Goal: Transaction & Acquisition: Subscribe to service/newsletter

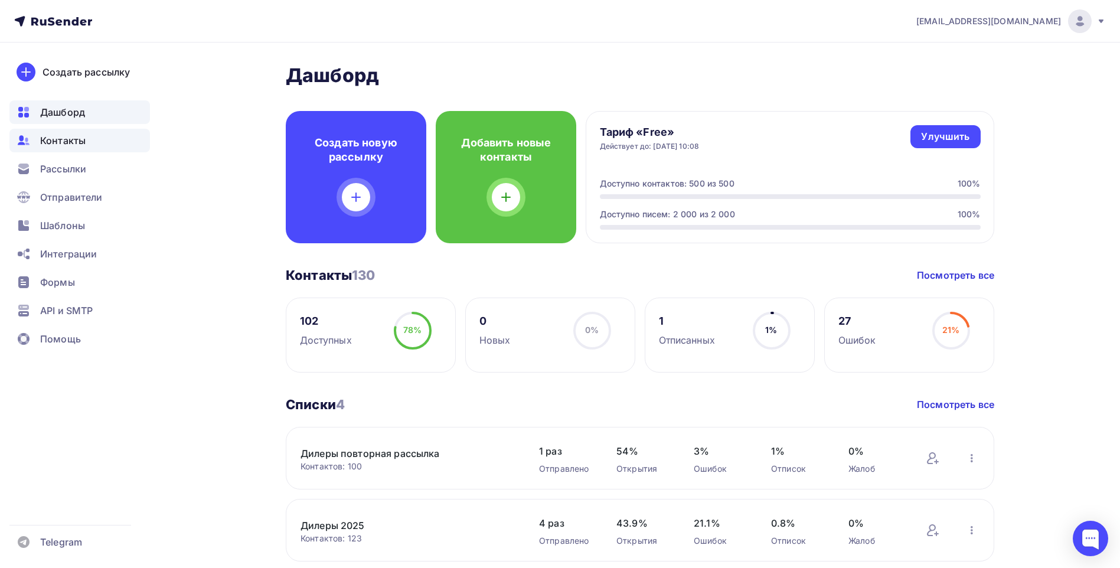
click at [80, 136] on span "Контакты" at bounding box center [62, 140] width 45 height 14
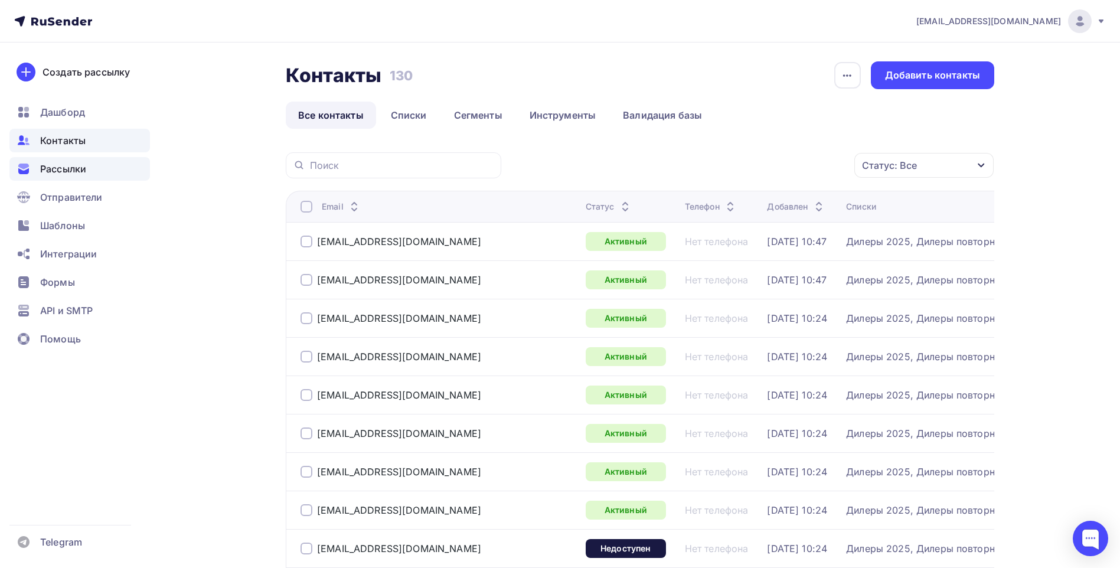
click at [70, 175] on span "Рассылки" at bounding box center [63, 169] width 46 height 14
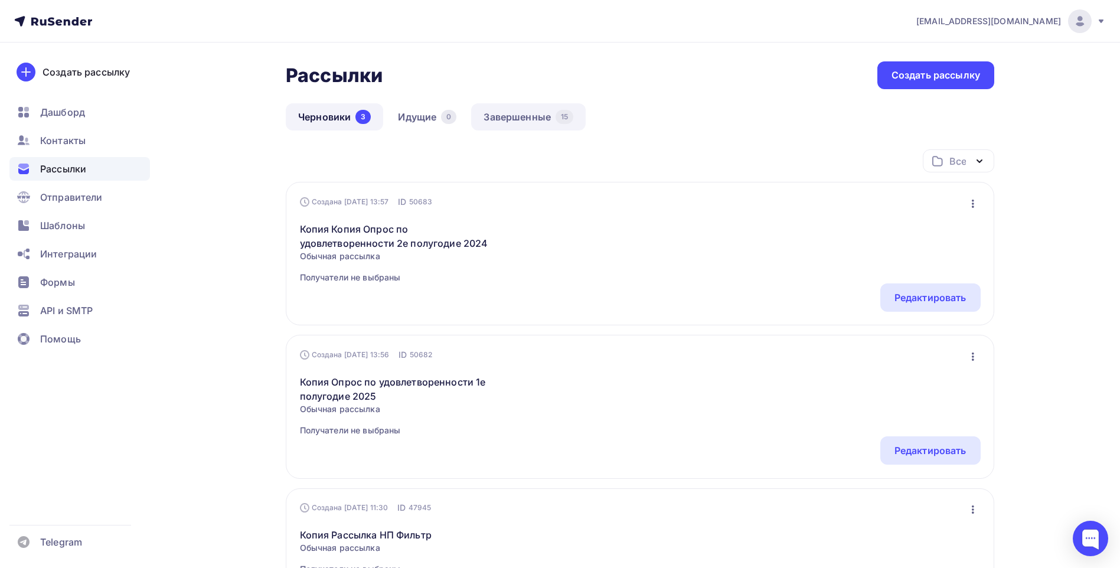
click at [526, 110] on link "Завершенные 15" at bounding box center [528, 116] width 115 height 27
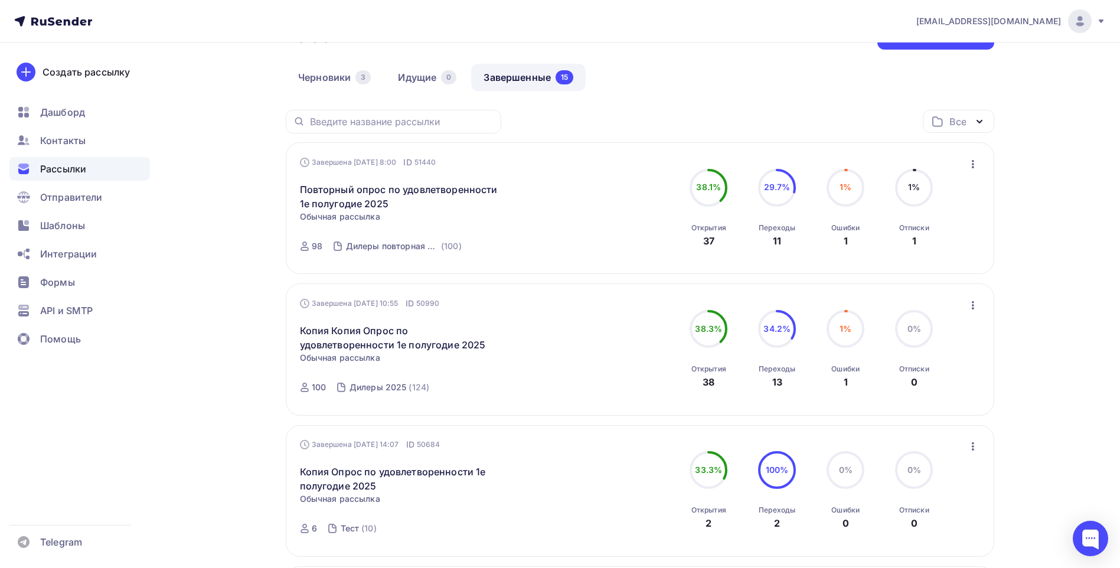
scroll to position [59, 0]
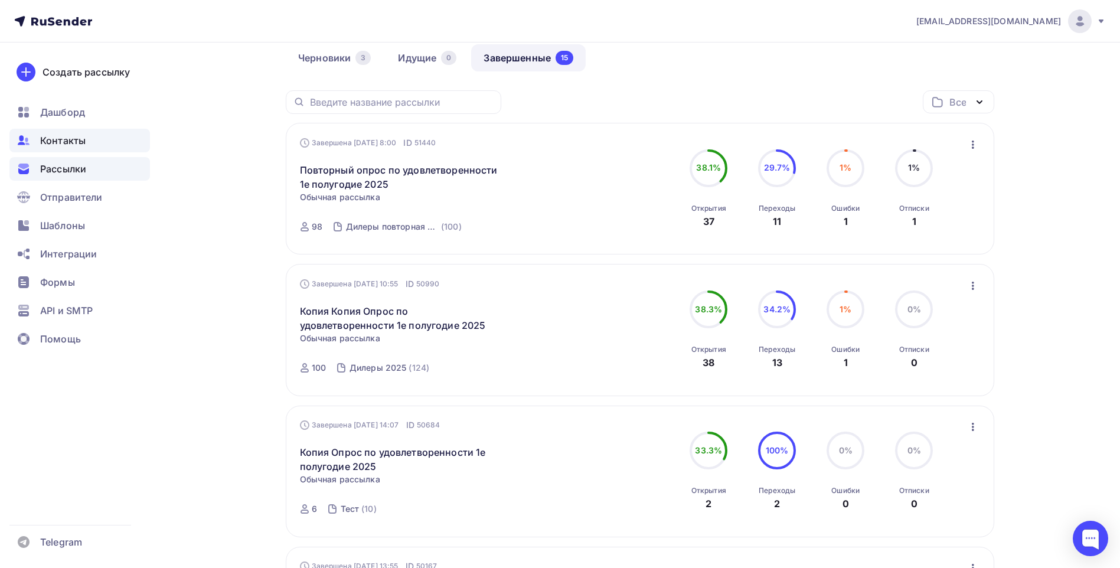
click at [73, 138] on span "Контакты" at bounding box center [62, 140] width 45 height 14
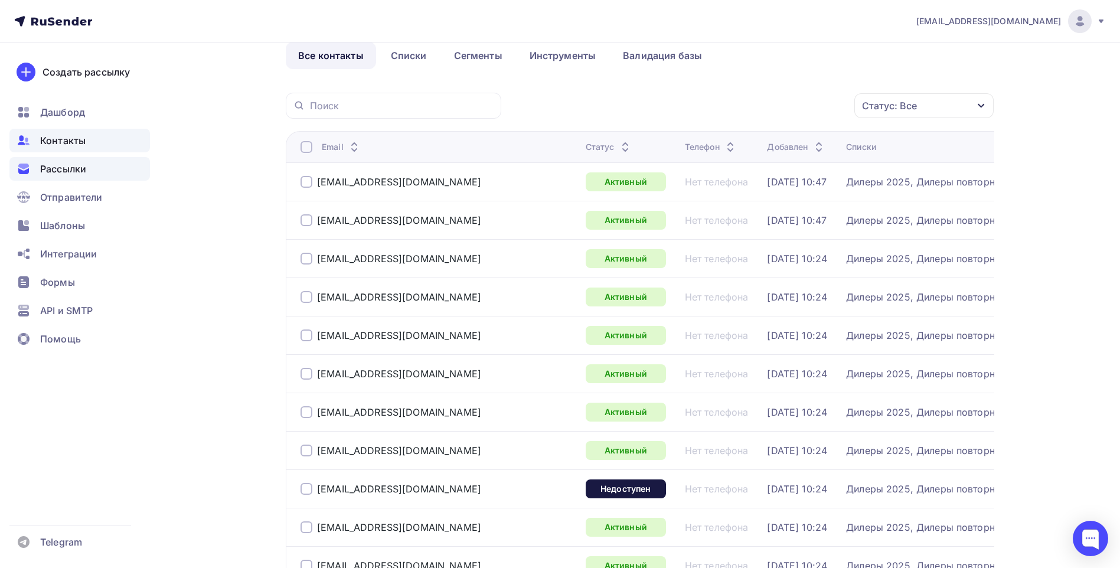
scroll to position [59, 0]
click at [70, 172] on span "Рассылки" at bounding box center [63, 169] width 46 height 14
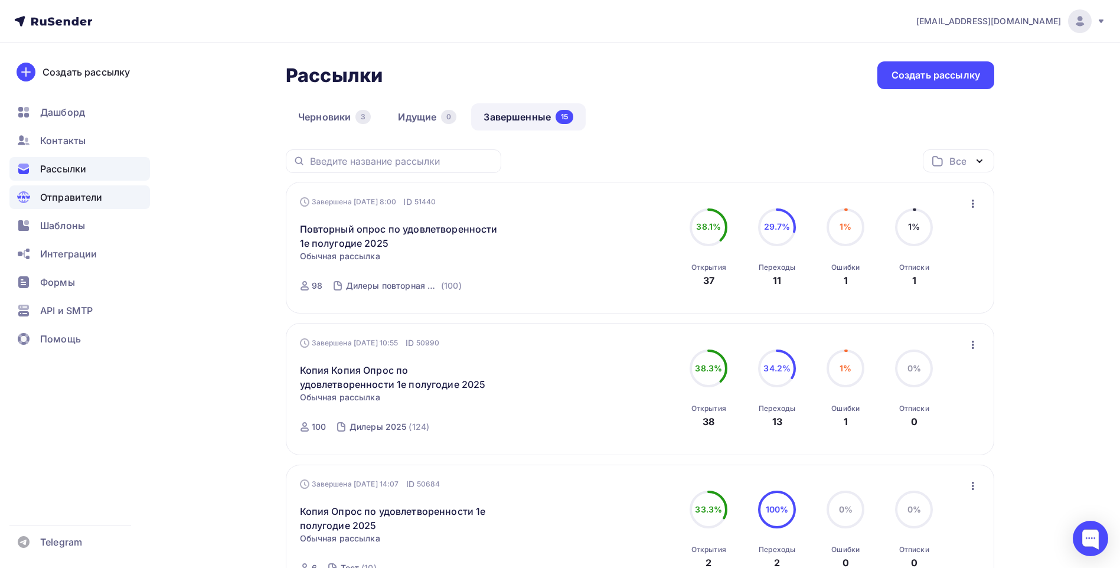
click at [77, 199] on span "Отправители" at bounding box center [71, 197] width 63 height 14
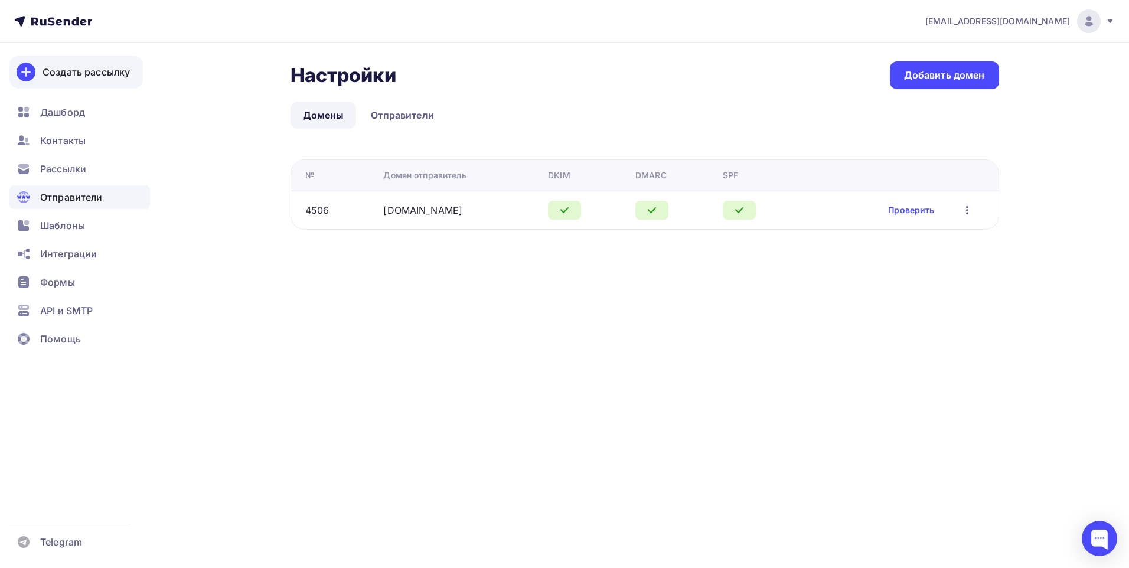
click at [30, 76] on icon at bounding box center [26, 72] width 14 height 14
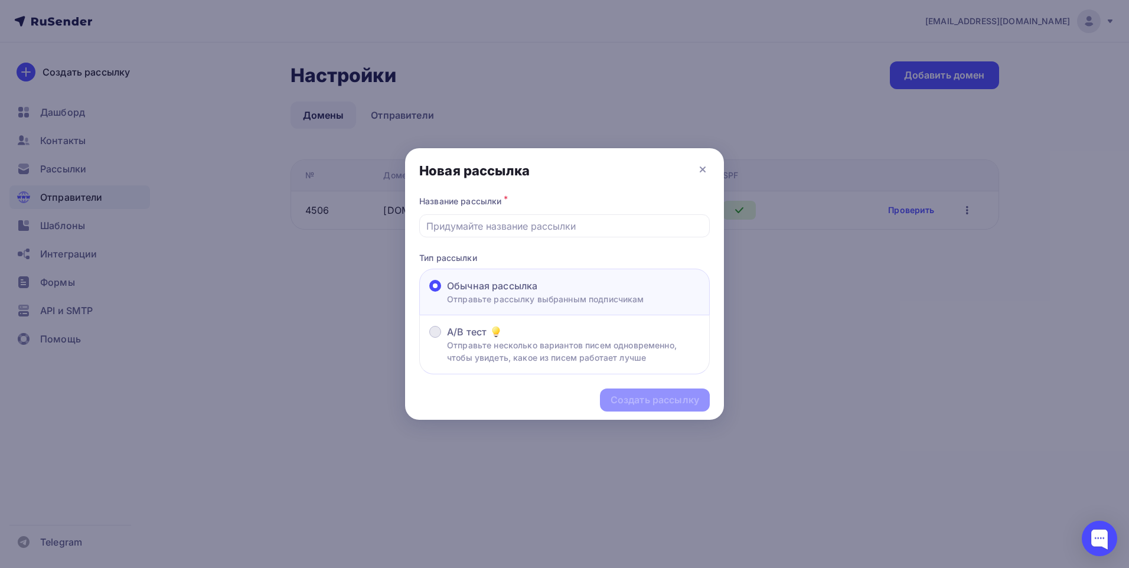
drag, startPoint x: 438, startPoint y: 334, endPoint x: 497, endPoint y: 354, distance: 62.6
click at [438, 333] on span at bounding box center [435, 332] width 12 height 12
click at [447, 339] on input "A/B тест Отправьте несколько вариантов писем одновременно, чтобы увидеть, какое…" at bounding box center [447, 339] width 0 height 0
click at [505, 227] on input "text" at bounding box center [564, 226] width 277 height 14
type input "Воздушные фильтры Элемент"
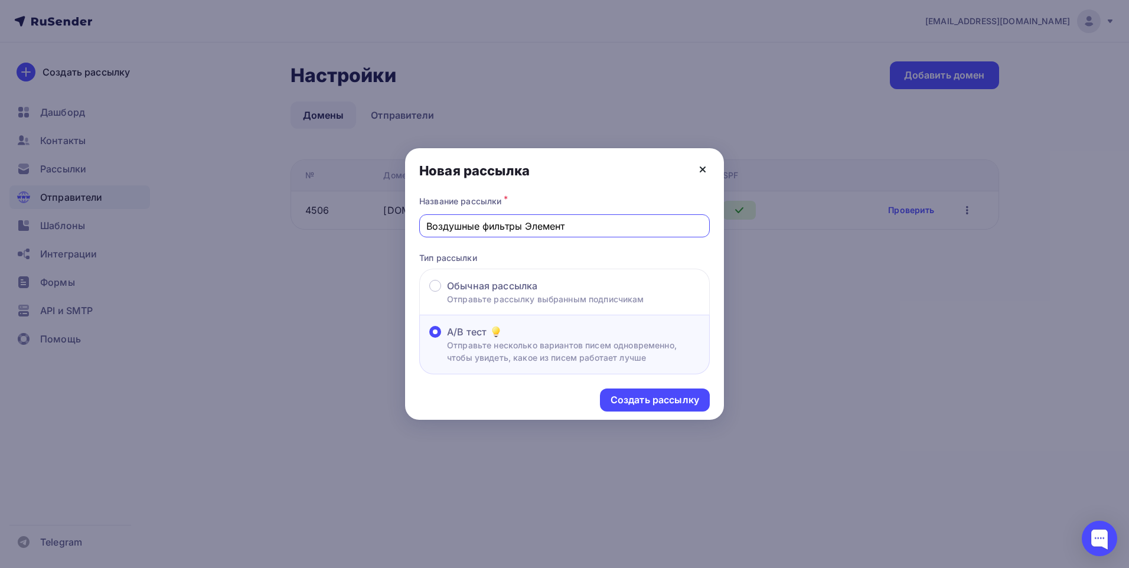
click at [702, 168] on icon at bounding box center [703, 169] width 14 height 14
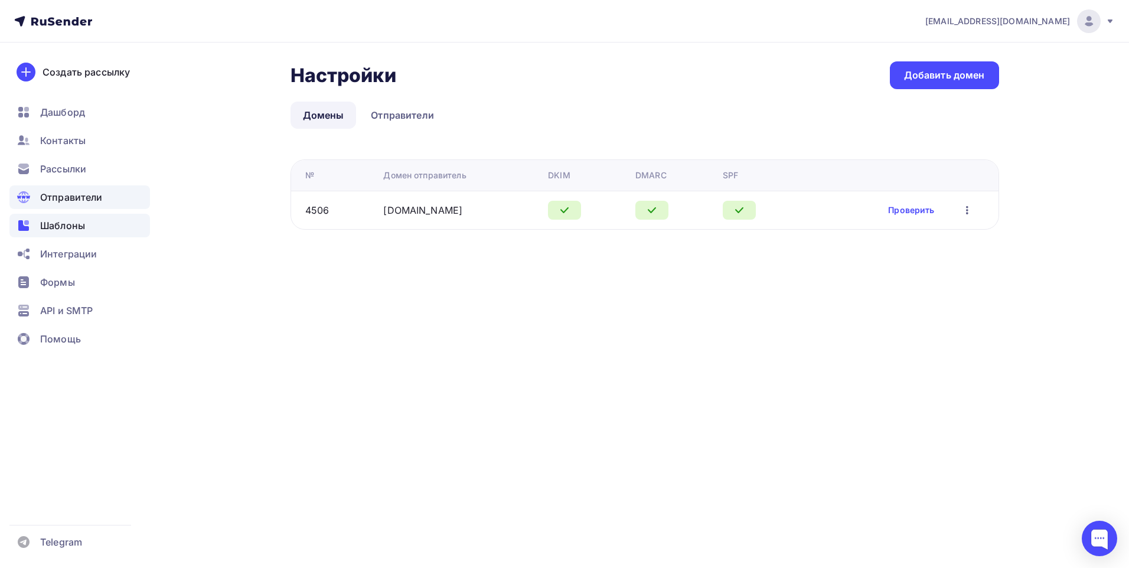
click at [72, 227] on span "Шаблоны" at bounding box center [62, 225] width 45 height 14
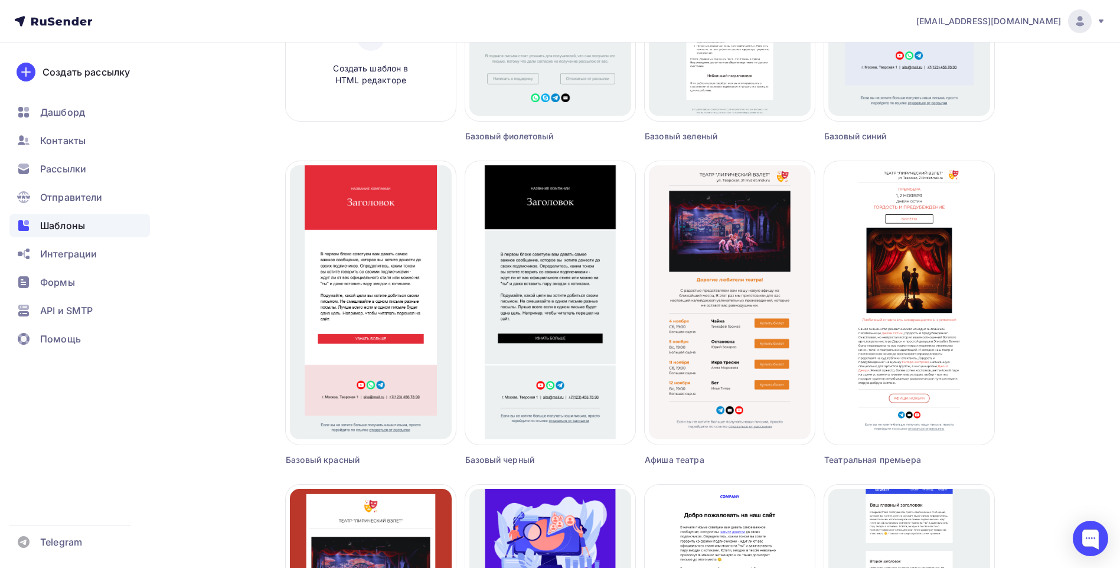
scroll to position [17, 0]
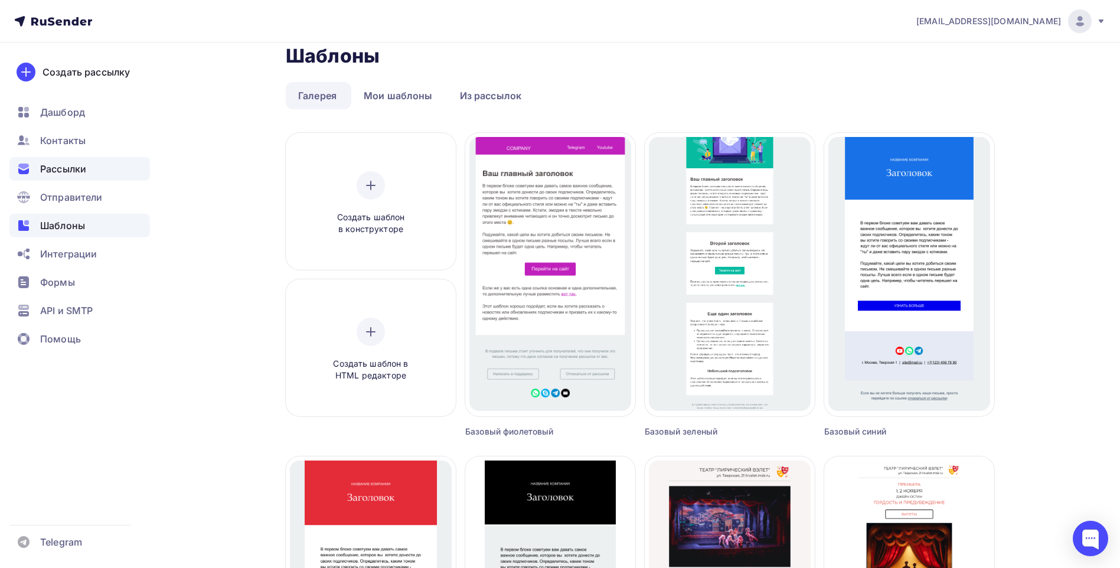
click at [64, 174] on span "Рассылки" at bounding box center [63, 169] width 46 height 14
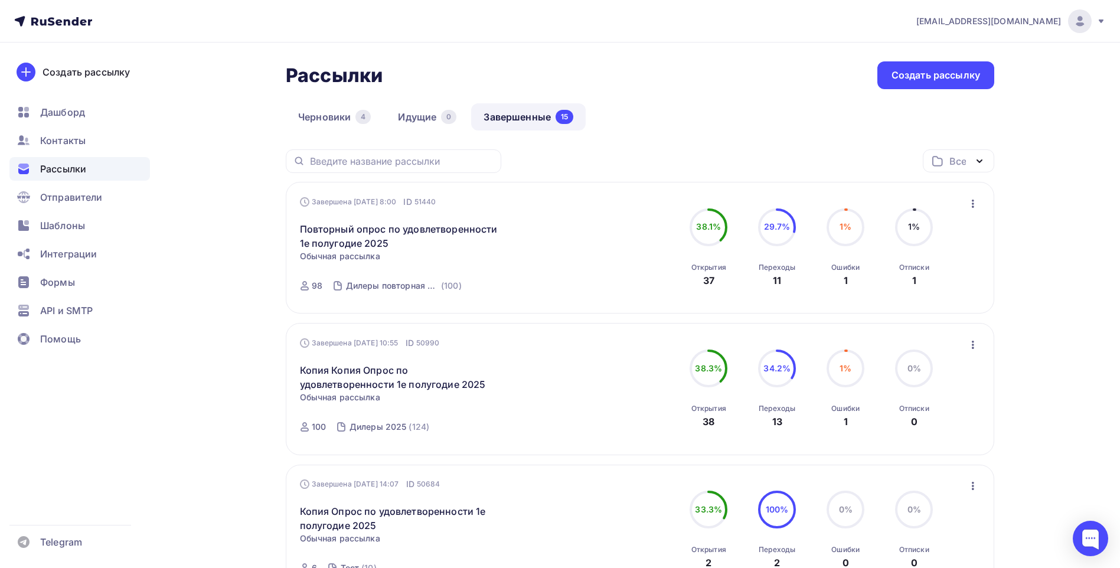
click at [974, 167] on icon "button" at bounding box center [980, 161] width 14 height 14
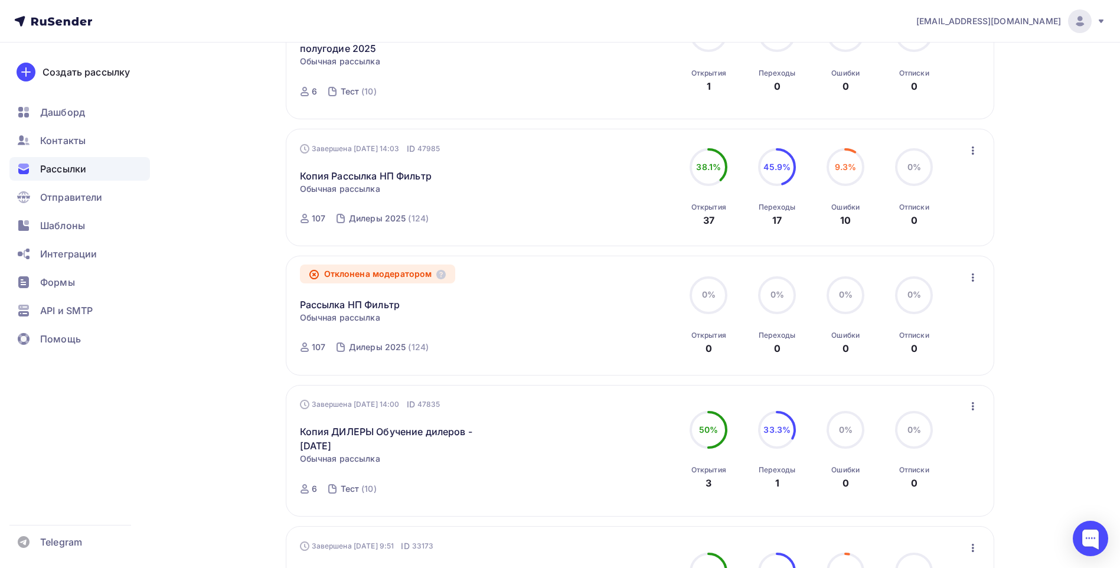
scroll to position [650, 0]
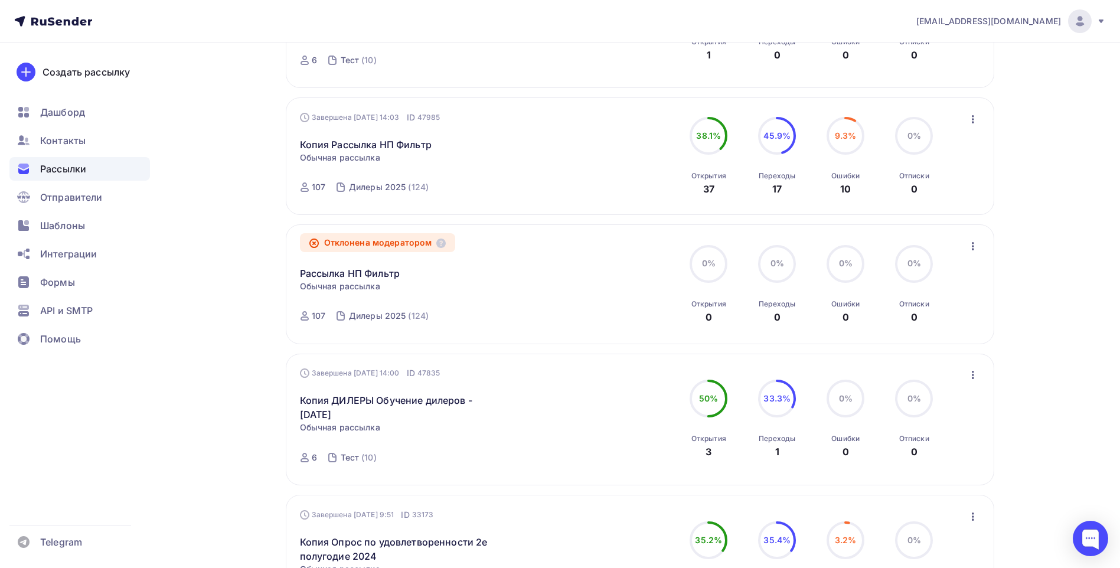
click at [975, 246] on icon "button" at bounding box center [973, 246] width 14 height 14
click at [929, 327] on div "Копировать в новую" at bounding box center [919, 324] width 121 height 14
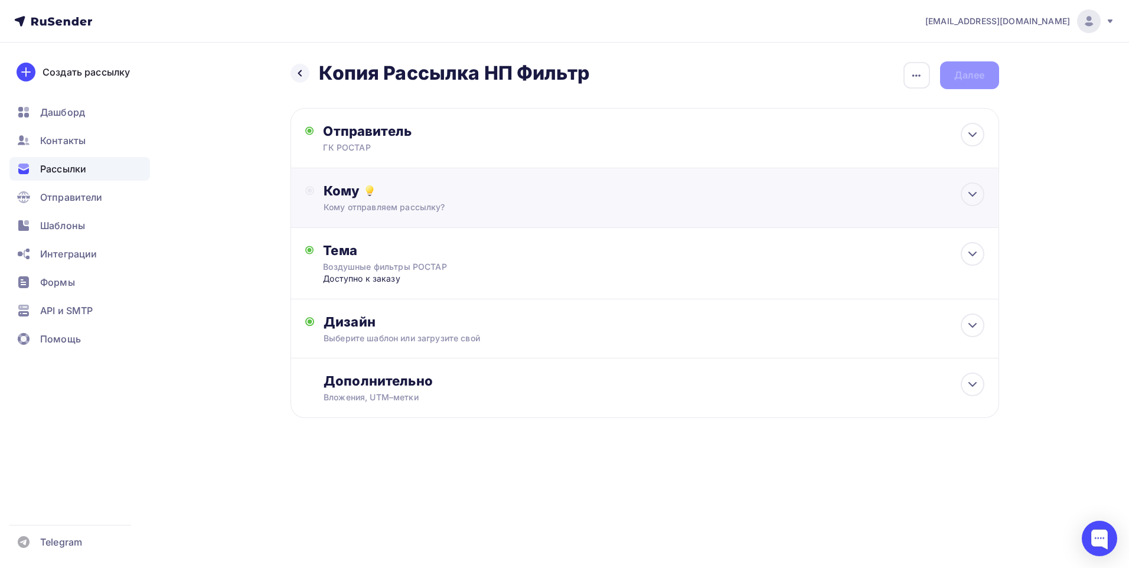
click at [794, 214] on div "Кому Кому отправляем рассылку? Списки получателей Выберите список Все списки id…" at bounding box center [645, 198] width 709 height 60
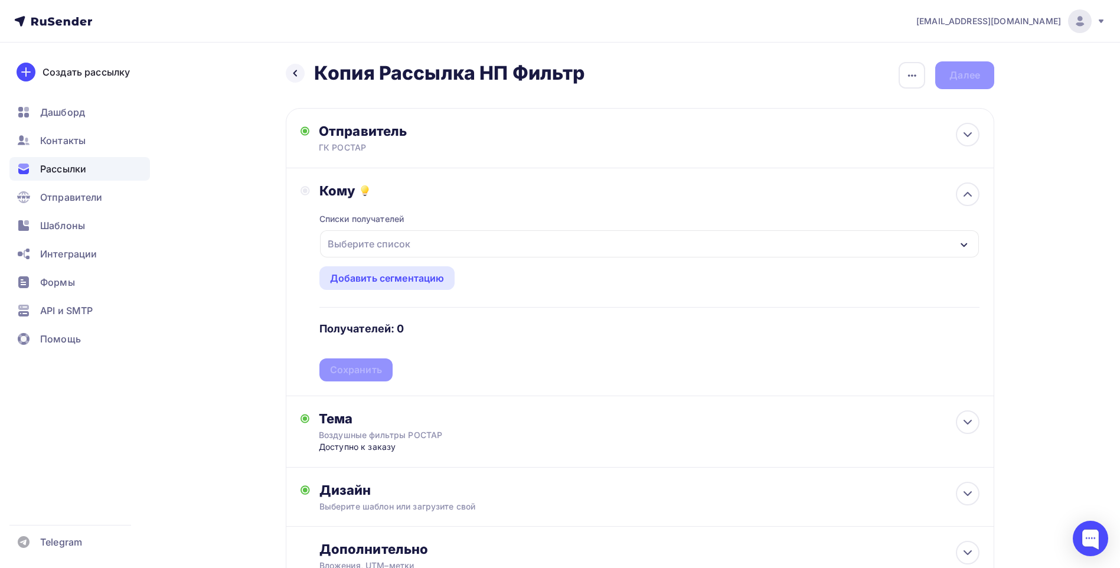
click at [487, 240] on div "Выберите список" at bounding box center [649, 243] width 659 height 27
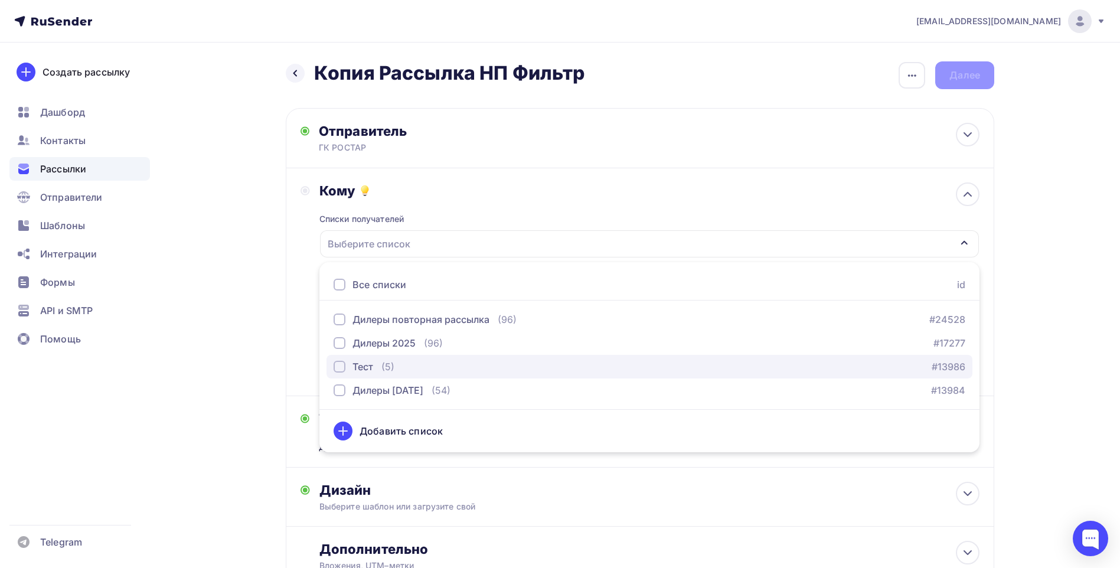
click at [344, 369] on div "button" at bounding box center [340, 367] width 12 height 12
click at [1036, 390] on div "Назад Копия Рассылка НП Фильтр Копия Рассылка НП Фильтр Закончить позже Переиме…" at bounding box center [560, 353] width 968 height 620
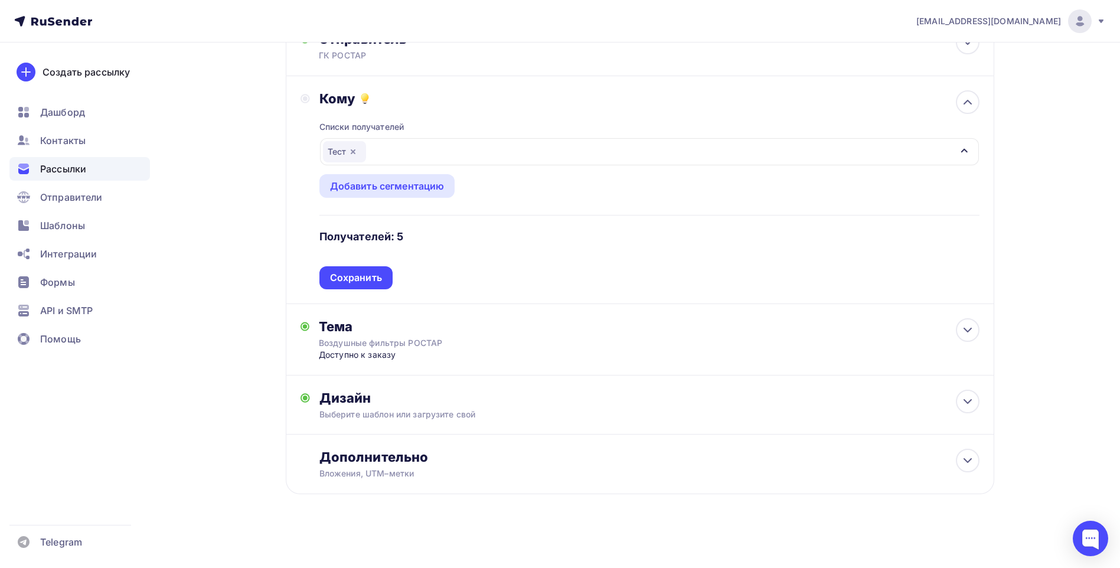
scroll to position [94, 0]
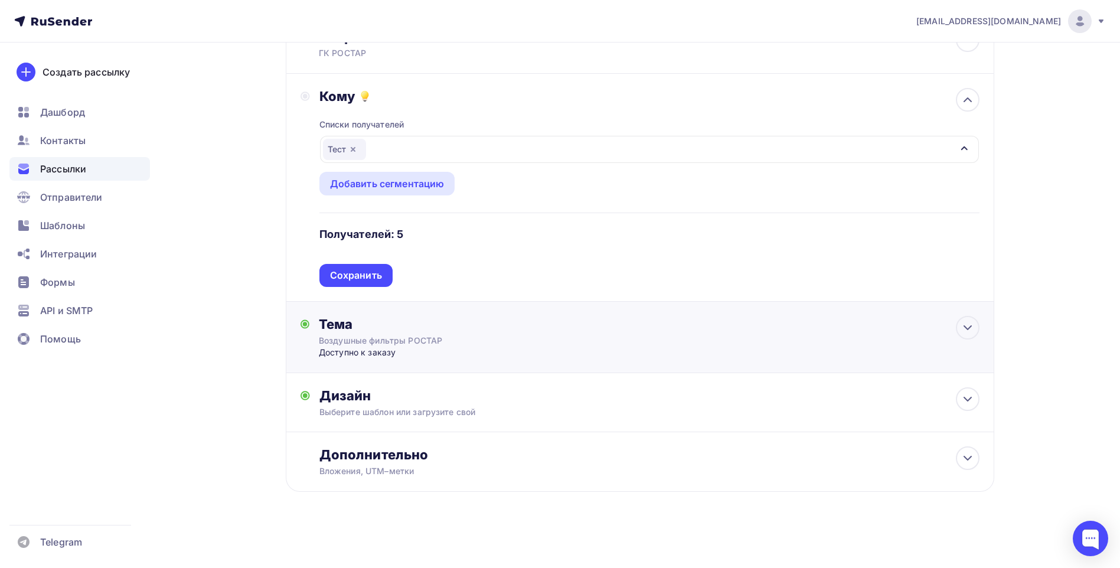
click at [553, 340] on div "Тема Воздушные фильтры РОСТАР Доступно к заказу Тема * Воздушные фильтры РОСТАР…" at bounding box center [640, 337] width 709 height 71
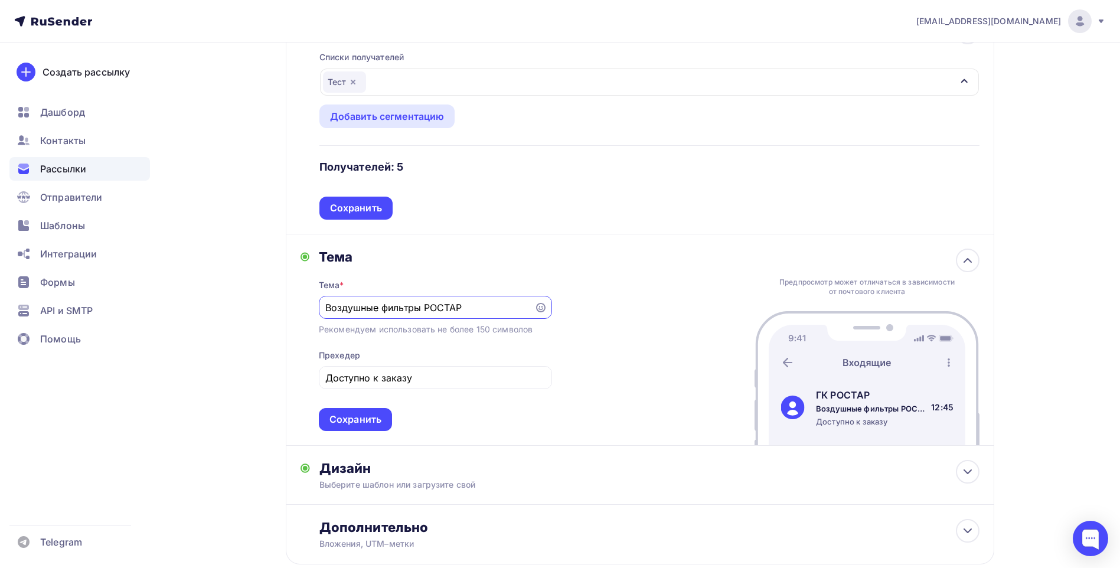
scroll to position [200, 0]
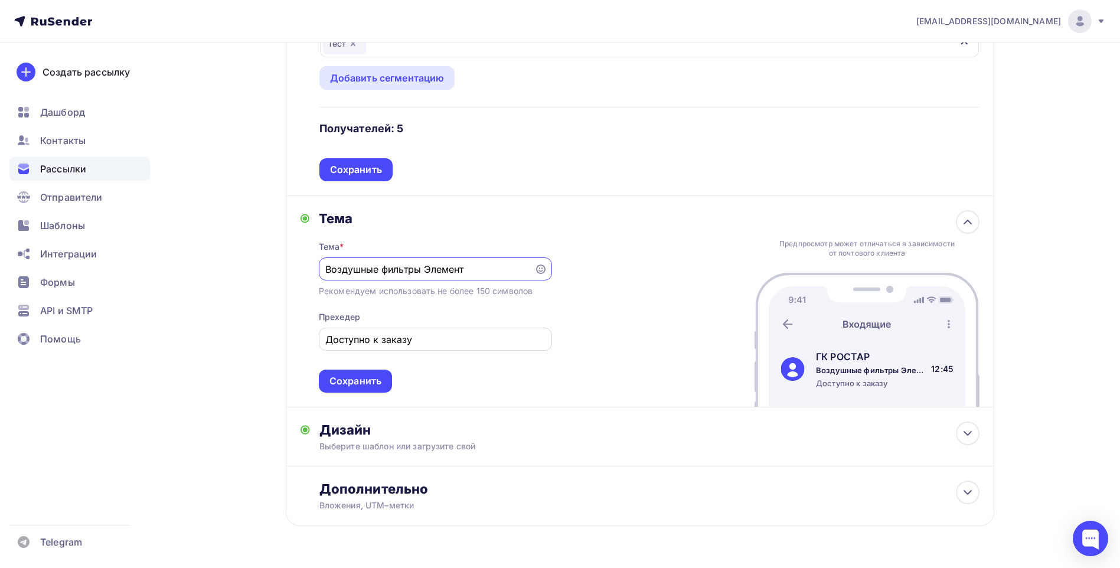
type input "Воздушные фильтры Элемент"
drag, startPoint x: 469, startPoint y: 337, endPoint x: 321, endPoint y: 340, distance: 148.2
click at [318, 343] on div "Тема Тема * Воздушные фильтры Элемент Рекомендуем использовать не более 150 сим…" at bounding box center [427, 301] width 252 height 182
paste input "low-cost"
type input "Новая группа товаров в сегменте low-cost"
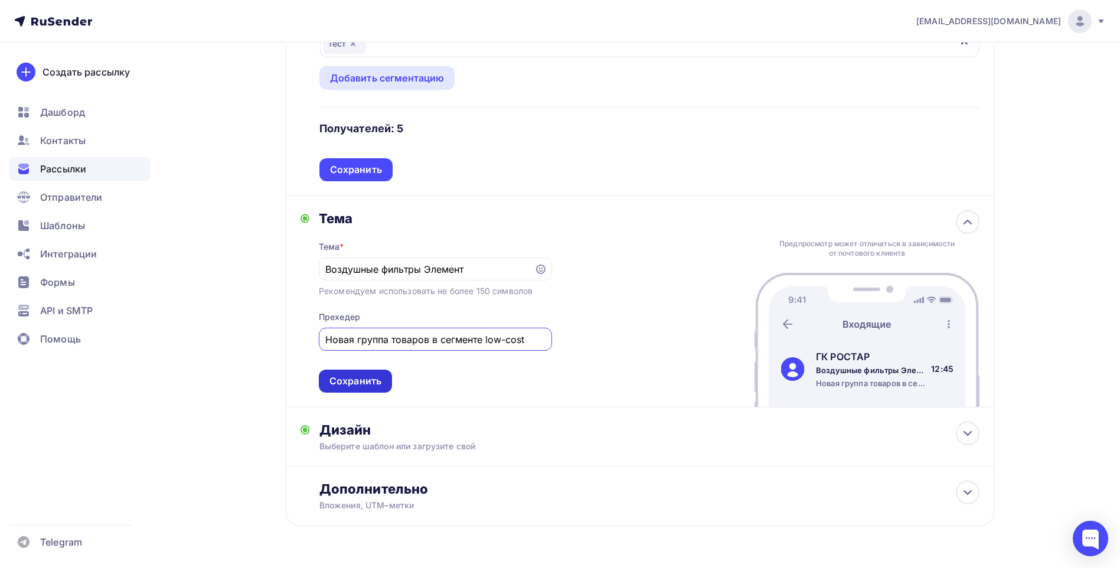
click at [384, 385] on div "Сохранить" at bounding box center [355, 381] width 73 height 23
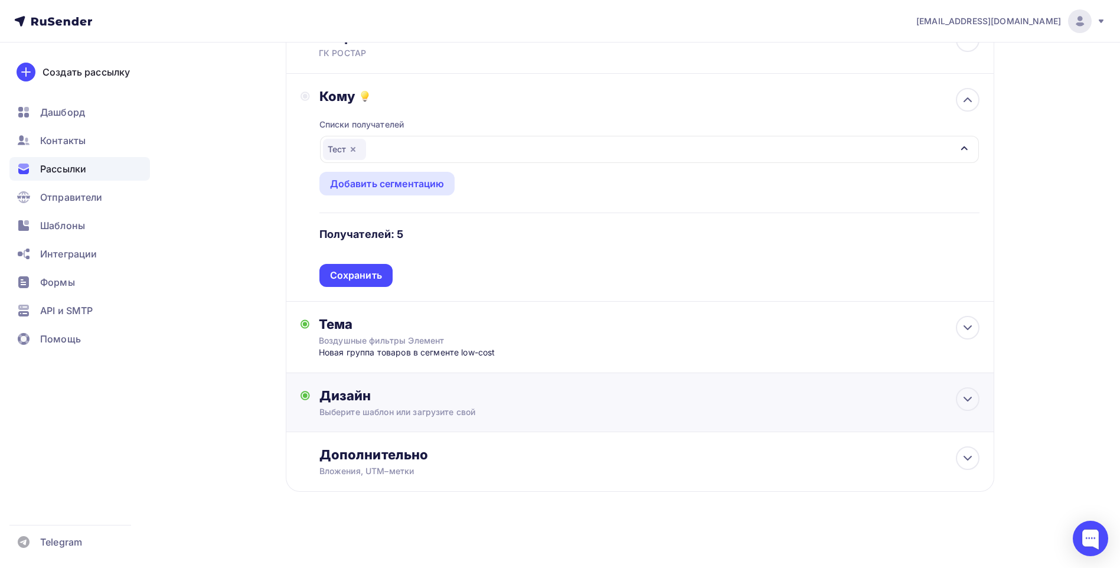
click at [548, 404] on div "Дизайн" at bounding box center [649, 395] width 660 height 17
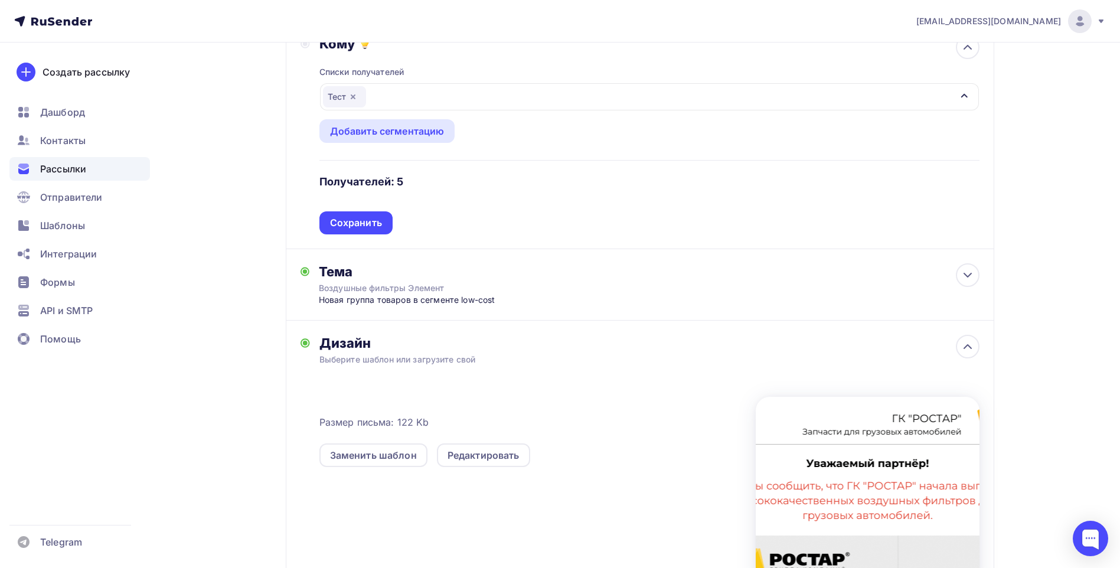
scroll to position [296, 0]
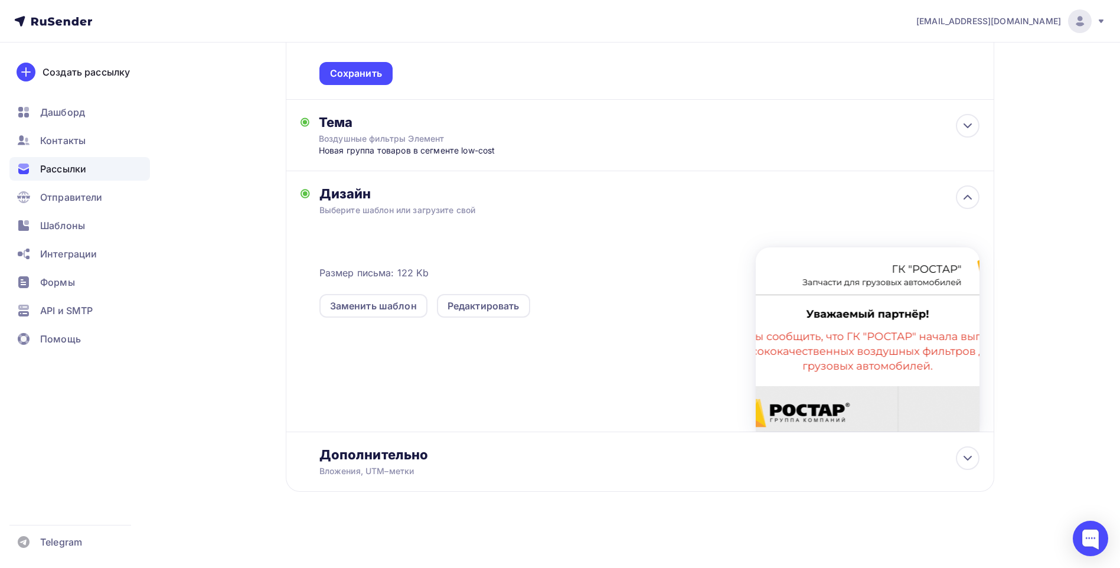
click at [604, 194] on div "Дизайн" at bounding box center [649, 193] width 660 height 17
click at [973, 194] on icon at bounding box center [968, 197] width 14 height 14
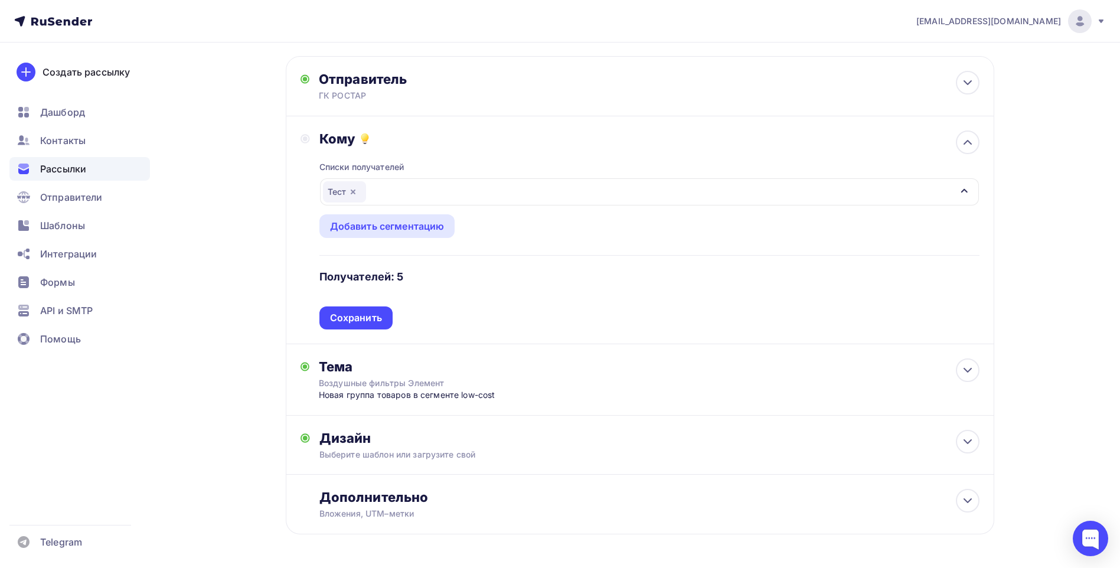
scroll to position [0, 0]
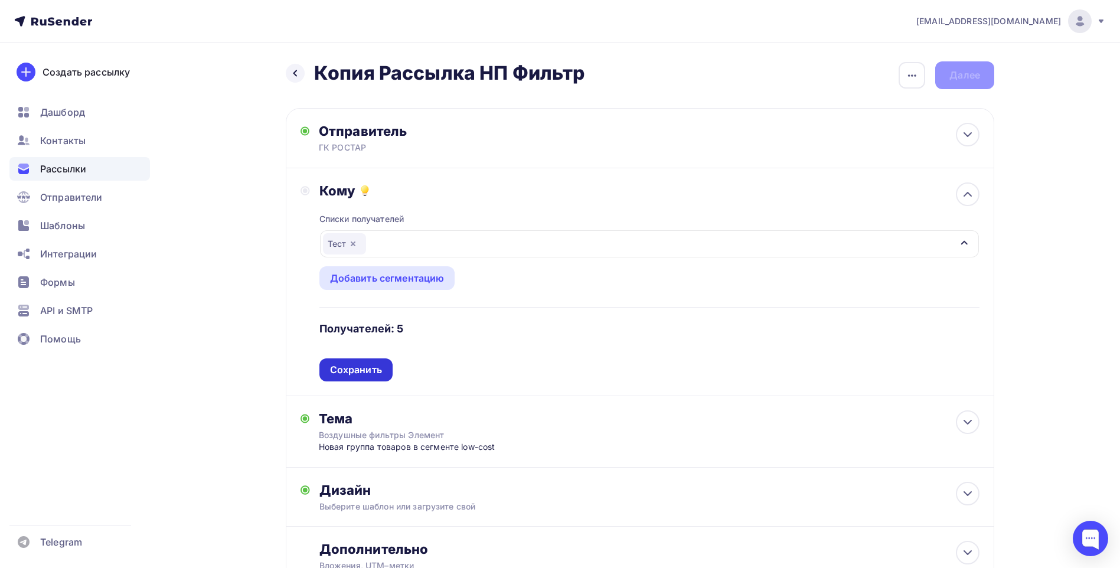
click at [376, 375] on div "Сохранить" at bounding box center [356, 370] width 52 height 14
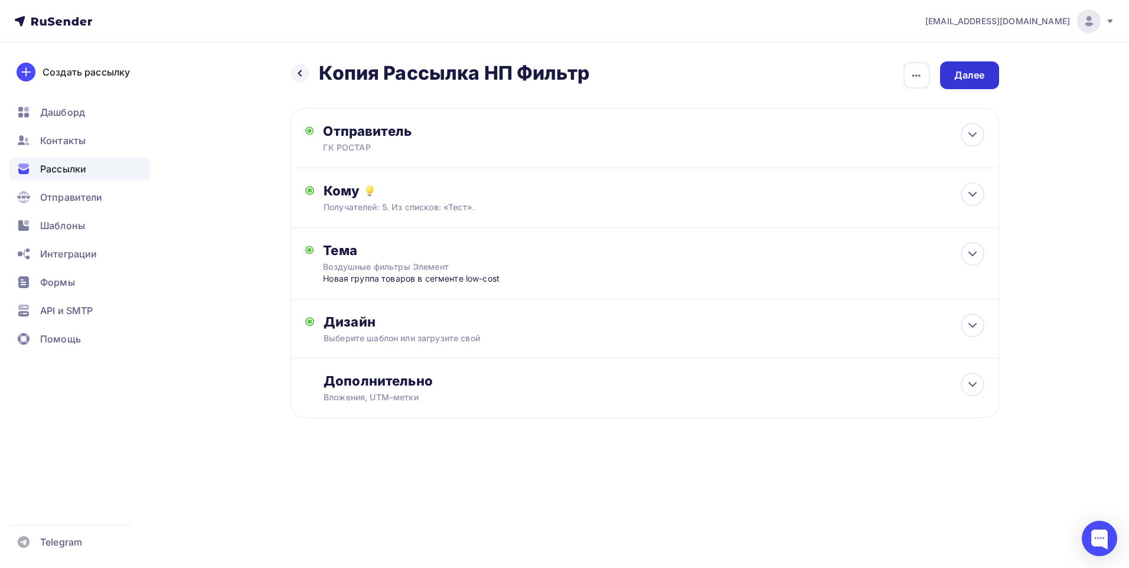
click at [962, 72] on div "Далее" at bounding box center [969, 76] width 31 height 14
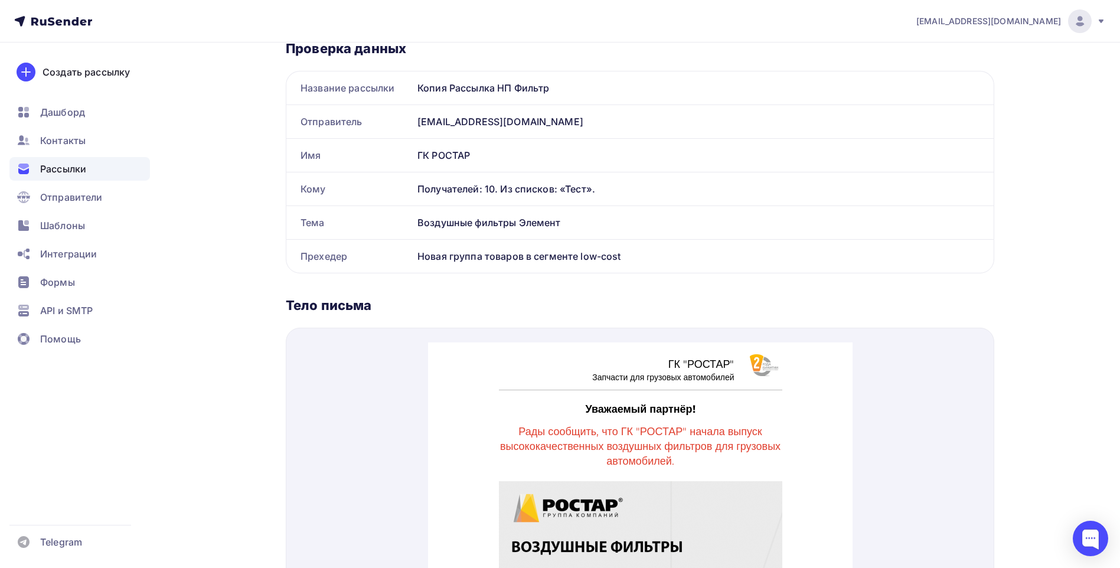
scroll to position [234, 0]
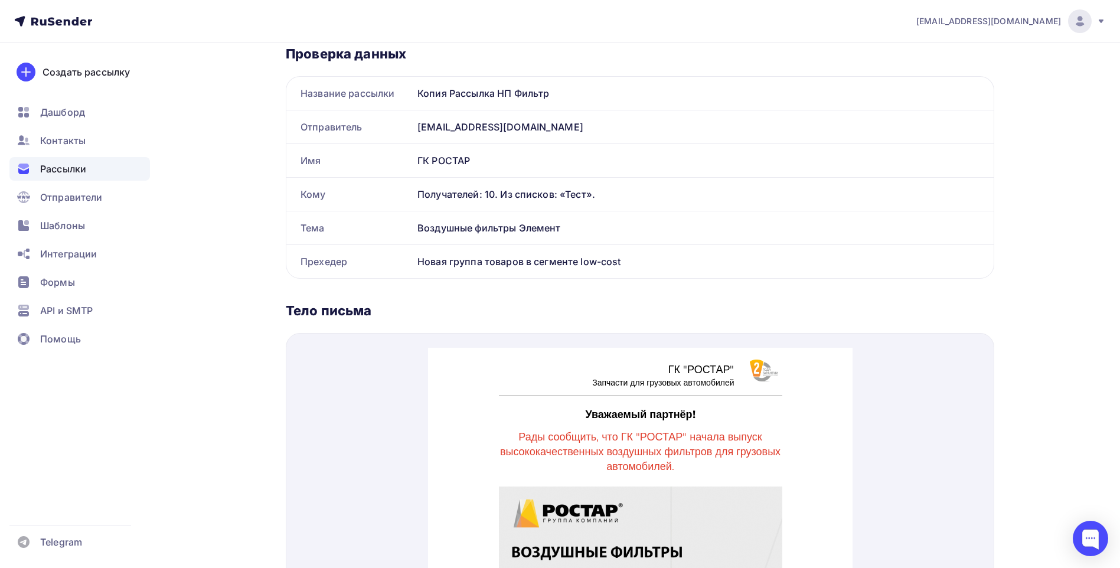
click at [417, 312] on div "Тело письма" at bounding box center [640, 310] width 709 height 17
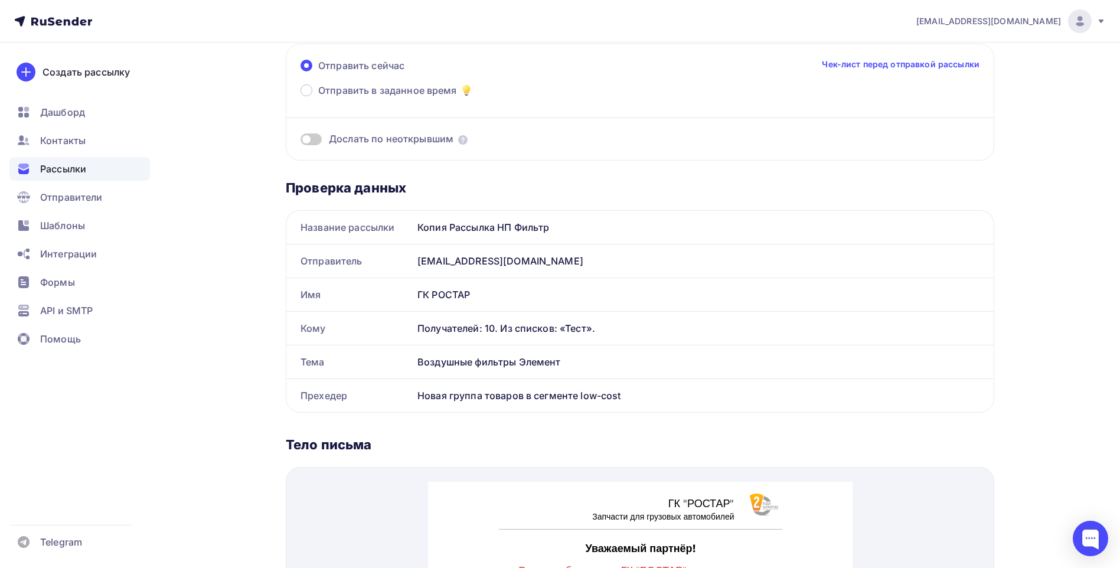
scroll to position [175, 0]
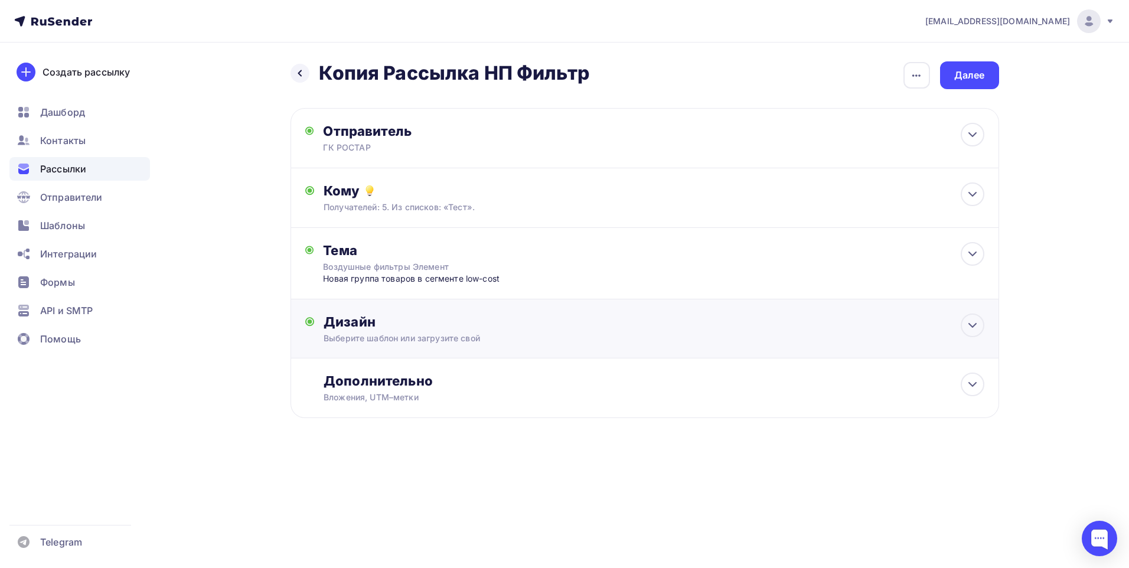
click at [537, 327] on div "Дизайн" at bounding box center [654, 322] width 660 height 17
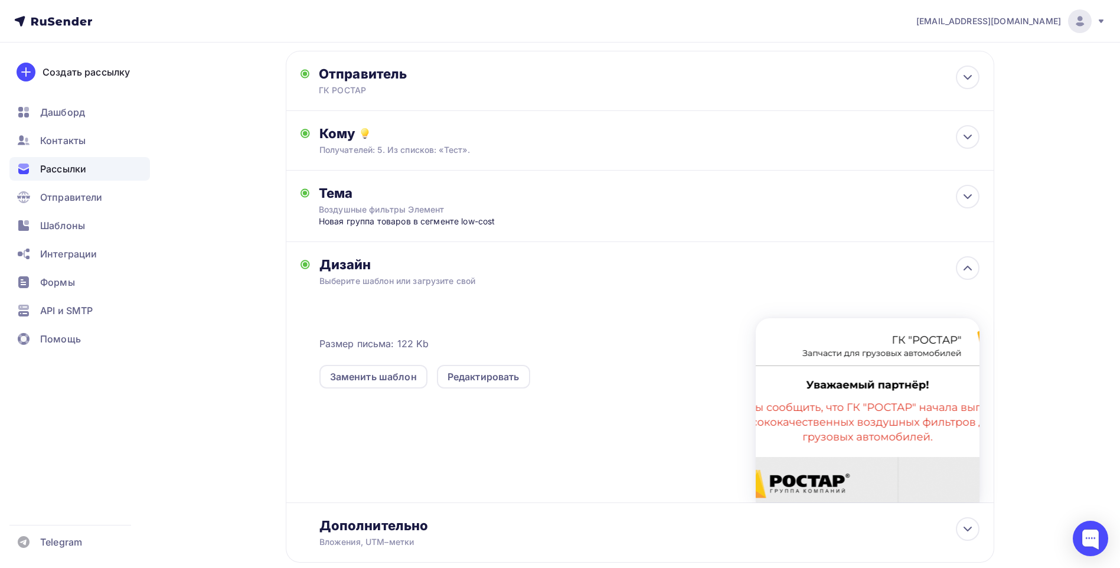
scroll to position [128, 0]
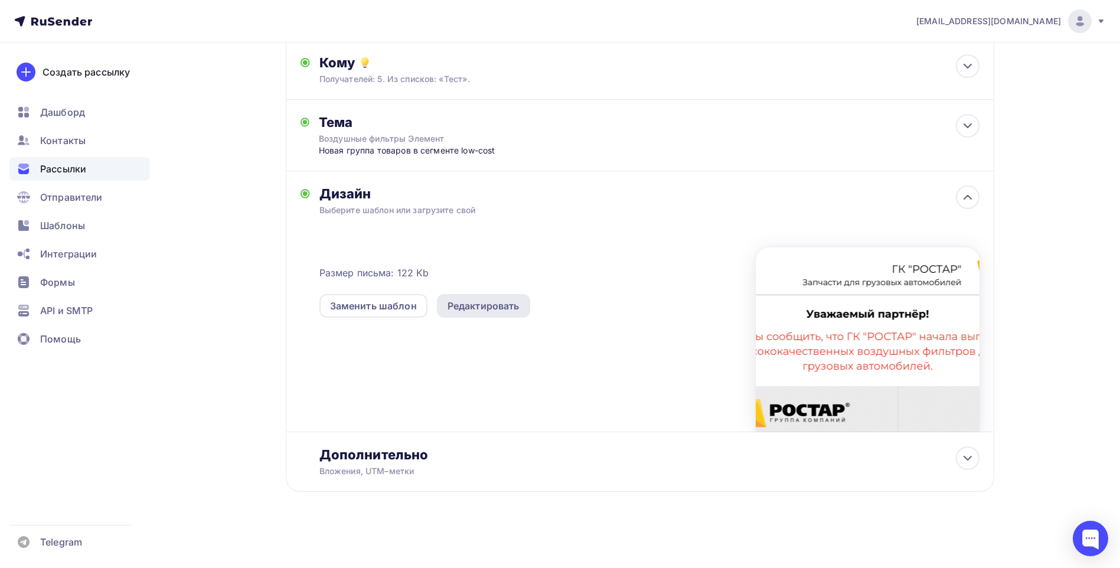
click at [472, 304] on div "Редактировать" at bounding box center [484, 306] width 72 height 14
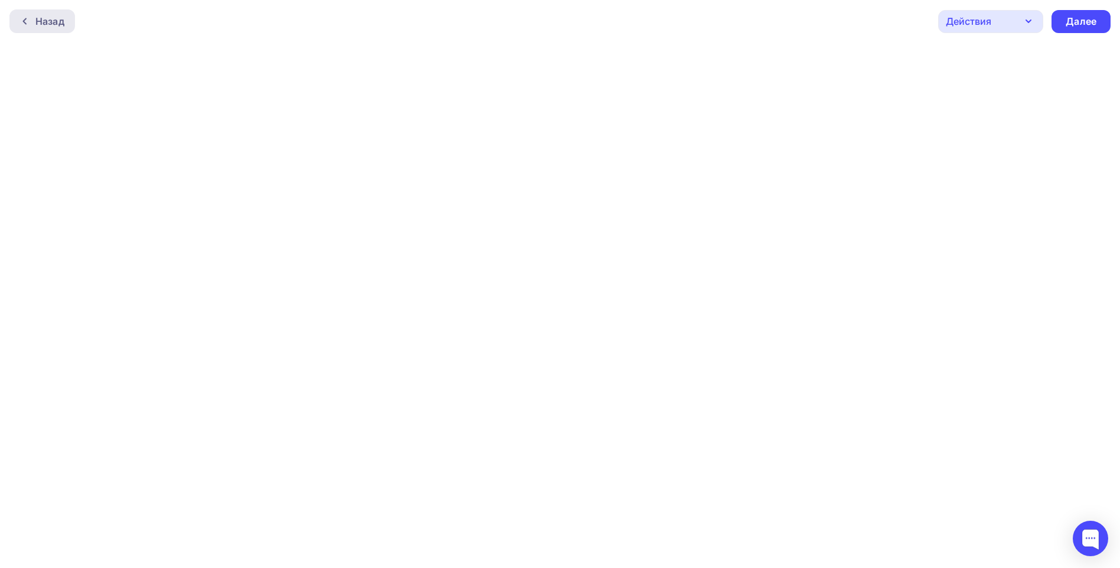
click at [45, 27] on div "Назад" at bounding box center [49, 21] width 29 height 14
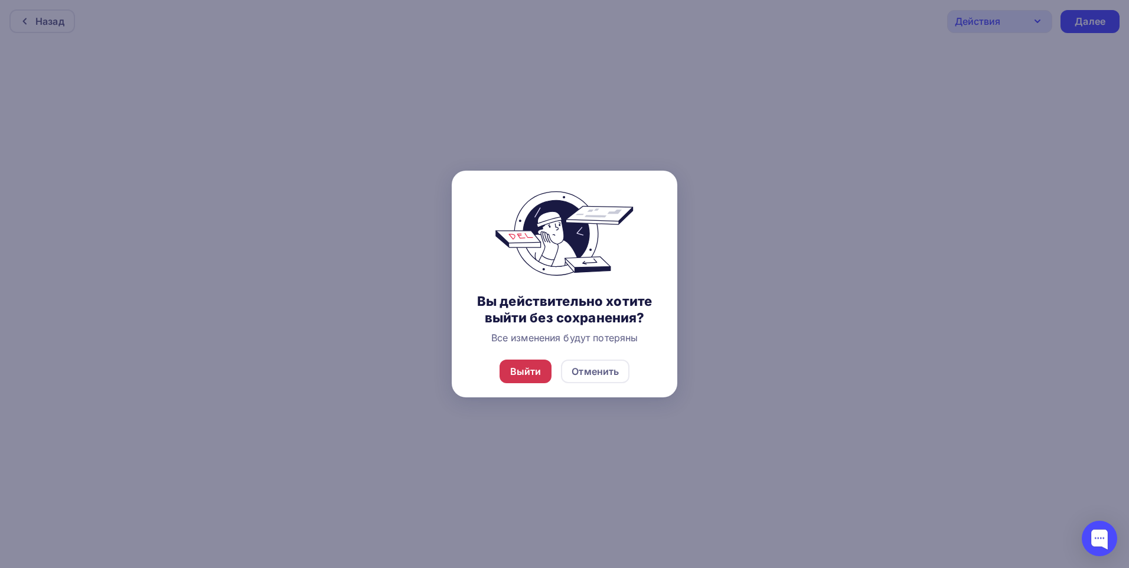
click at [534, 374] on div "Выйти" at bounding box center [525, 371] width 31 height 14
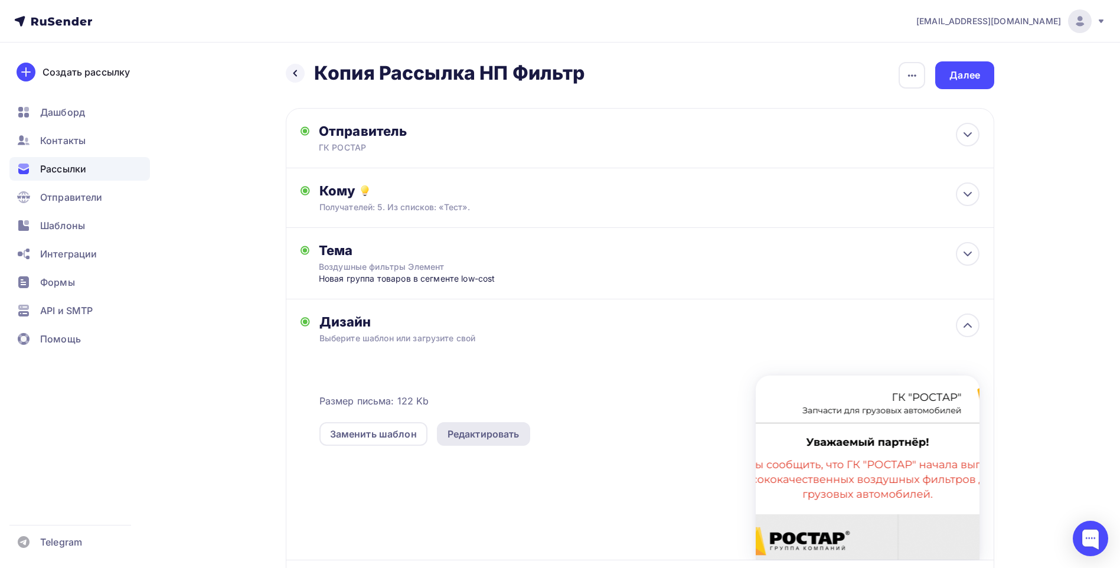
click at [471, 433] on div "Редактировать" at bounding box center [484, 434] width 72 height 14
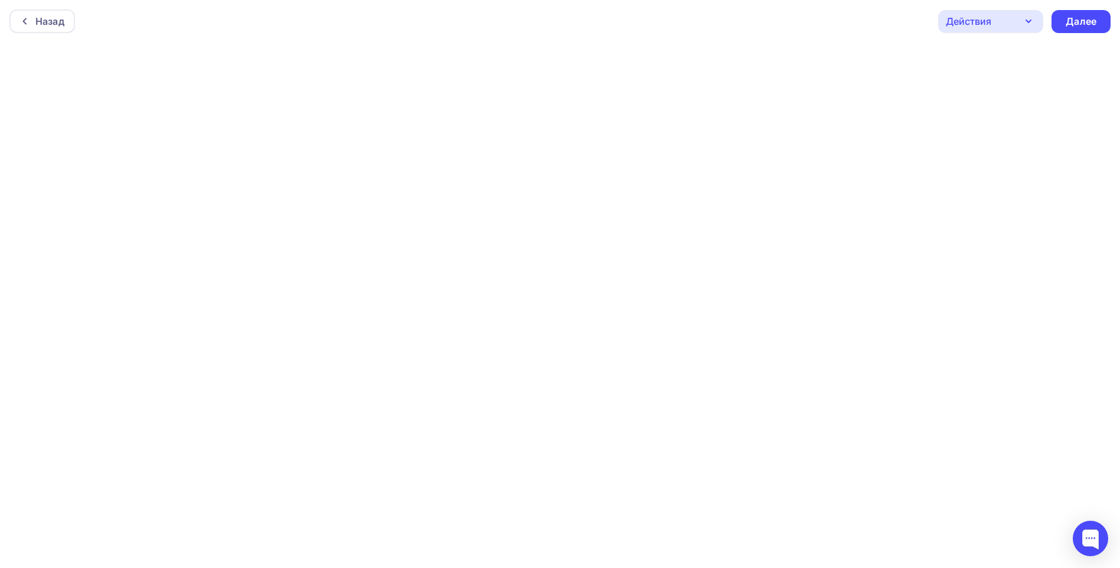
click at [1024, 18] on icon "button" at bounding box center [1029, 21] width 14 height 14
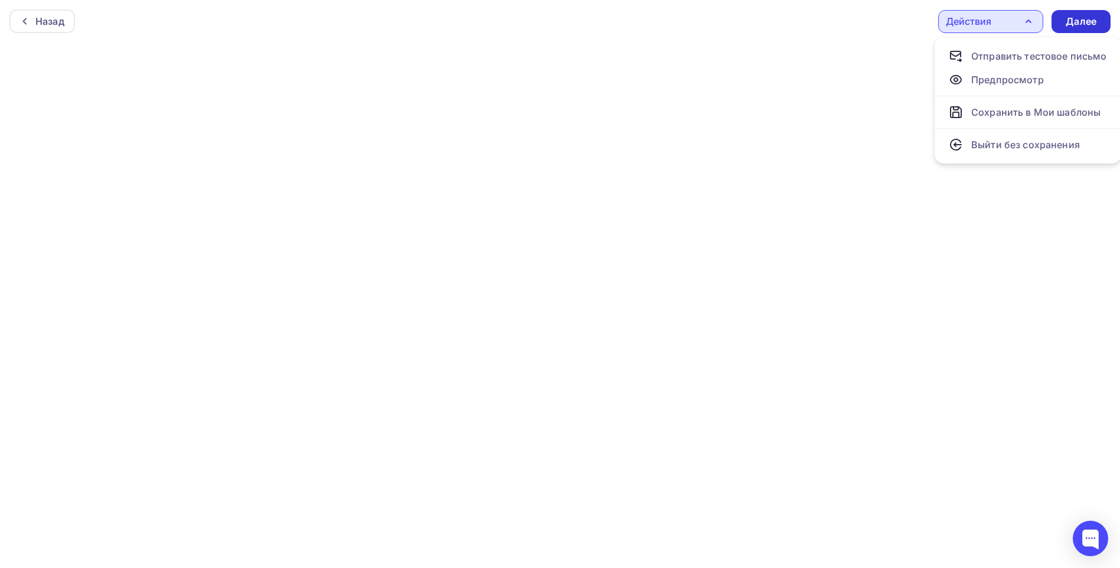
click at [1074, 24] on div "Далее" at bounding box center [1081, 22] width 31 height 14
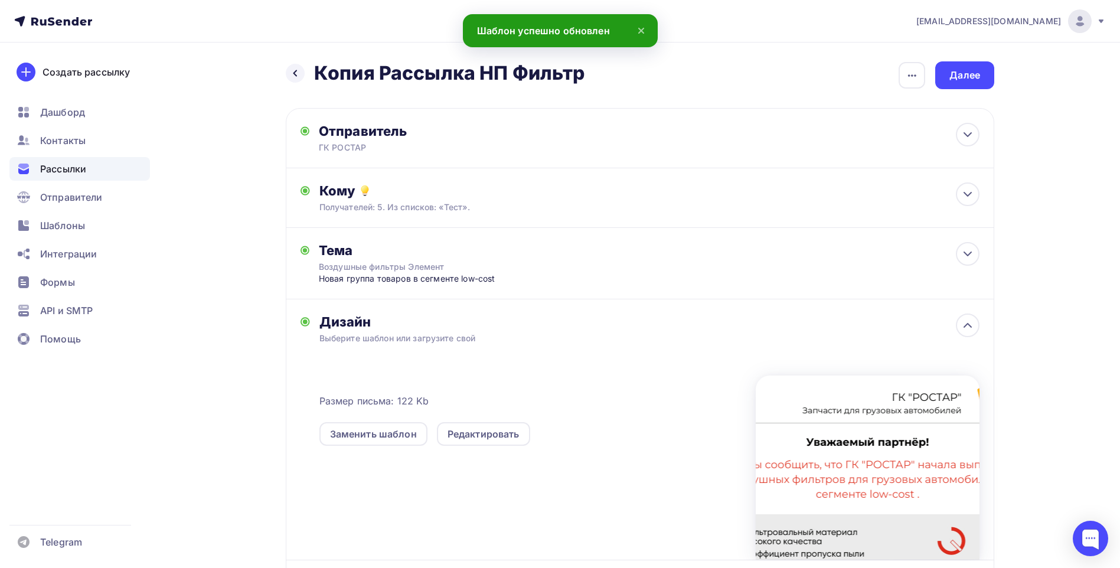
scroll to position [59, 0]
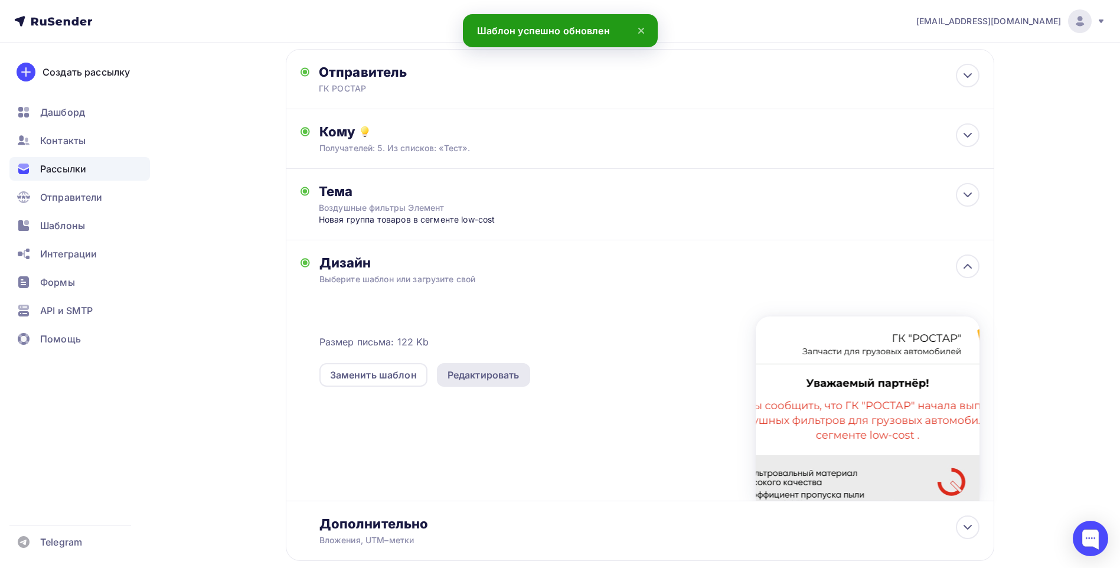
click at [455, 374] on div "Редактировать" at bounding box center [484, 375] width 72 height 14
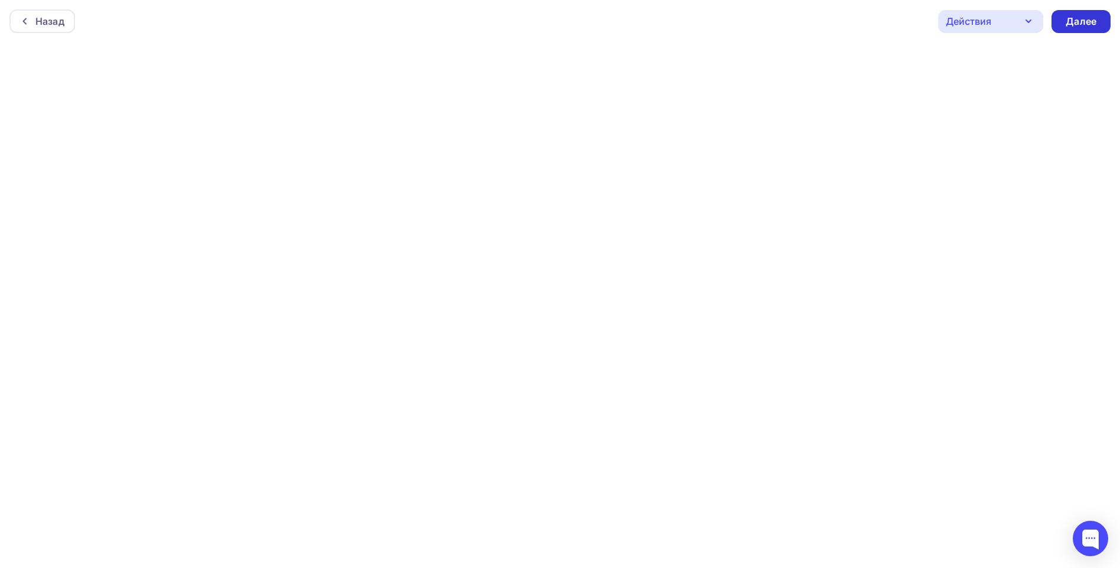
click at [1066, 17] on div "Далее" at bounding box center [1081, 22] width 31 height 14
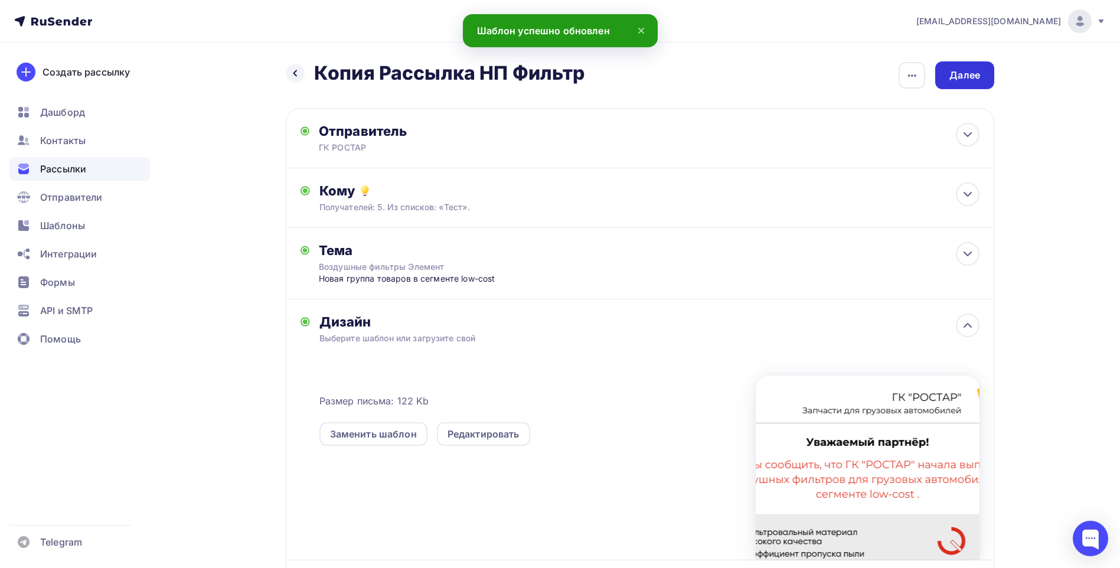
click at [954, 76] on div "Далее" at bounding box center [965, 76] width 31 height 14
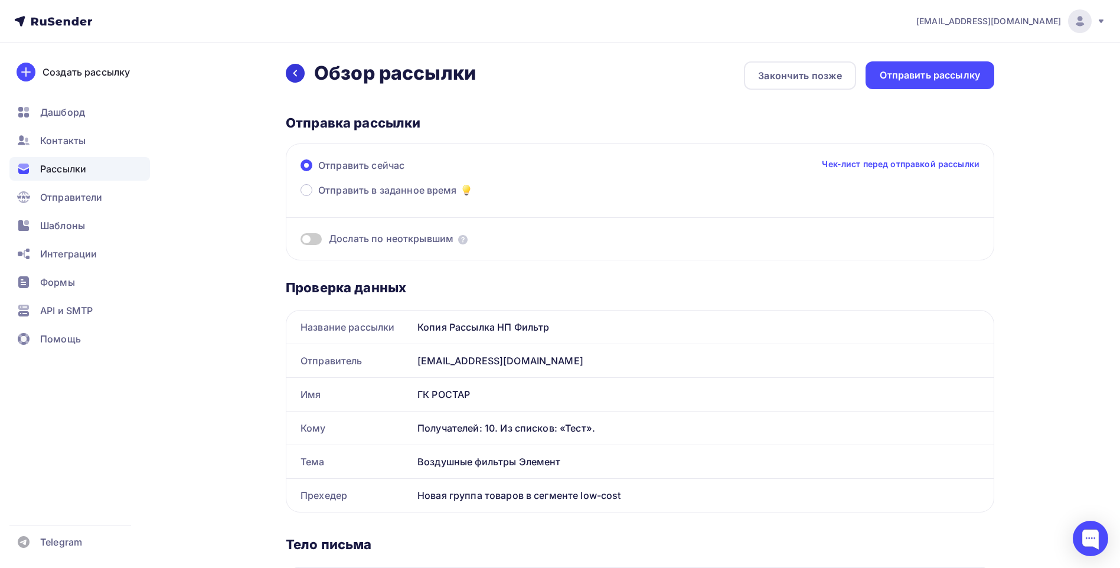
click at [296, 73] on icon at bounding box center [295, 73] width 9 height 9
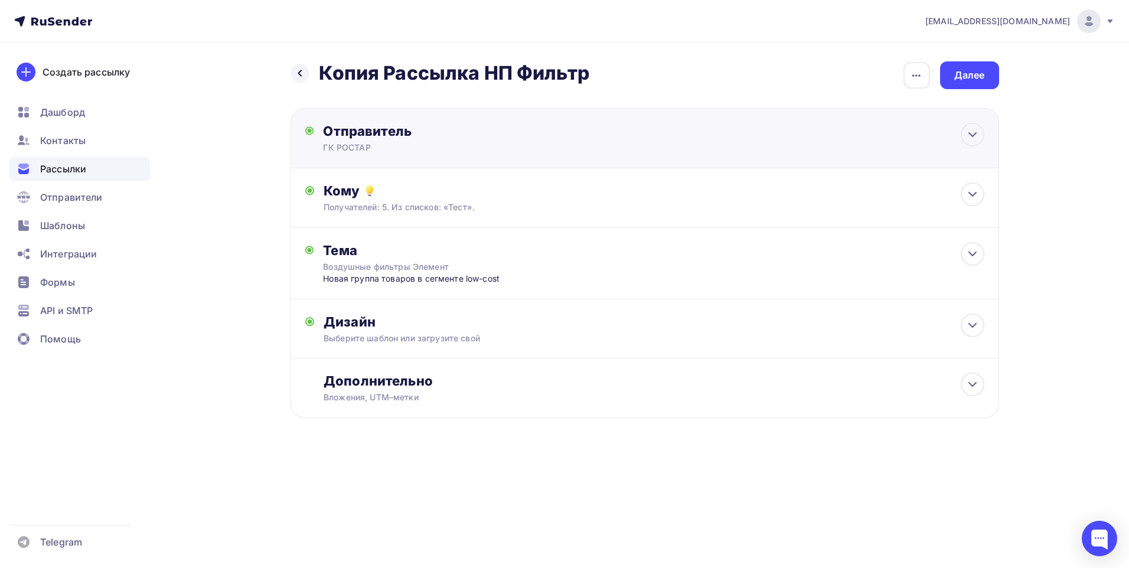
click at [445, 146] on div "ГК РОСТАР" at bounding box center [438, 148] width 230 height 12
type input "ГК РОСТАР"
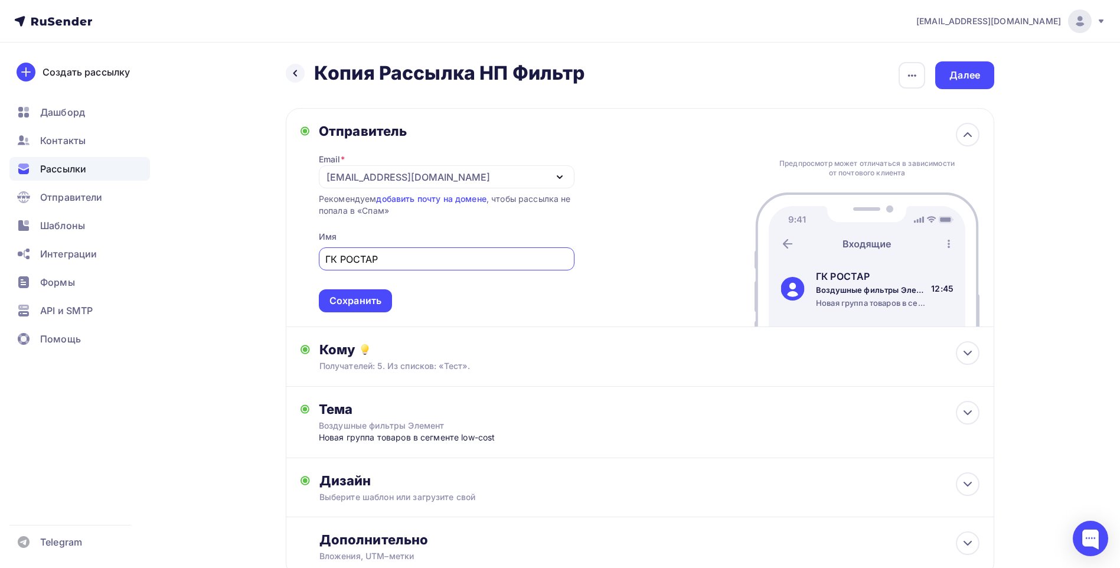
drag, startPoint x: 967, startPoint y: 137, endPoint x: 941, endPoint y: 145, distance: 27.3
click at [967, 137] on icon at bounding box center [968, 135] width 14 height 14
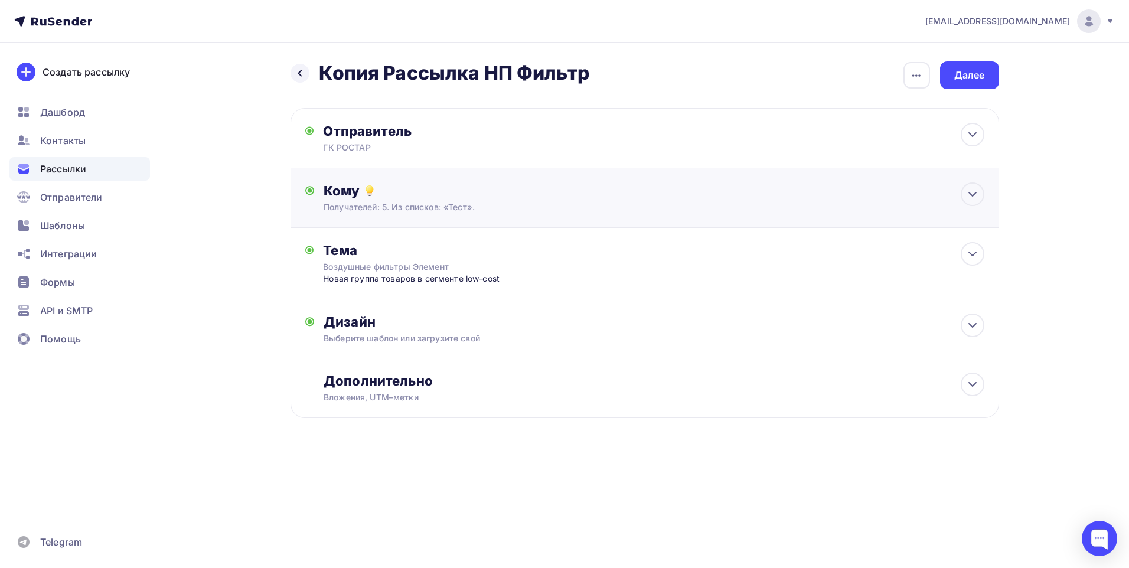
click at [521, 209] on div "Получателей: 5. Из списков: «Тест»." at bounding box center [621, 207] width 595 height 12
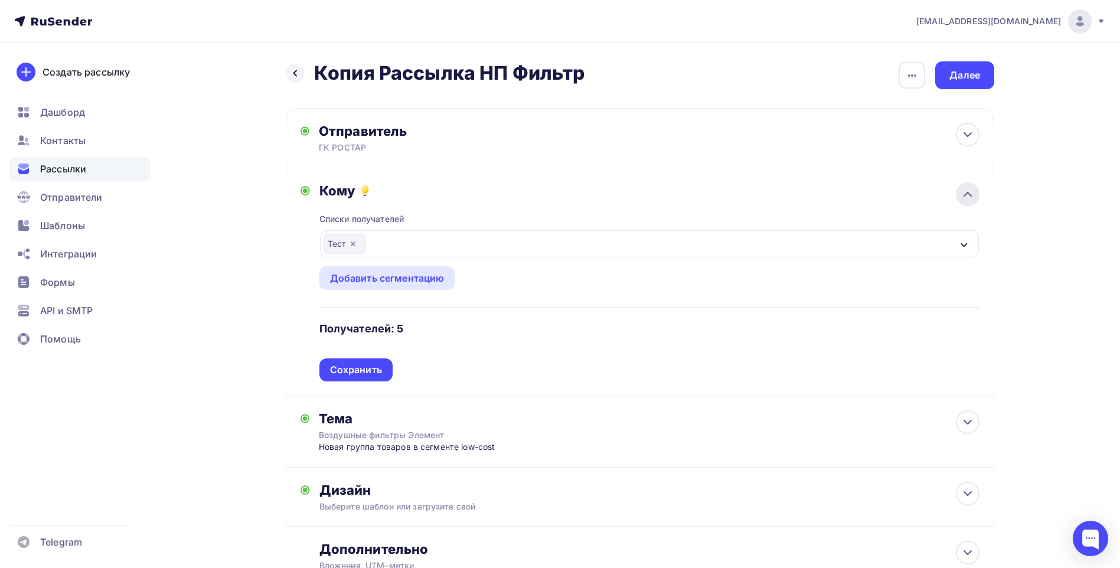
click at [969, 195] on icon at bounding box center [968, 194] width 14 height 14
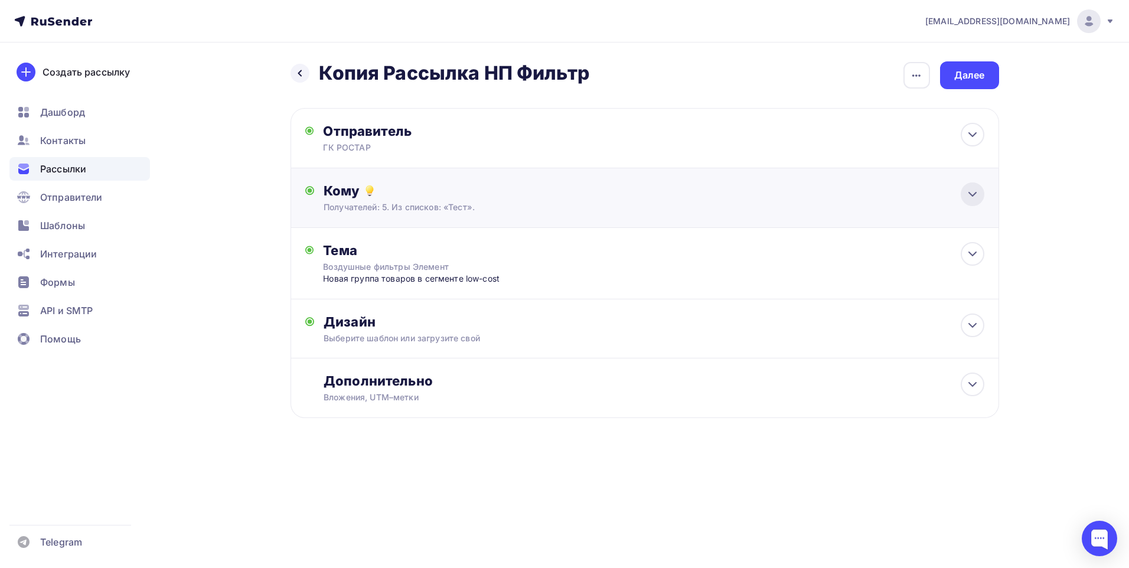
click at [974, 194] on icon at bounding box center [972, 195] width 7 height 4
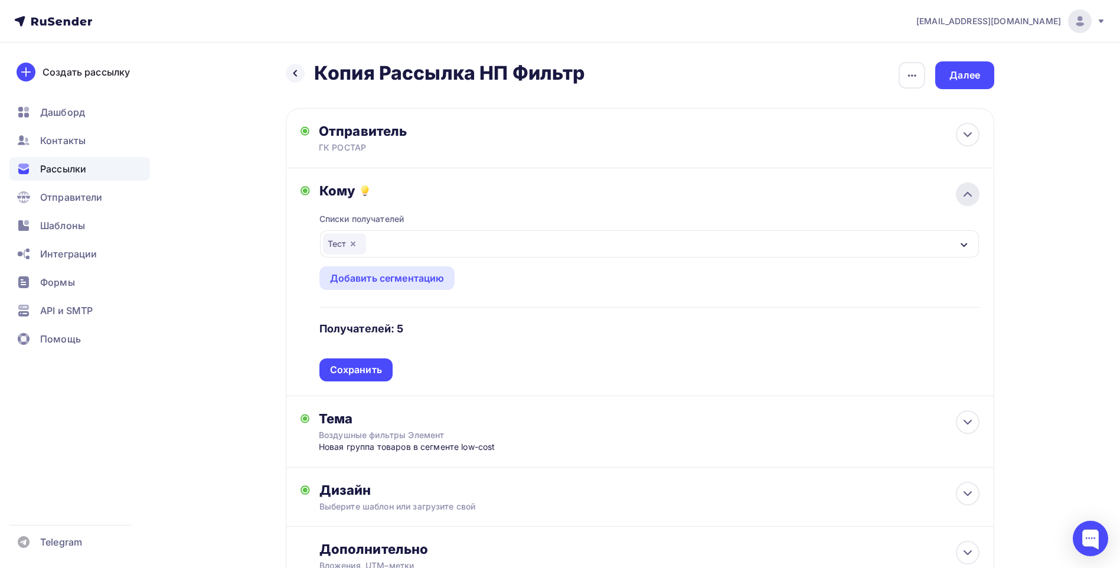
click at [974, 194] on icon at bounding box center [968, 194] width 14 height 14
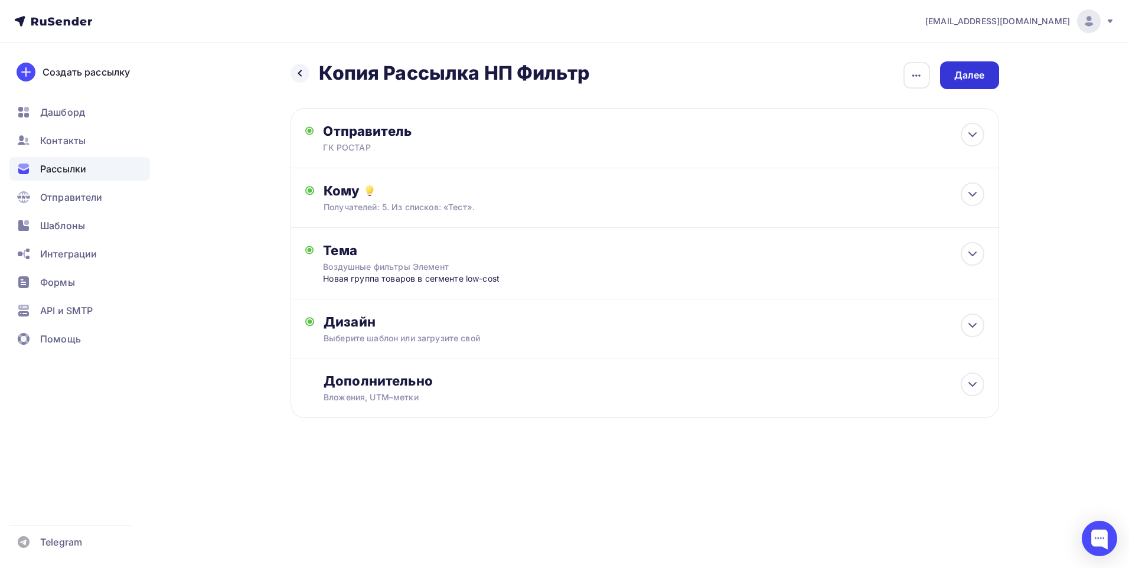
click at [971, 74] on div "Далее" at bounding box center [969, 76] width 31 height 14
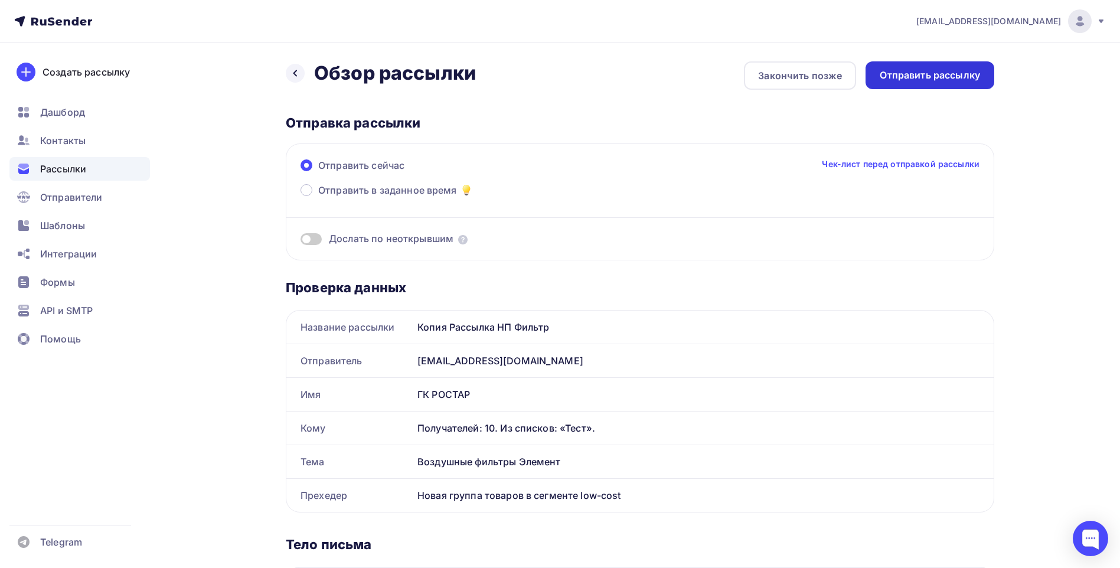
click at [915, 76] on div "Отправить рассылку" at bounding box center [930, 76] width 100 height 14
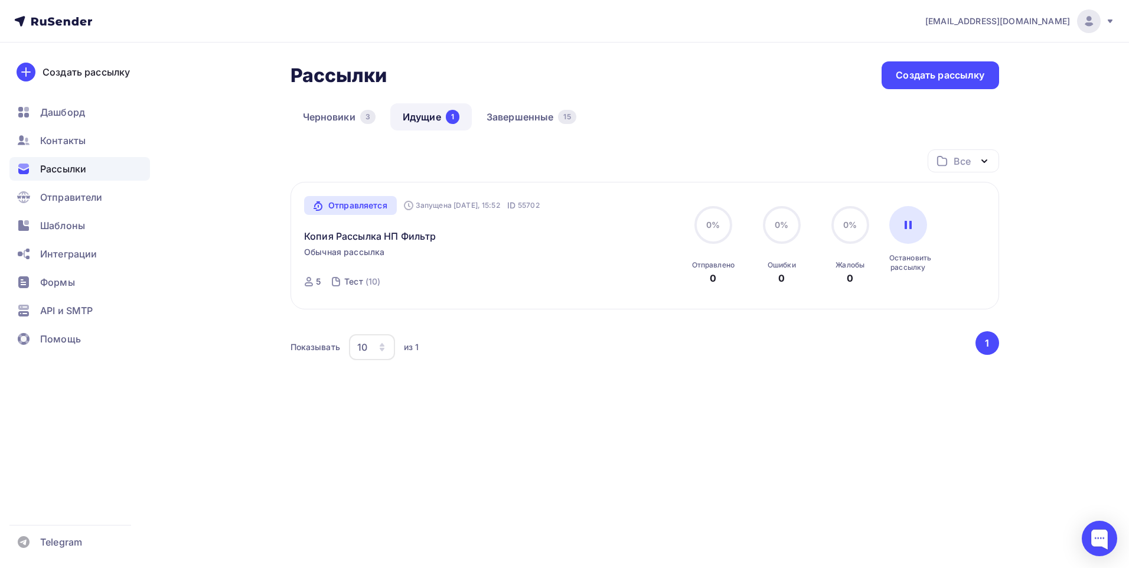
click at [81, 167] on span "Рассылки" at bounding box center [63, 169] width 46 height 14
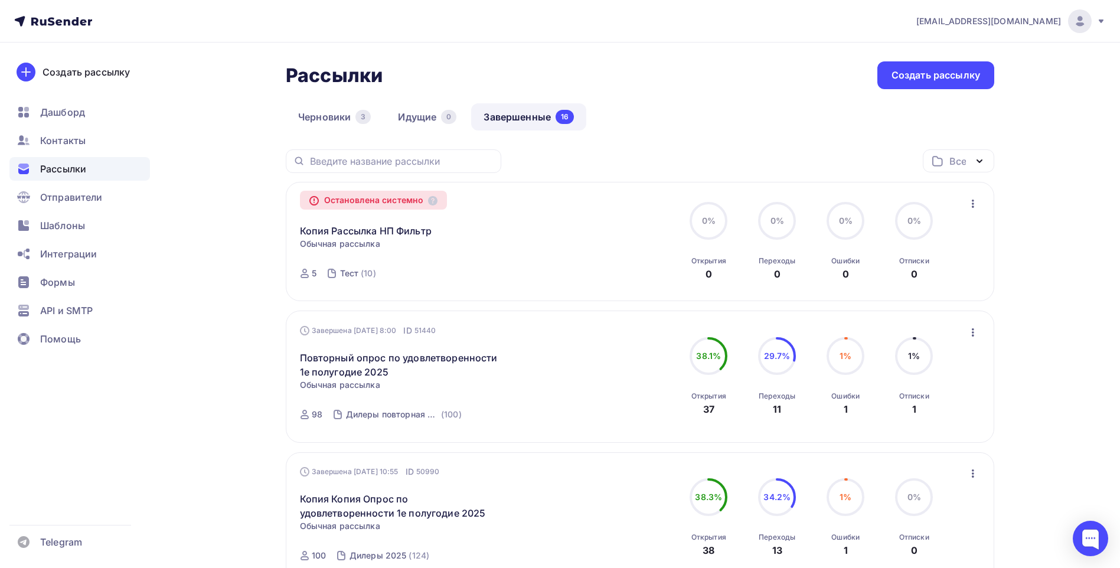
click at [973, 203] on icon "button" at bounding box center [973, 204] width 2 height 8
click at [956, 234] on div "Копировать в новую" at bounding box center [919, 234] width 121 height 14
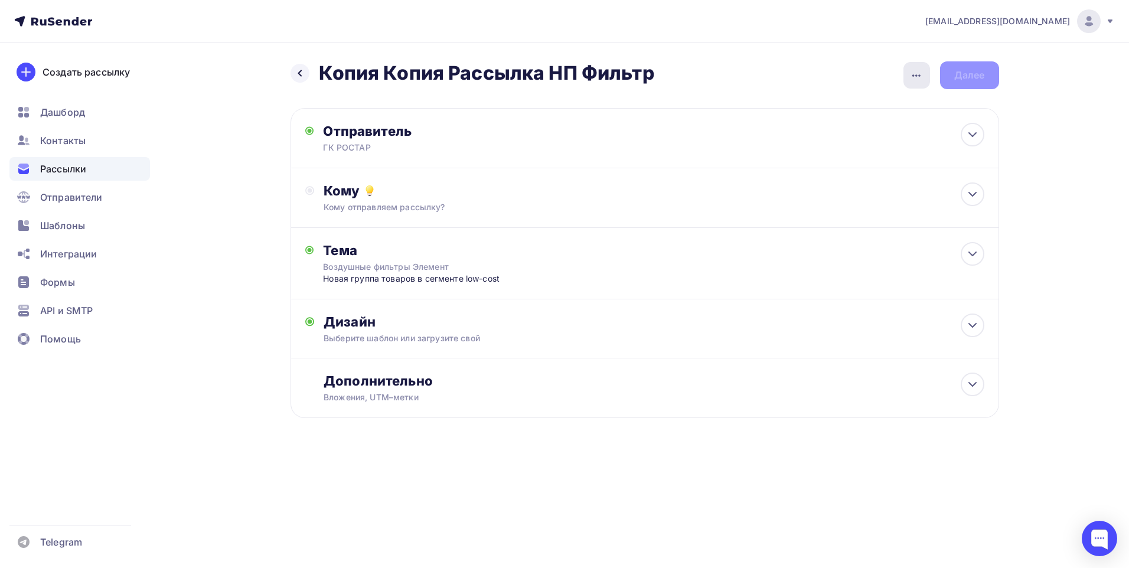
click at [915, 74] on icon "button" at bounding box center [916, 76] width 14 height 14
click at [851, 131] on div "Переименовать рассылку" at bounding box center [854, 136] width 146 height 14
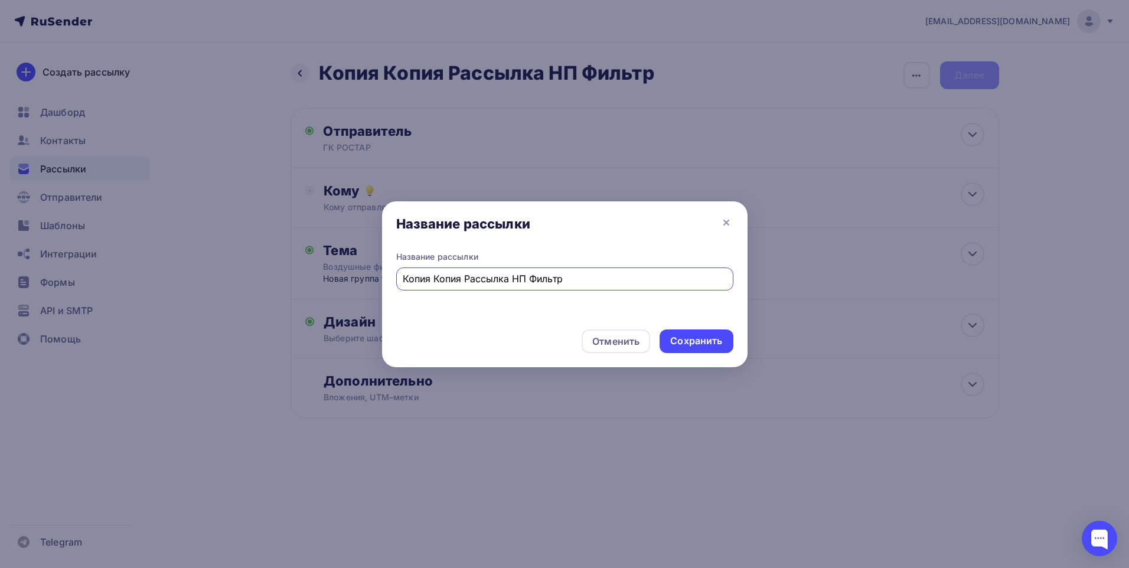
drag, startPoint x: 462, startPoint y: 279, endPoint x: 380, endPoint y: 280, distance: 82.7
click at [380, 280] on div "Название рассылки Название рассылки Копия Копия Рассылка НП Фильтр Отменить Сох…" at bounding box center [564, 284] width 1129 height 568
click at [515, 282] on input "Рассылка НП Фильтр" at bounding box center [565, 279] width 324 height 14
drag, startPoint x: 468, startPoint y: 279, endPoint x: 372, endPoint y: 266, distance: 96.5
click at [372, 266] on div "Название рассылки Название рассылки Рассылка НП Фильтр Отменить Сохранить" at bounding box center [564, 284] width 1129 height 568
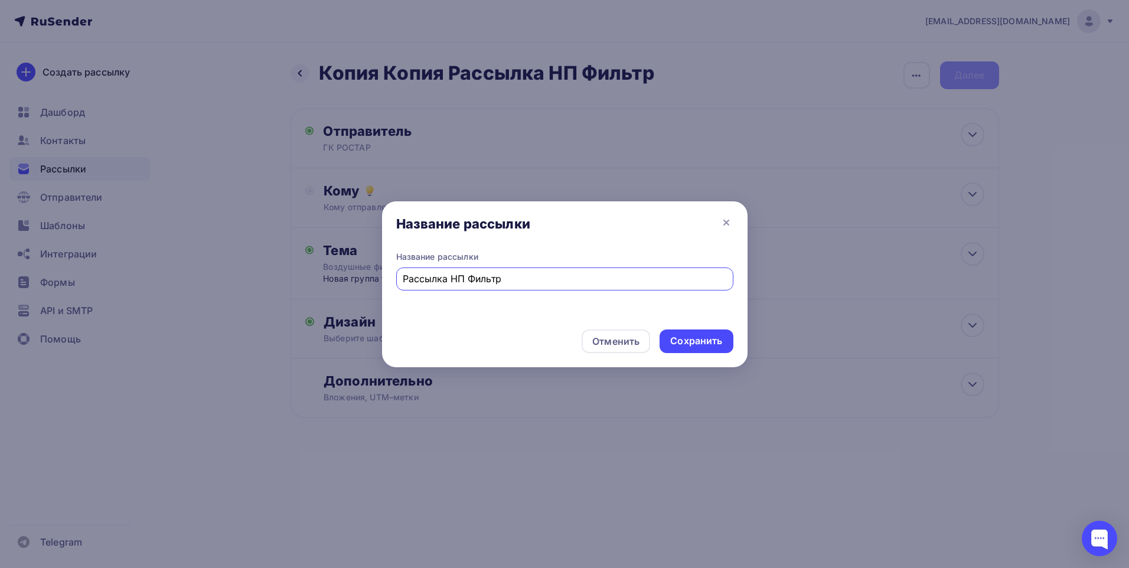
click at [456, 278] on input "Рассылка НП Фильтр" at bounding box center [565, 279] width 324 height 14
drag, startPoint x: 468, startPoint y: 280, endPoint x: 455, endPoint y: 276, distance: 12.9
click at [455, 276] on input "Рассылка НП Фильтр" at bounding box center [565, 279] width 324 height 14
click at [496, 279] on input "Рассылка Фильтр" at bounding box center [565, 279] width 324 height 14
click at [458, 275] on input "Рассылка Фильтр" at bounding box center [565, 279] width 324 height 14
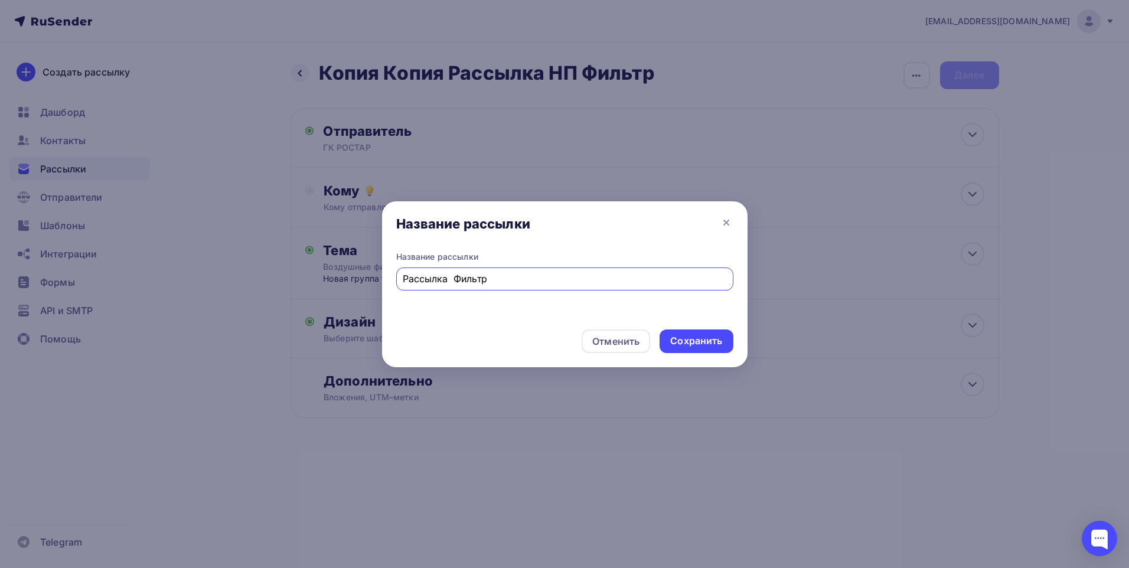
click at [499, 282] on input "Рассылка Фильтр" at bounding box center [565, 279] width 324 height 14
click at [458, 279] on input "Рассылка Фильтры Элемент" at bounding box center [565, 279] width 324 height 14
type input "Рассылка НП Фильтры Элемент"
click at [689, 344] on div "Сохранить" at bounding box center [696, 341] width 52 height 14
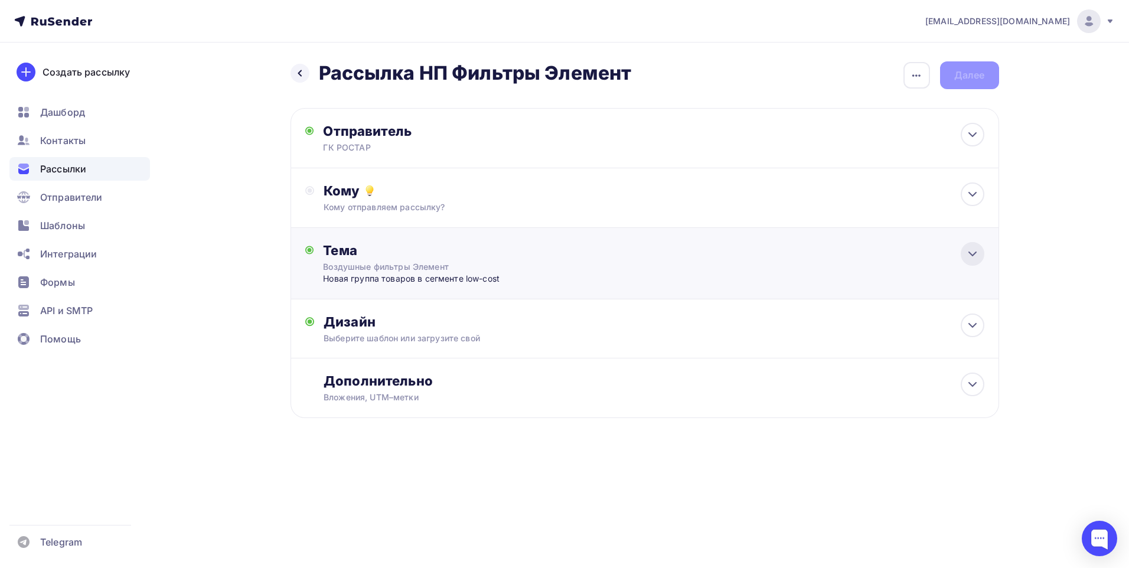
click at [980, 256] on div at bounding box center [973, 254] width 24 height 24
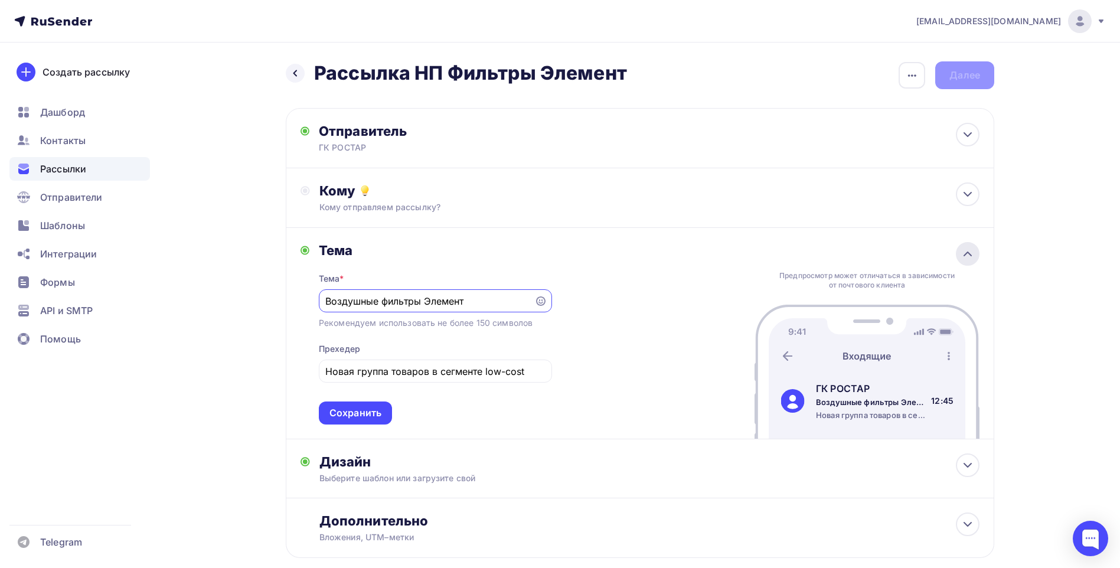
click at [973, 256] on icon at bounding box center [968, 254] width 14 height 14
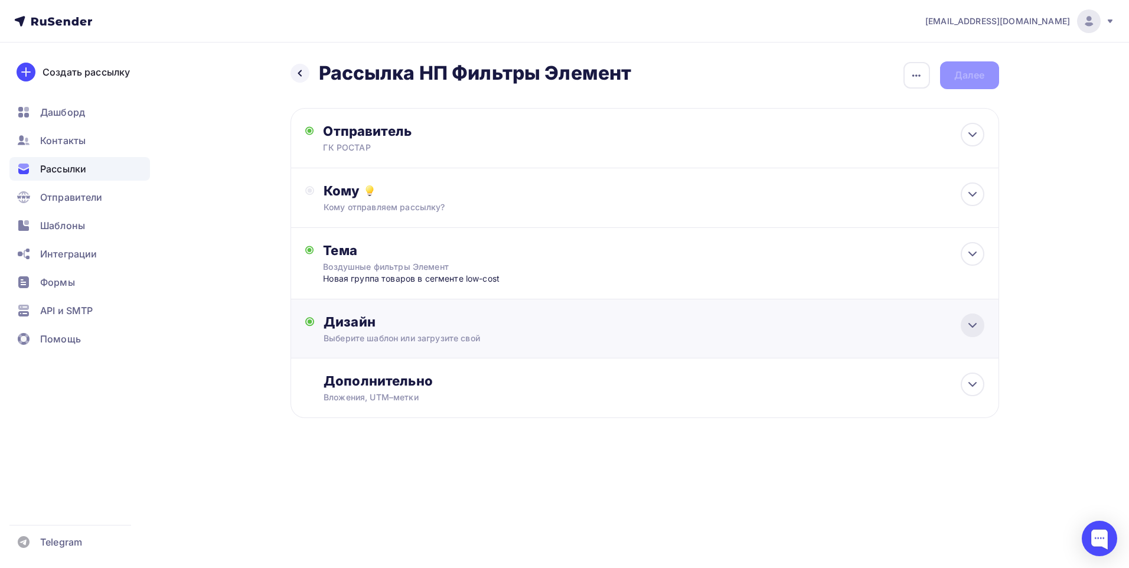
click at [970, 326] on icon at bounding box center [973, 325] width 14 height 14
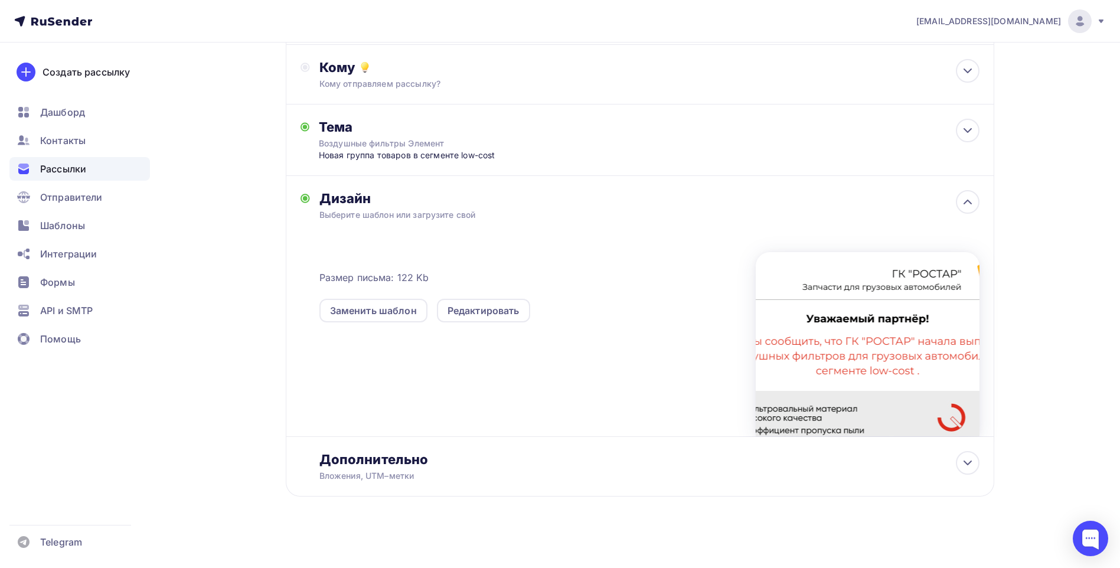
scroll to position [128, 0]
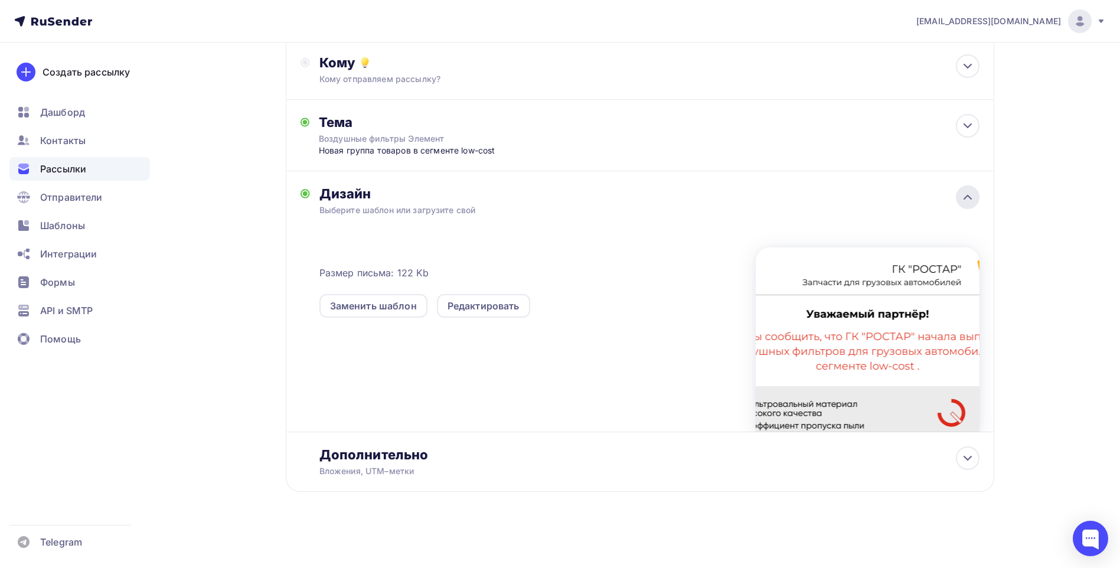
click at [968, 201] on icon at bounding box center [968, 197] width 14 height 14
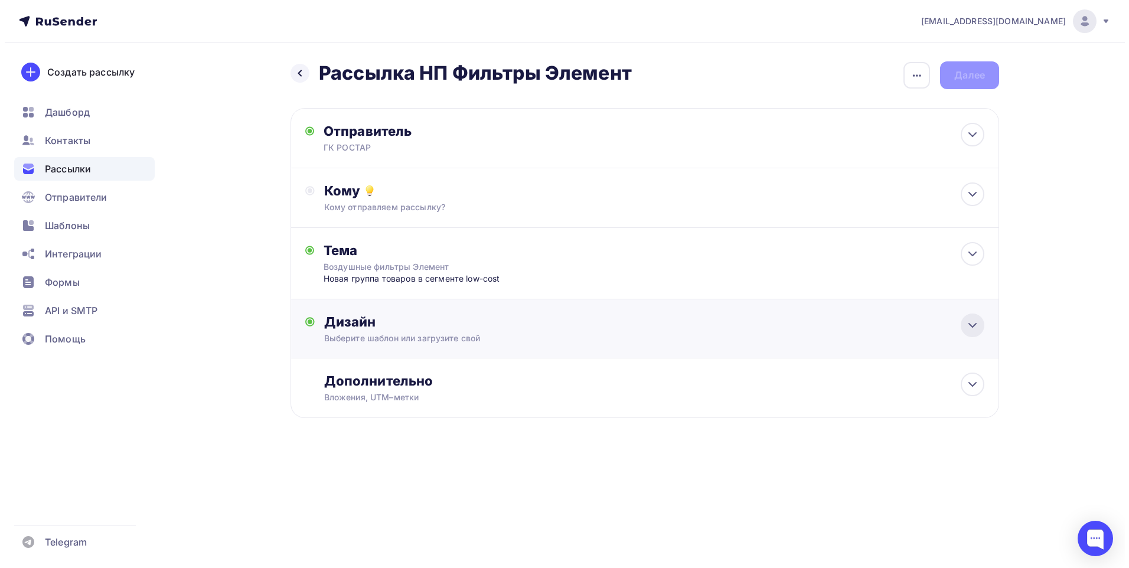
scroll to position [0, 0]
click at [968, 386] on icon at bounding box center [973, 384] width 14 height 14
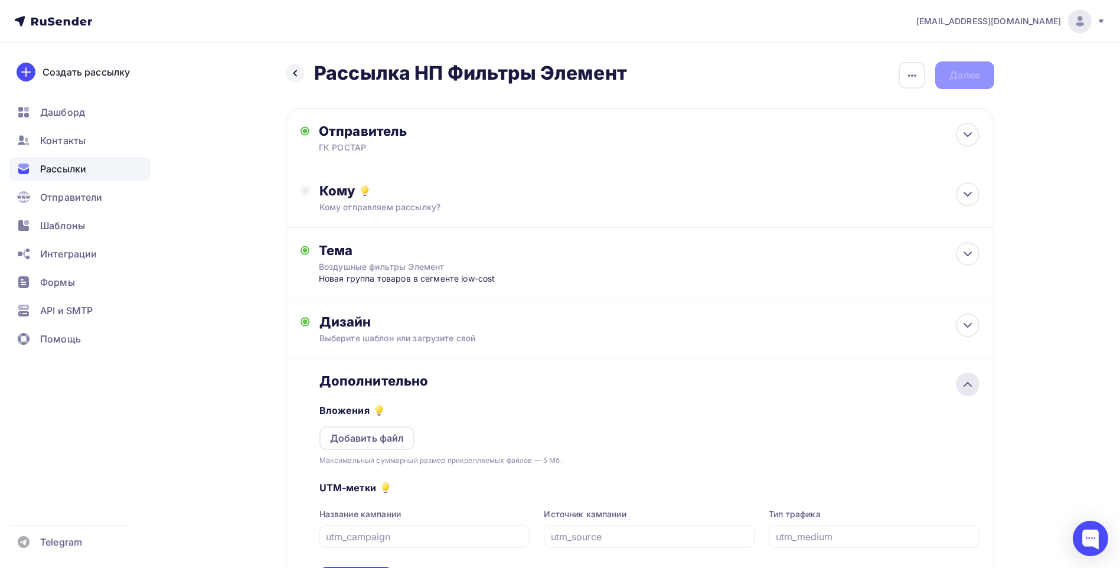
click at [970, 386] on icon at bounding box center [968, 384] width 14 height 14
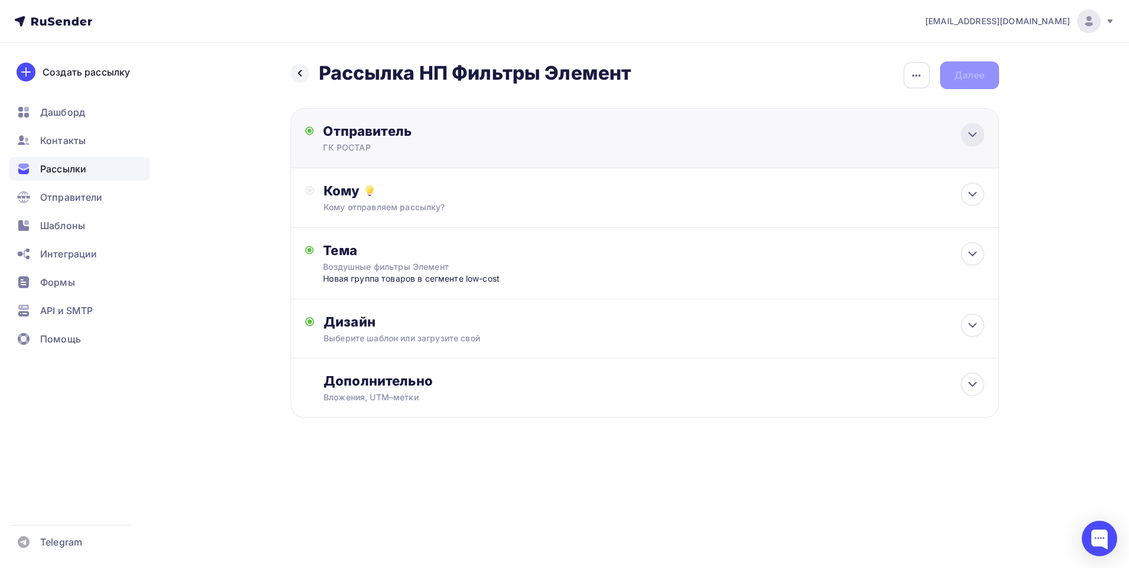
click at [975, 130] on icon at bounding box center [973, 135] width 14 height 14
type input "ГК РОСТАР"
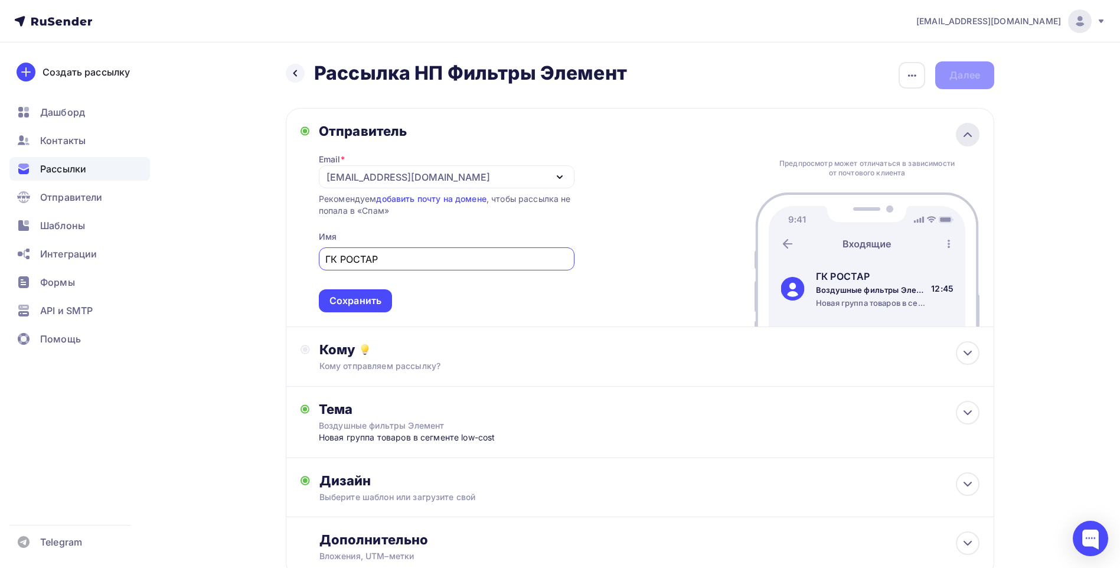
click at [971, 134] on icon at bounding box center [968, 135] width 14 height 14
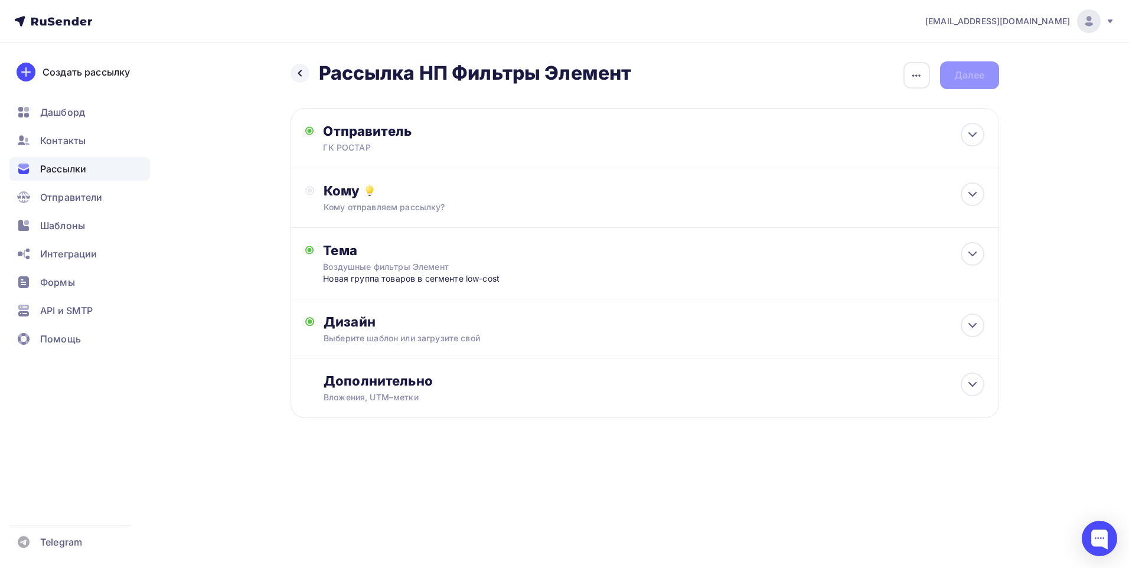
click at [1051, 322] on div "gk.rostar@yandex.ru Аккаунт Тарифы Выйти Создать рассылку Дашборд Контакты Расс…" at bounding box center [564, 247] width 1129 height 494
click at [84, 165] on span "Рассылки" at bounding box center [63, 169] width 46 height 14
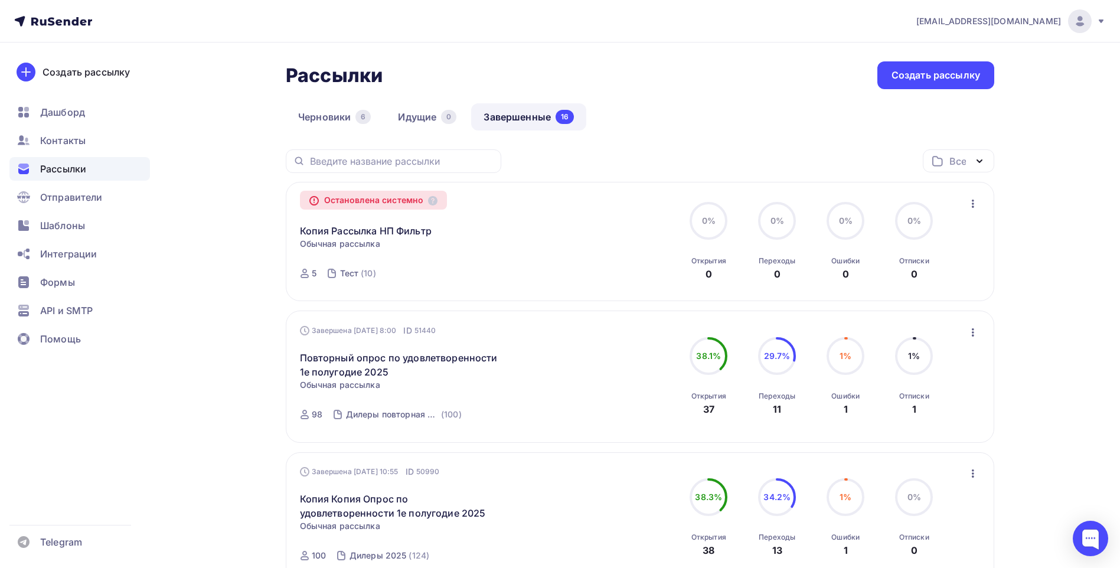
click at [977, 208] on icon "button" at bounding box center [973, 204] width 14 height 14
click at [907, 237] on div "Копировать в новую" at bounding box center [919, 234] width 121 height 14
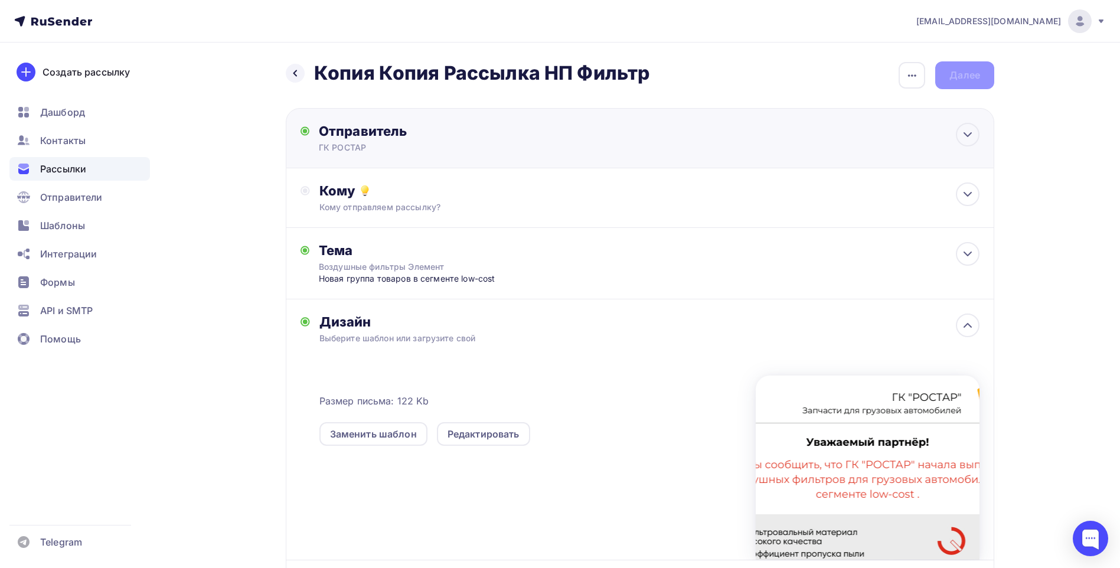
click at [432, 150] on div "ГК РОСТАР" at bounding box center [434, 148] width 230 height 12
type input "ГК РОСТАР"
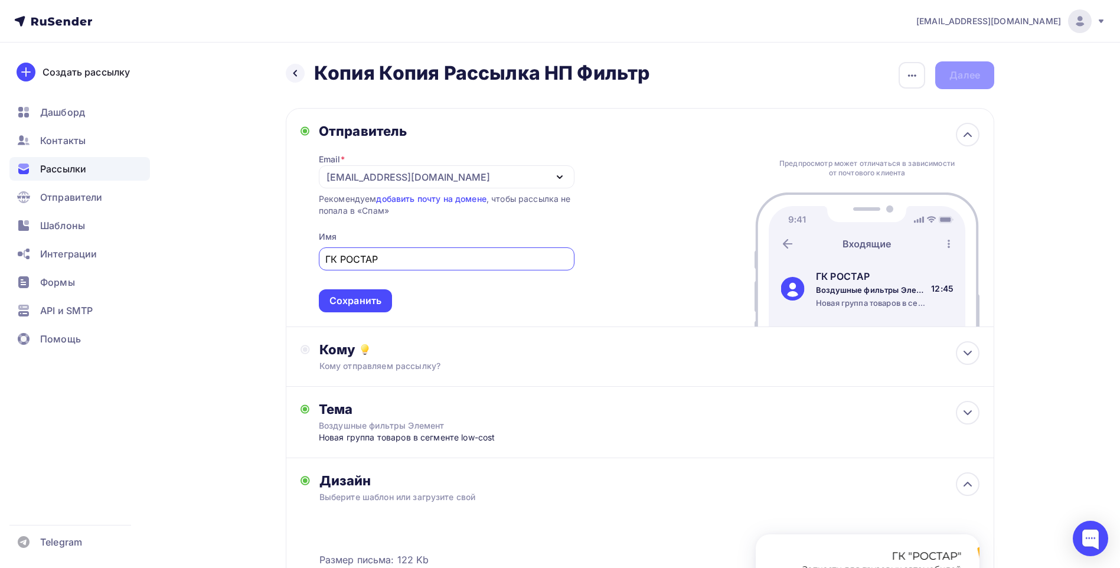
click at [443, 174] on div "[EMAIL_ADDRESS][DOMAIN_NAME]" at bounding box center [447, 176] width 256 height 23
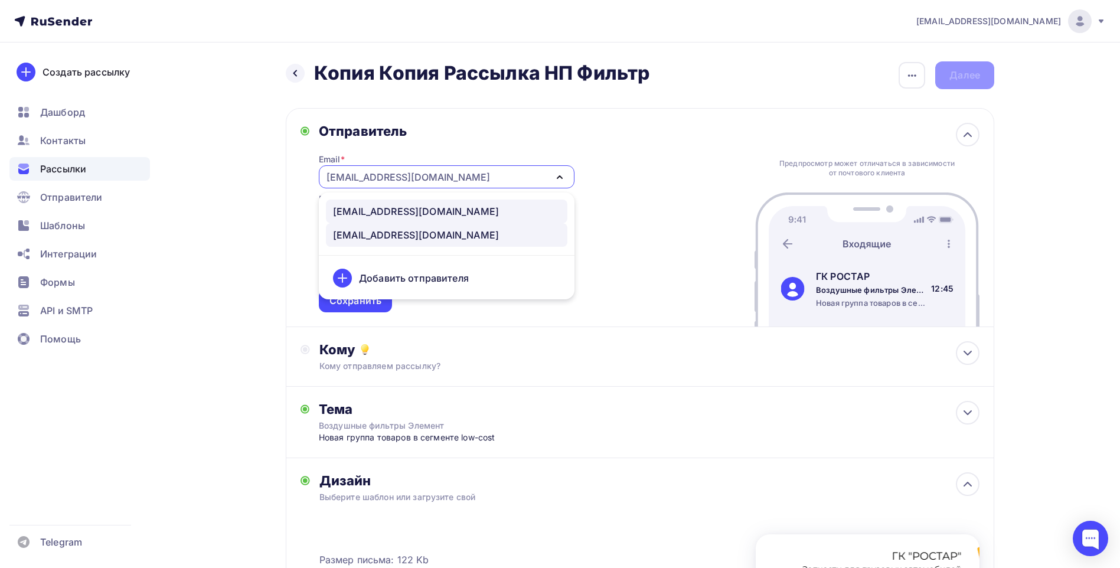
click at [441, 208] on div "no-reply@rostar.com" at bounding box center [446, 211] width 227 height 14
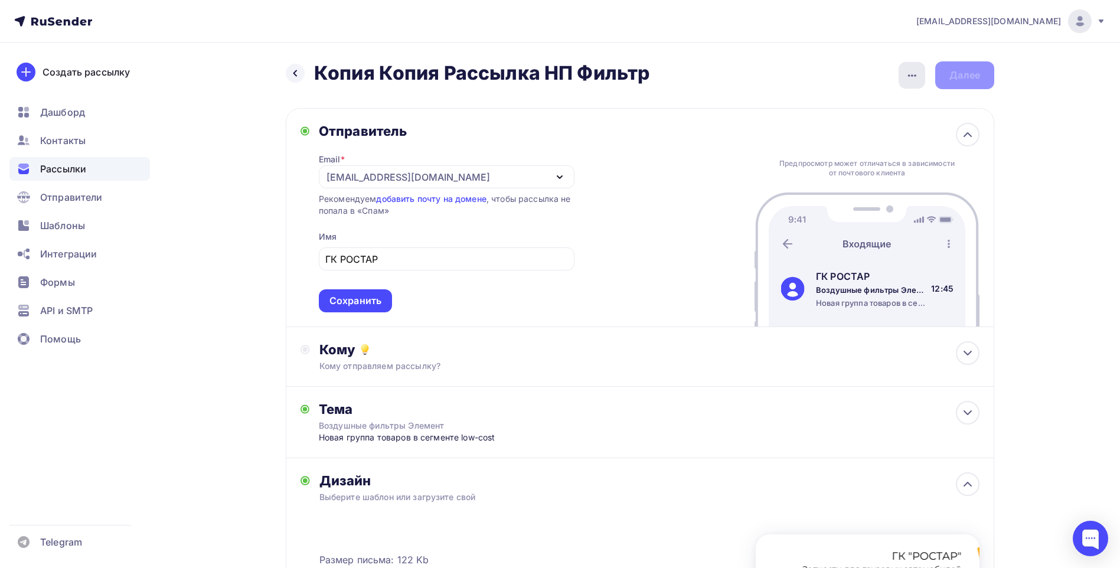
click at [904, 80] on div "button" at bounding box center [912, 75] width 27 height 27
click at [836, 139] on div "Переименовать рассылку" at bounding box center [850, 136] width 146 height 14
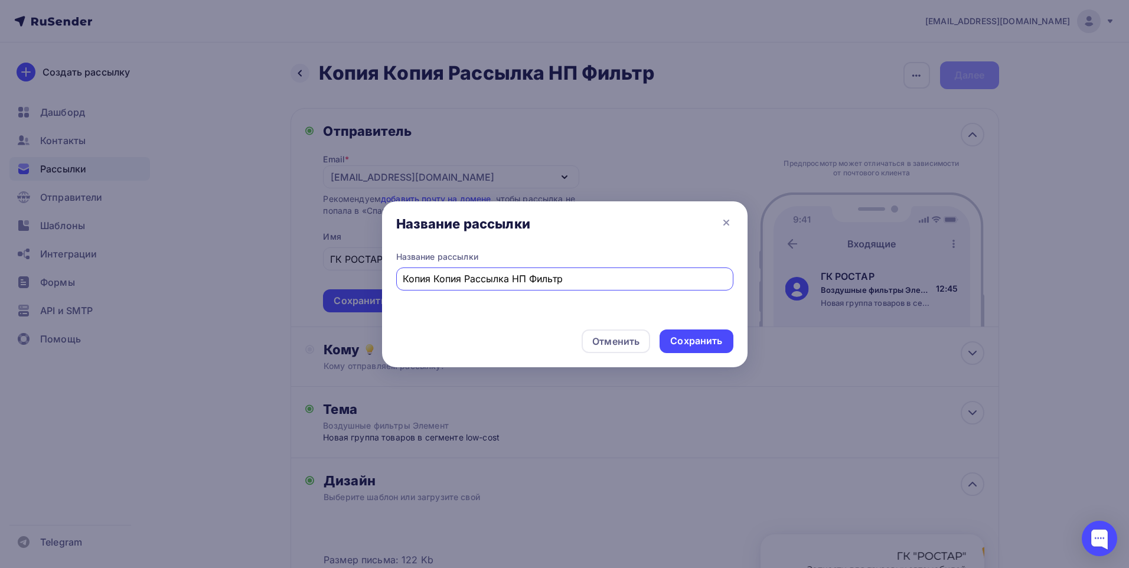
drag, startPoint x: 465, startPoint y: 278, endPoint x: 353, endPoint y: 278, distance: 111.6
click at [358, 282] on div "Название рассылки Название рассылки Копия Копия Рассылка НП Фильтр Отменить Сох…" at bounding box center [564, 284] width 1129 height 568
click at [467, 277] on input "Рассылка НП Фильтр" at bounding box center [565, 279] width 324 height 14
click at [483, 278] on input "Рассылка Фильтр" at bounding box center [565, 279] width 324 height 14
click at [485, 279] on input "Рассылка Фильтр" at bounding box center [565, 279] width 324 height 14
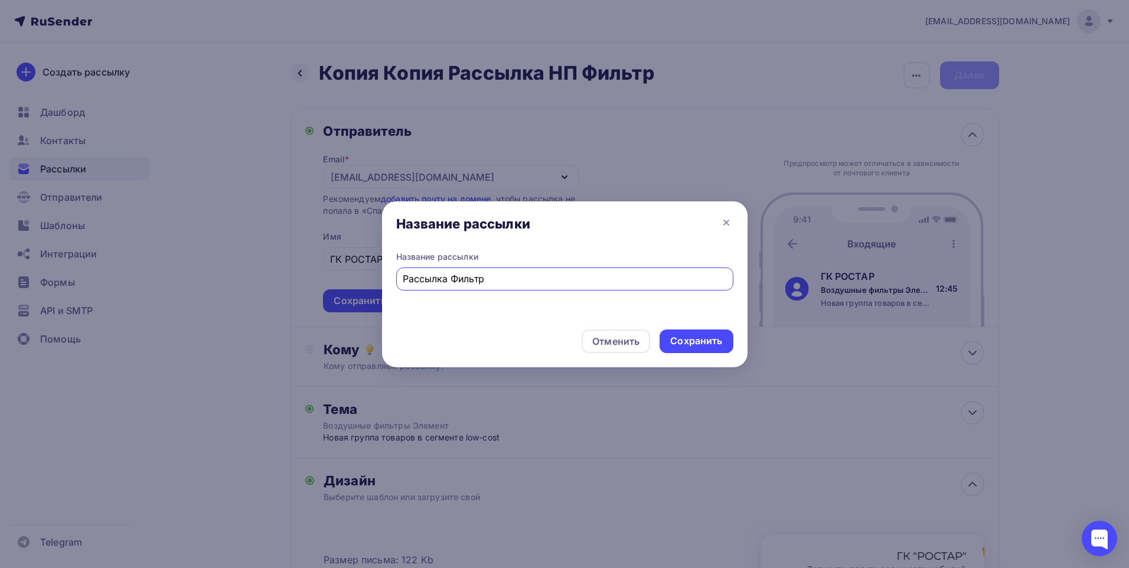
click at [491, 280] on input "Рассылка Фильтр" at bounding box center [565, 279] width 324 height 14
type input "Рассылка Фильтр Элемент"
click at [704, 353] on div "Отменить Сохранить" at bounding box center [565, 343] width 366 height 47
click at [704, 341] on div "Сохранить" at bounding box center [696, 341] width 52 height 14
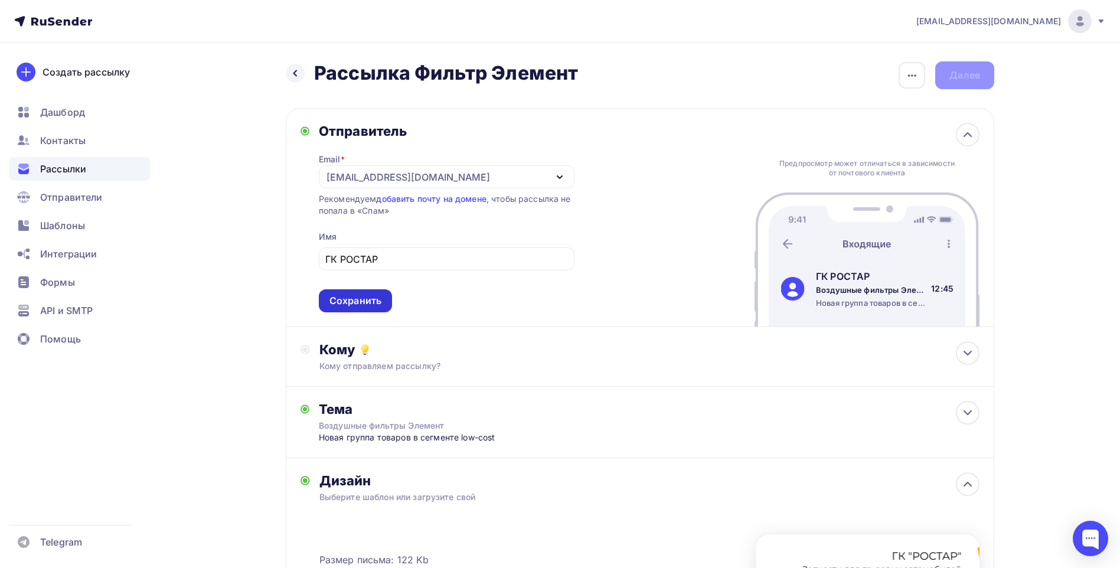
click at [376, 299] on div "Сохранить" at bounding box center [356, 301] width 52 height 14
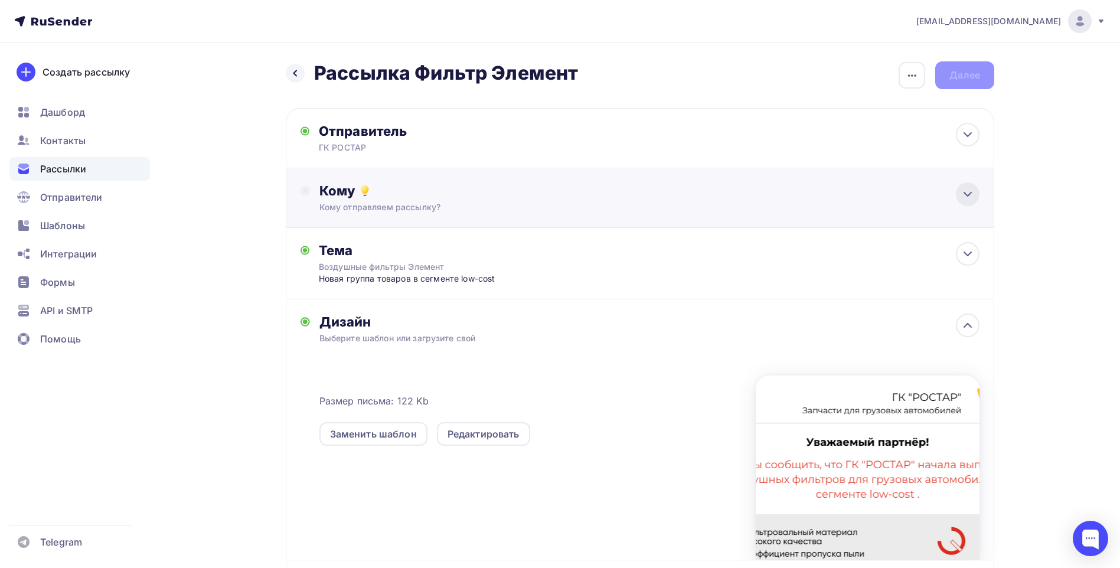
click at [964, 201] on icon at bounding box center [968, 194] width 14 height 14
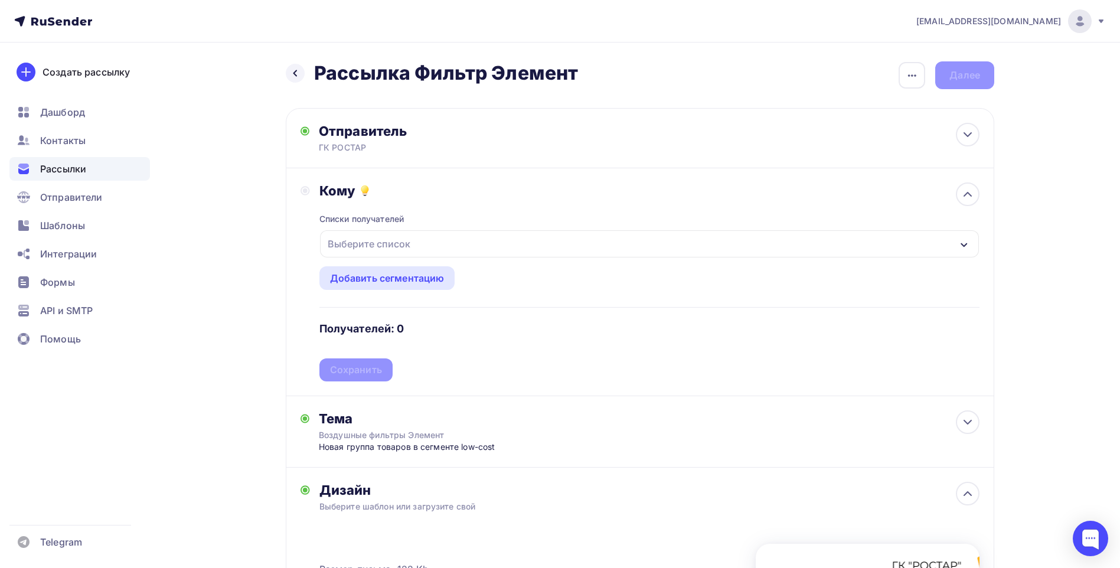
click at [497, 239] on div "Выберите список" at bounding box center [649, 243] width 659 height 27
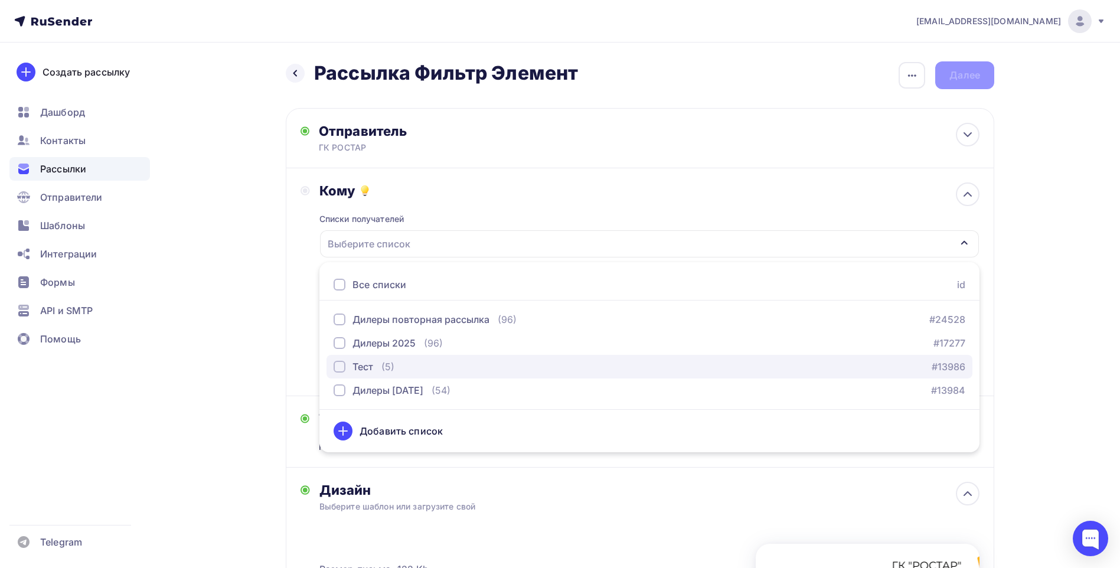
click at [346, 367] on div "Тест" at bounding box center [354, 367] width 40 height 14
click at [1032, 349] on div "Назад Рассылка Фильтр Элемент Рассылка Фильтр Элемент Закончить позже Переимено…" at bounding box center [560, 454] width 968 height 822
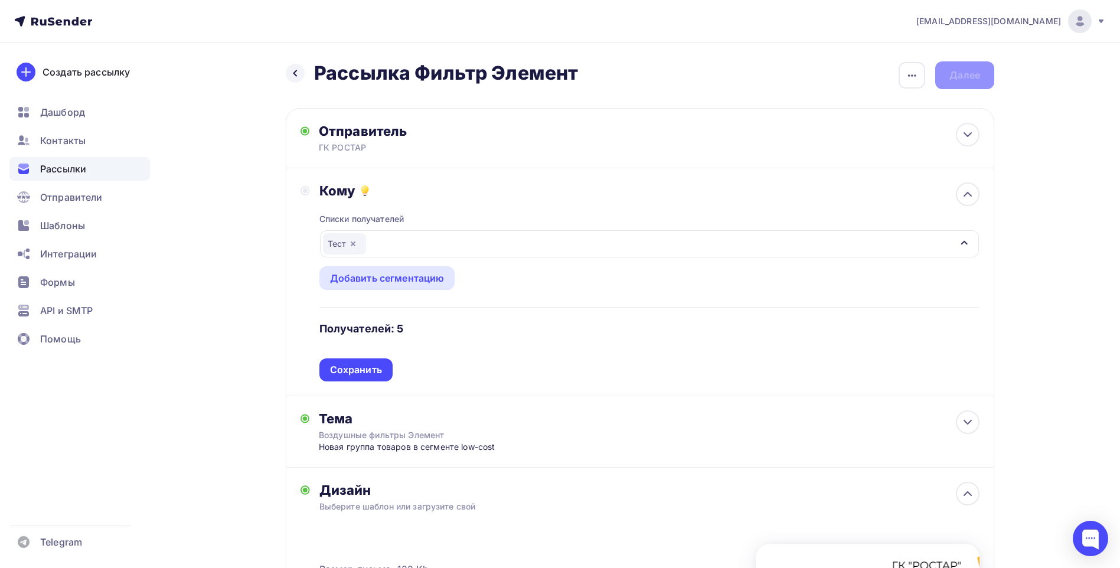
click at [433, 246] on div "Тест" at bounding box center [649, 243] width 659 height 27
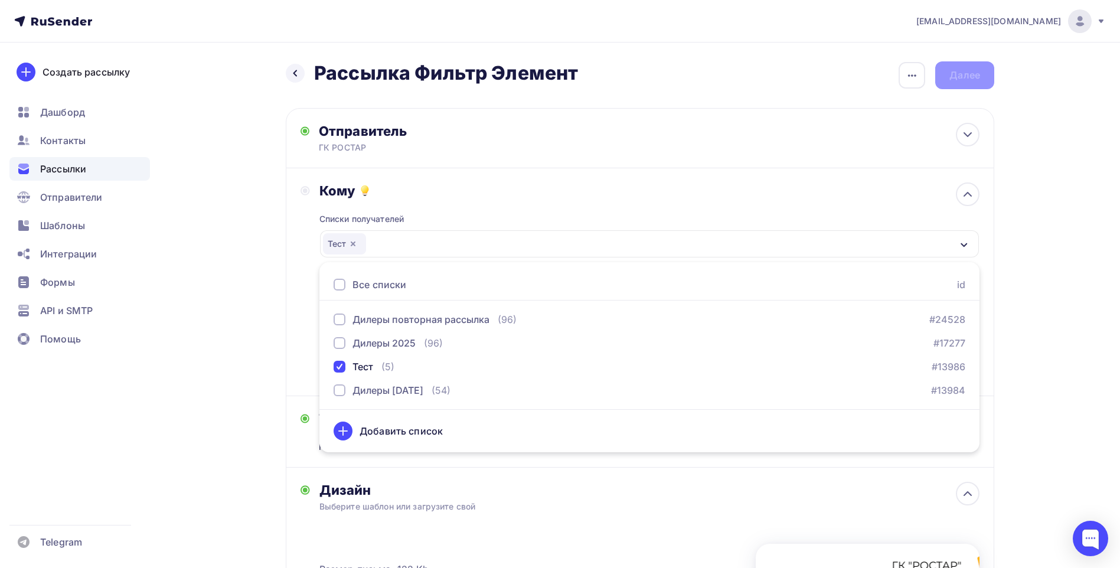
click at [1067, 389] on div "gk.rostar@yandex.ru Аккаунт Тарифы Выйти Создать рассылку Дашборд Контакты Расс…" at bounding box center [560, 432] width 1120 height 865
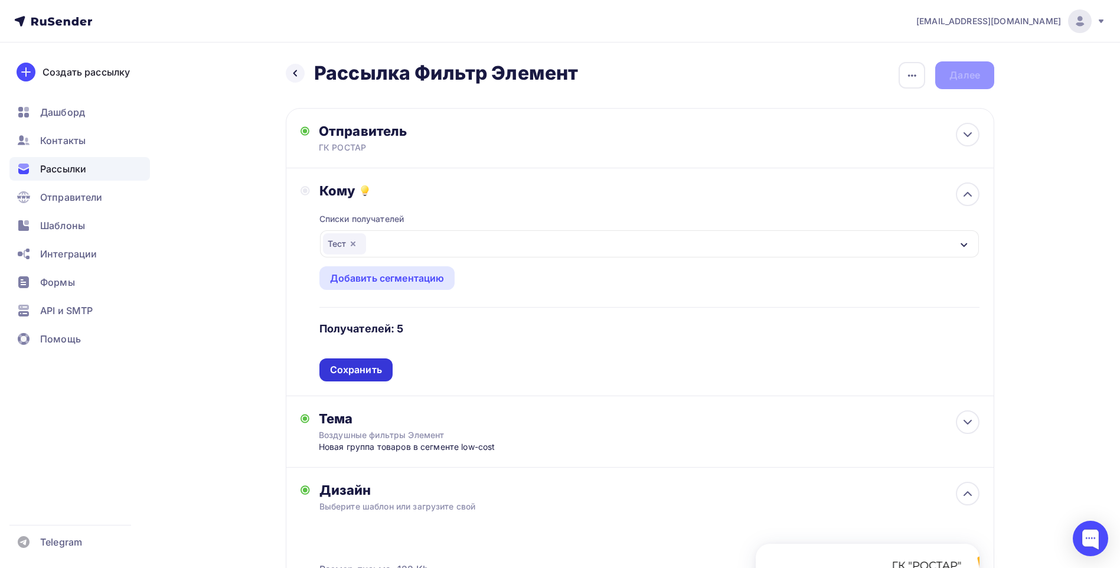
click at [384, 366] on div "Сохранить" at bounding box center [355, 369] width 73 height 23
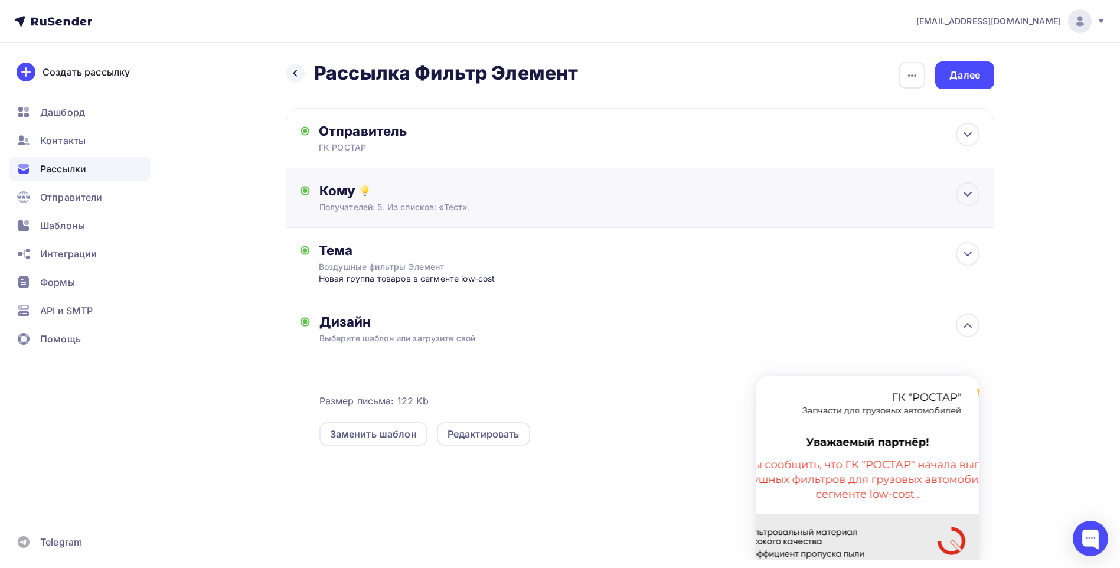
click at [744, 209] on div "Получателей: 5. Из списков: «Тест»." at bounding box center [616, 207] width 595 height 12
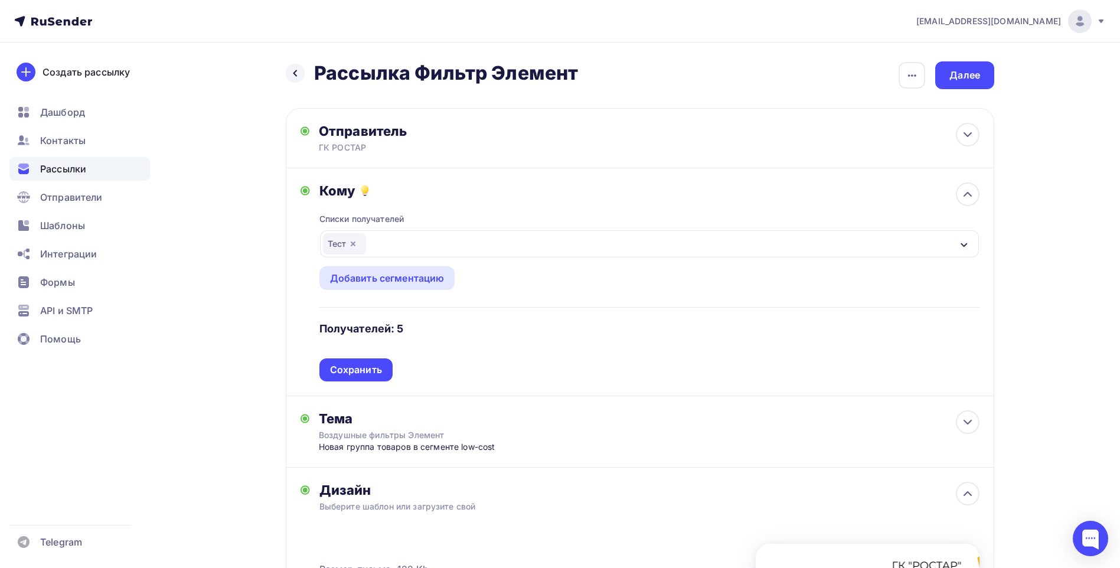
click at [744, 209] on div "Списки получателей Тест Все списки id Дилеры повторная рассылка (96) #24528 Дил…" at bounding box center [649, 290] width 660 height 182
click at [970, 203] on div at bounding box center [968, 194] width 24 height 24
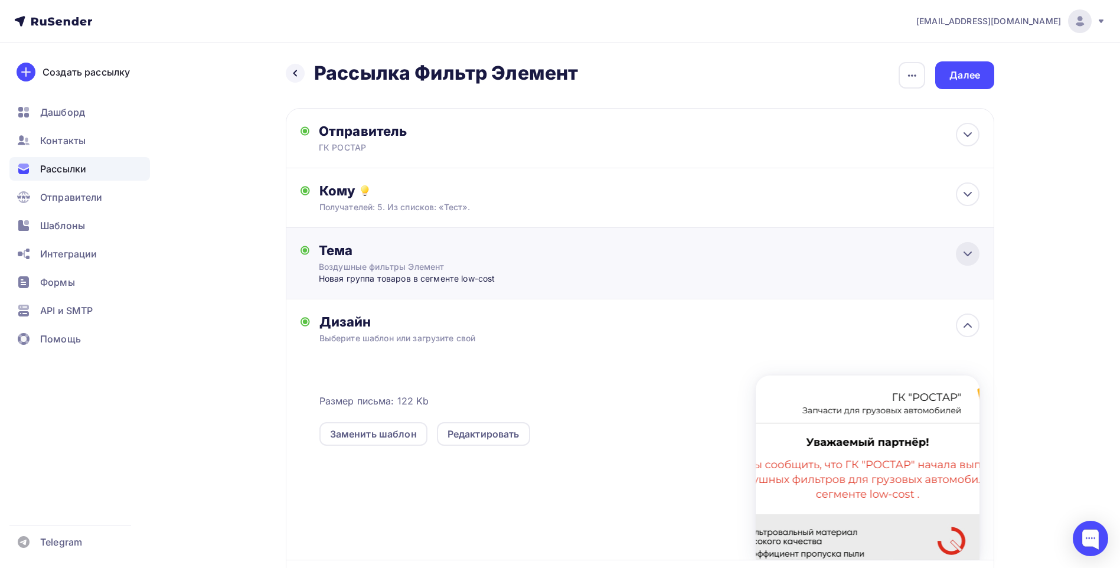
click at [971, 250] on icon at bounding box center [968, 254] width 14 height 14
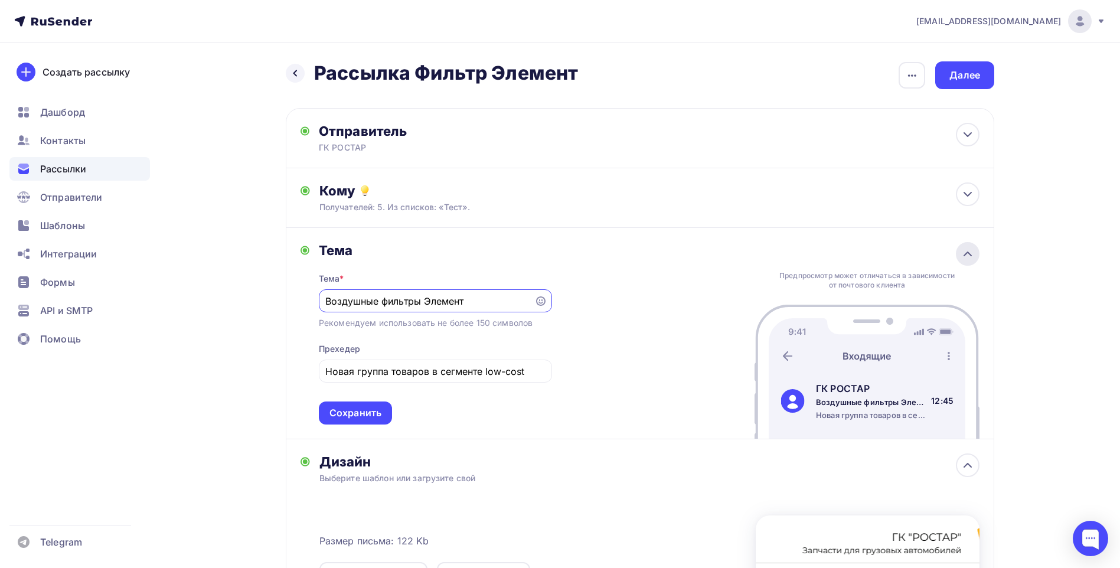
click at [967, 255] on icon at bounding box center [968, 254] width 14 height 14
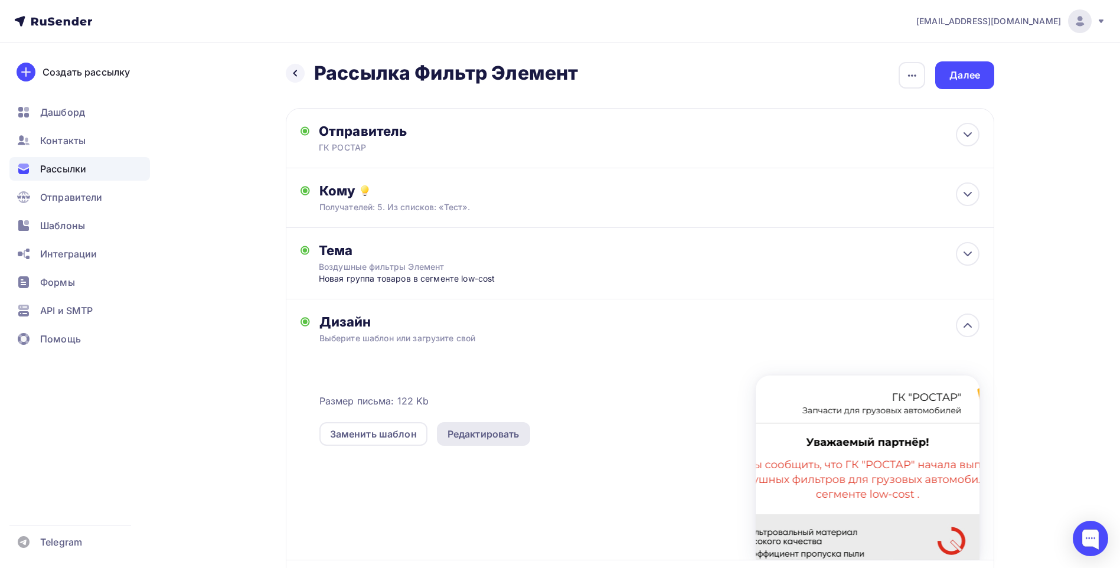
click at [491, 438] on div "Редактировать" at bounding box center [484, 434] width 72 height 14
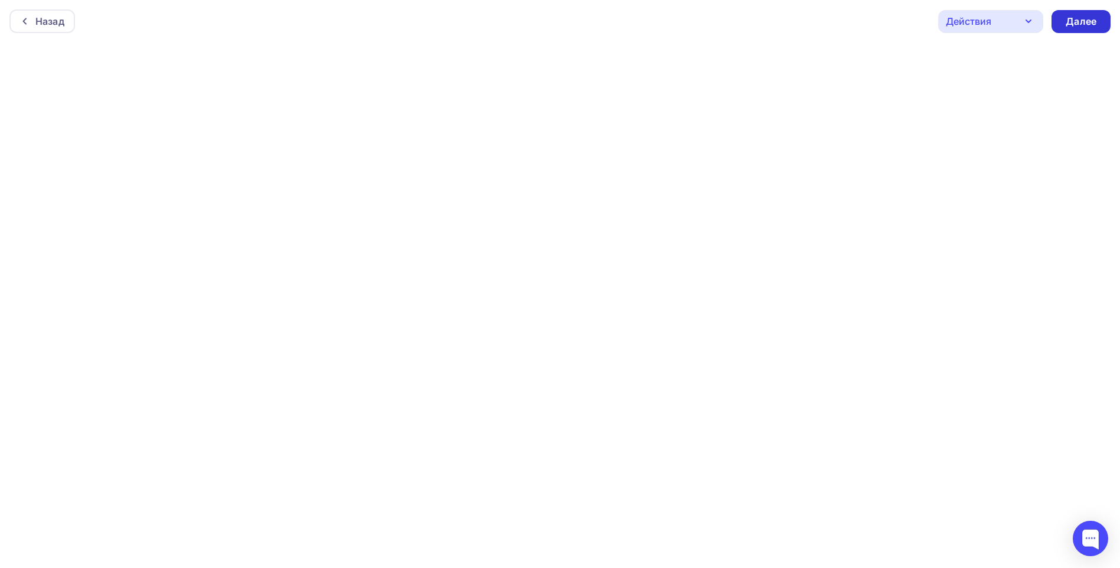
click at [1083, 20] on div "Далее" at bounding box center [1081, 22] width 31 height 14
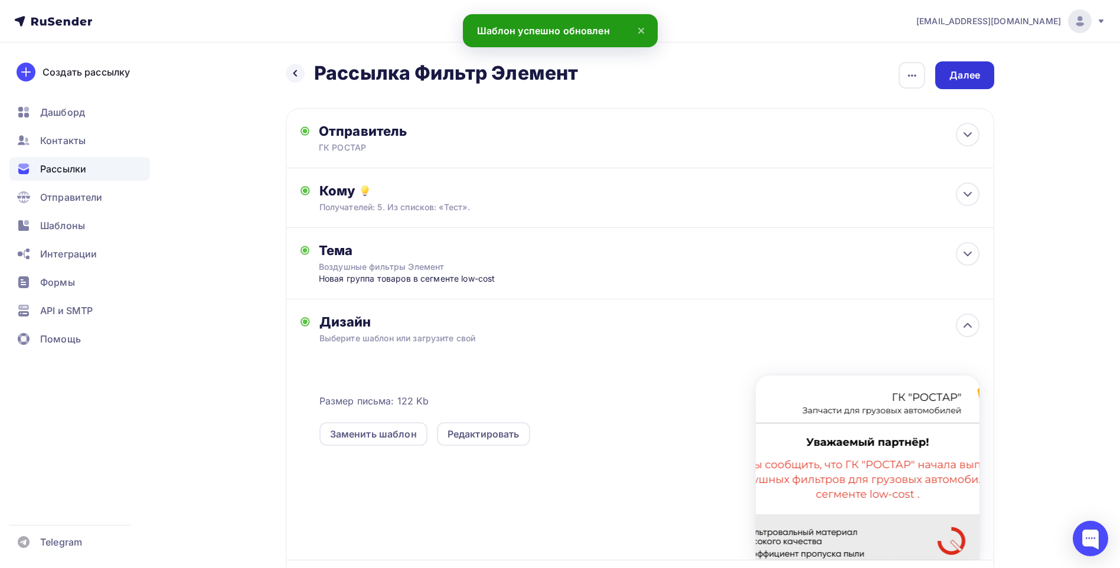
click at [973, 82] on div "Далее" at bounding box center [964, 75] width 59 height 28
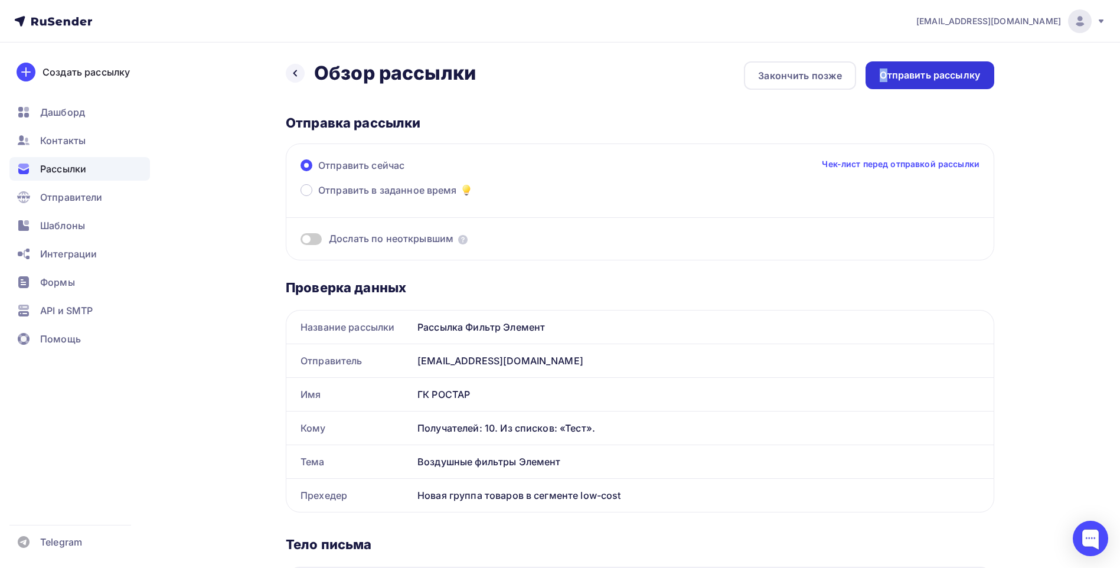
click at [883, 75] on div "Отправить рассылку" at bounding box center [930, 76] width 100 height 14
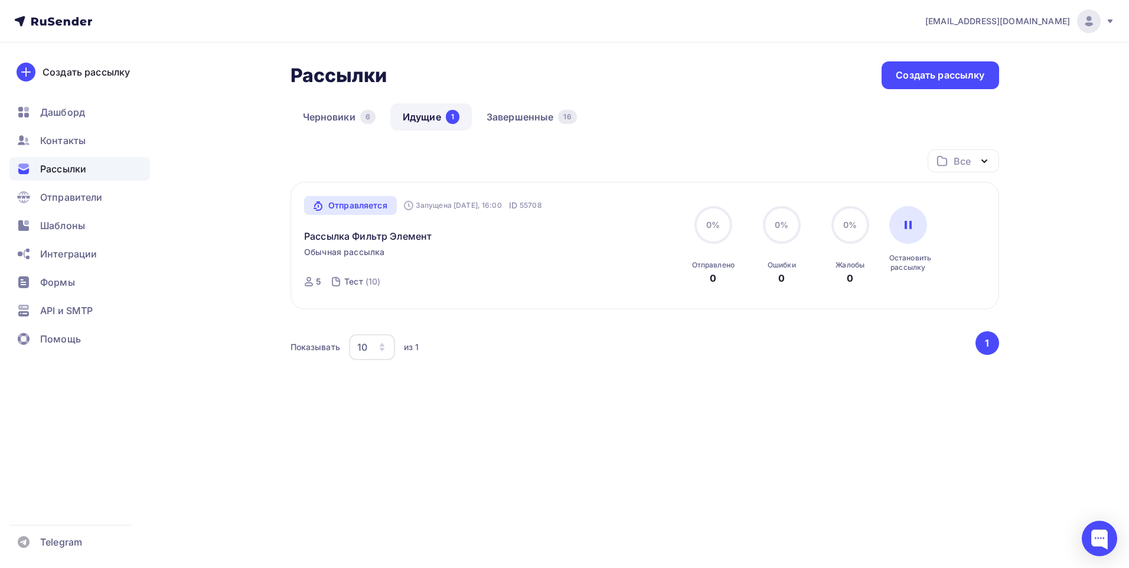
click at [83, 171] on span "Рассылки" at bounding box center [63, 169] width 46 height 14
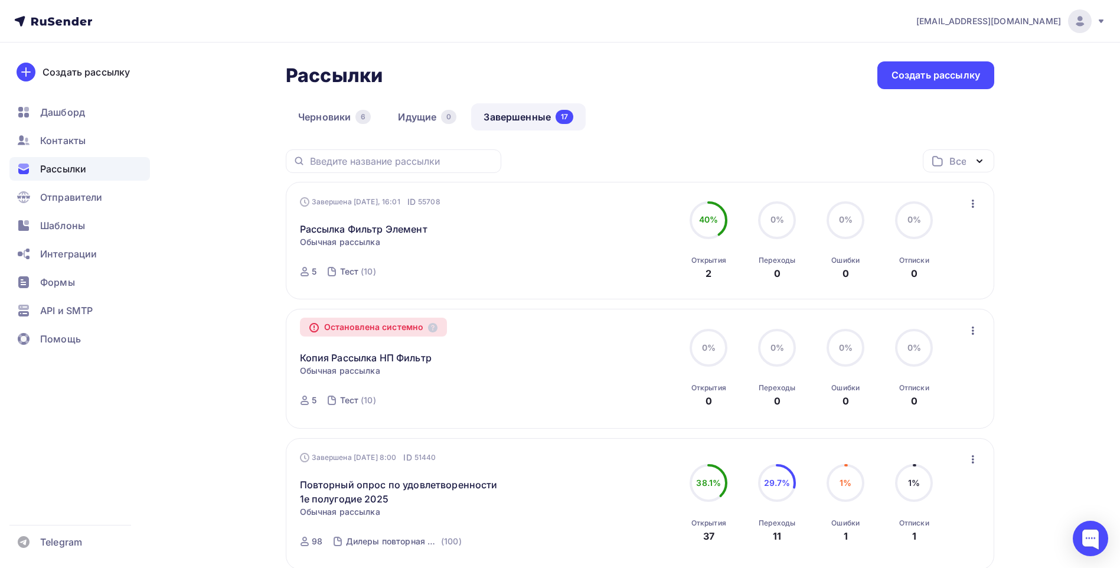
click at [305, 273] on icon at bounding box center [304, 271] width 9 height 9
click at [81, 198] on span "Отправители" at bounding box center [71, 197] width 63 height 14
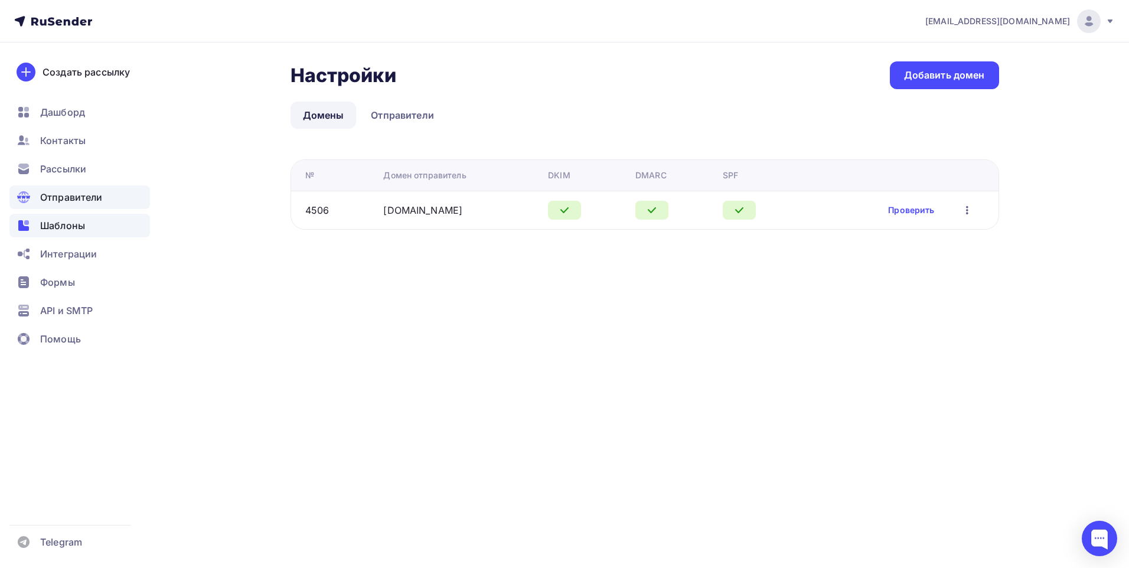
click at [80, 226] on span "Шаблоны" at bounding box center [62, 225] width 45 height 14
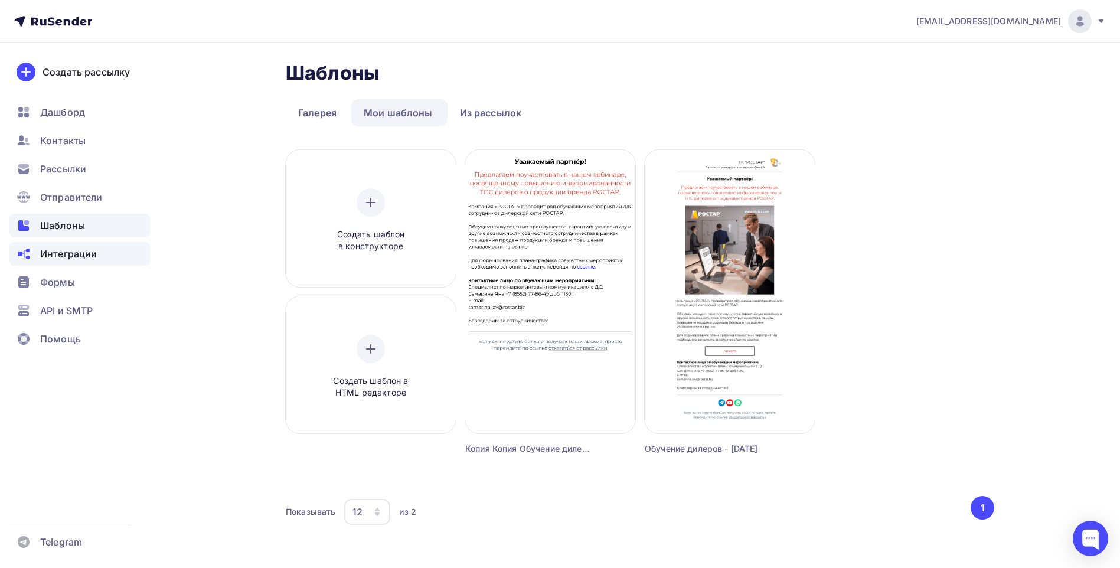
click at [76, 257] on span "Интеграции" at bounding box center [68, 254] width 57 height 14
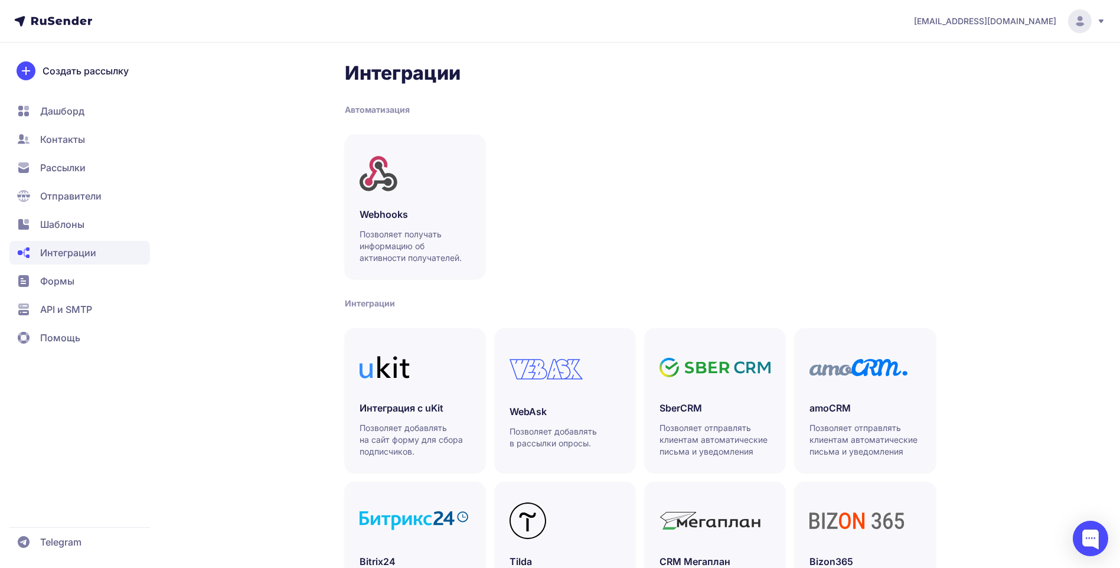
click at [61, 172] on span "Рассылки" at bounding box center [62, 168] width 45 height 14
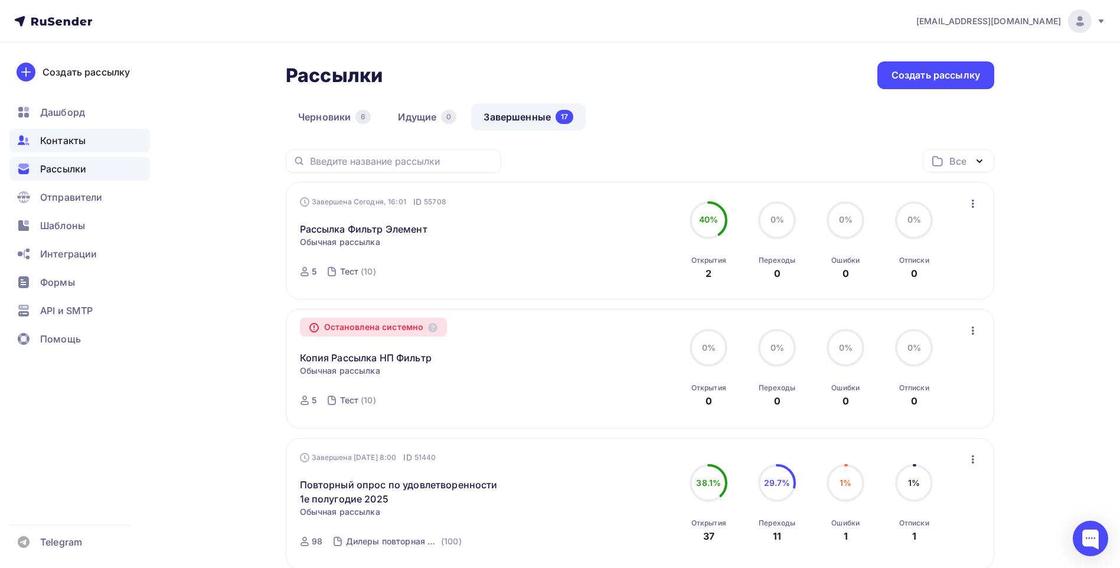
click at [66, 139] on span "Контакты" at bounding box center [62, 140] width 45 height 14
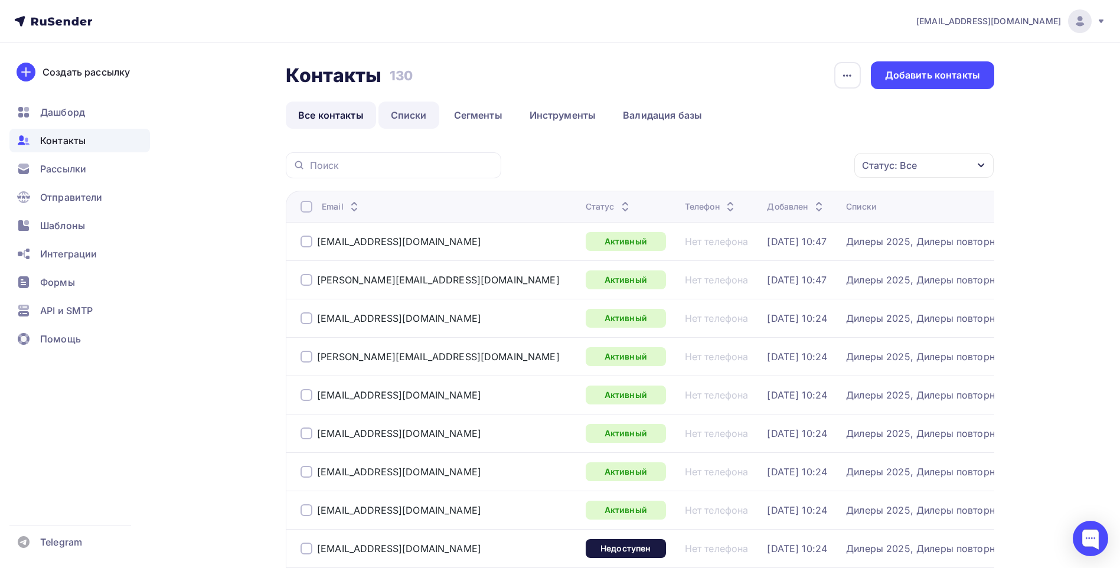
click at [413, 118] on link "Списки" at bounding box center [409, 115] width 61 height 27
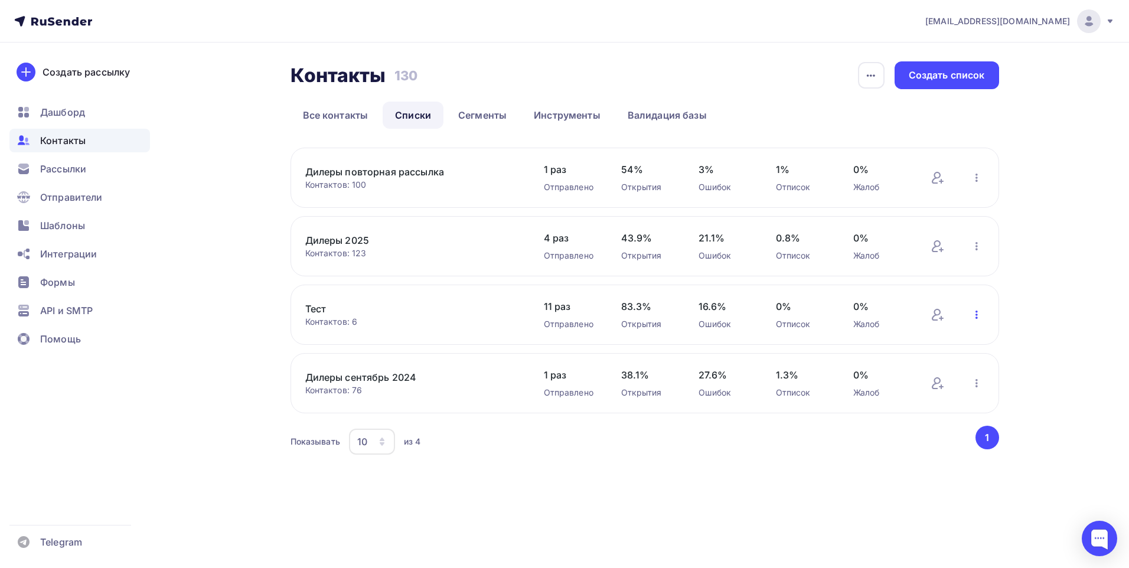
click at [978, 311] on icon "button" at bounding box center [977, 315] width 14 height 14
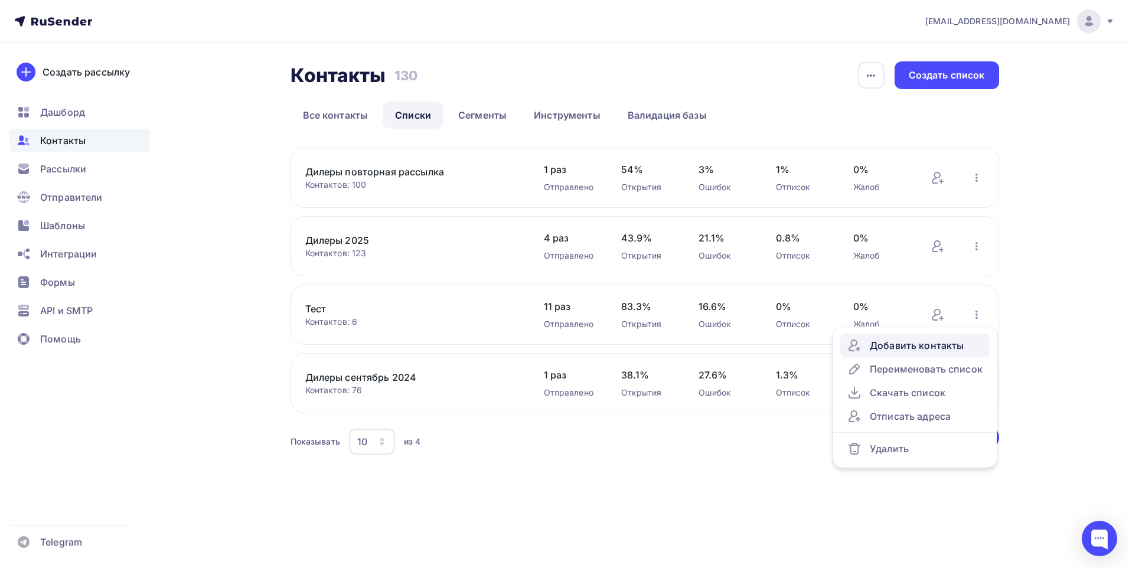
click at [919, 348] on div "Добавить контакты" at bounding box center [914, 345] width 135 height 14
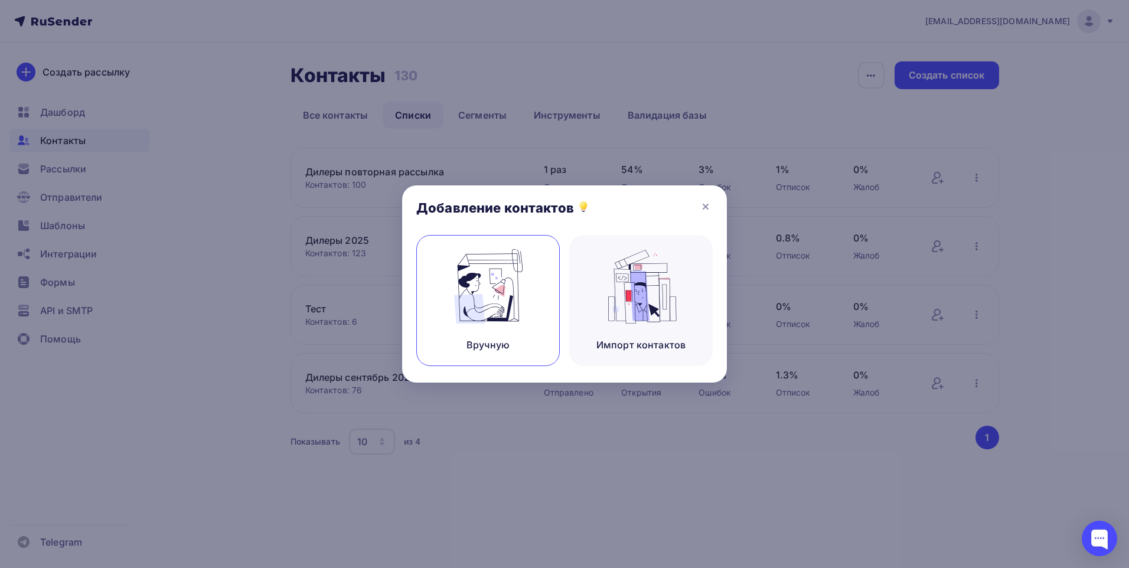
click at [519, 306] on img at bounding box center [488, 286] width 79 height 74
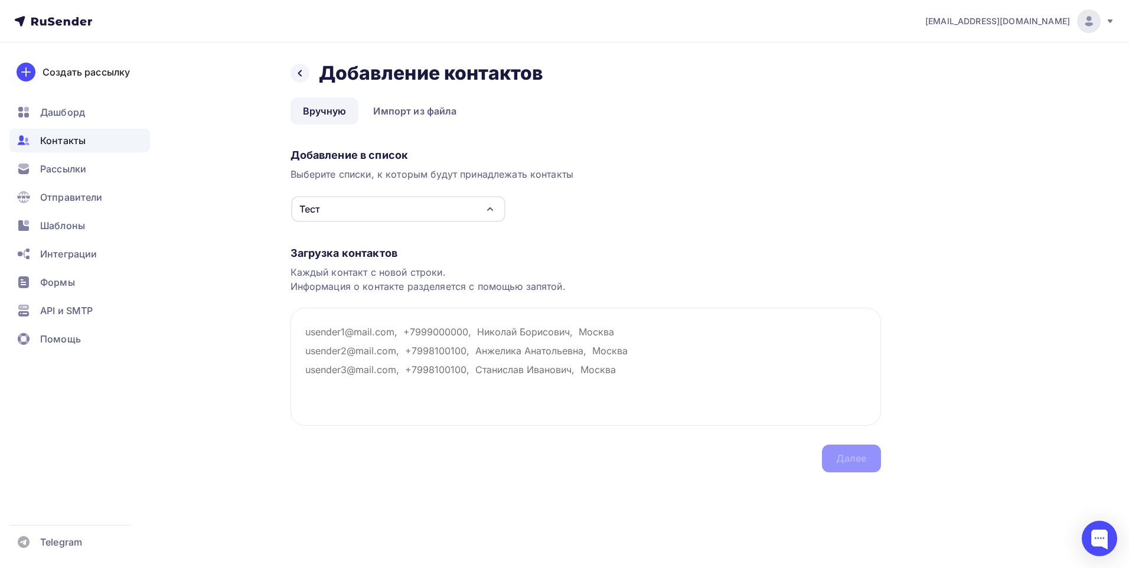
paste textarea "mirkhaidarova.lf@rostar.biz"
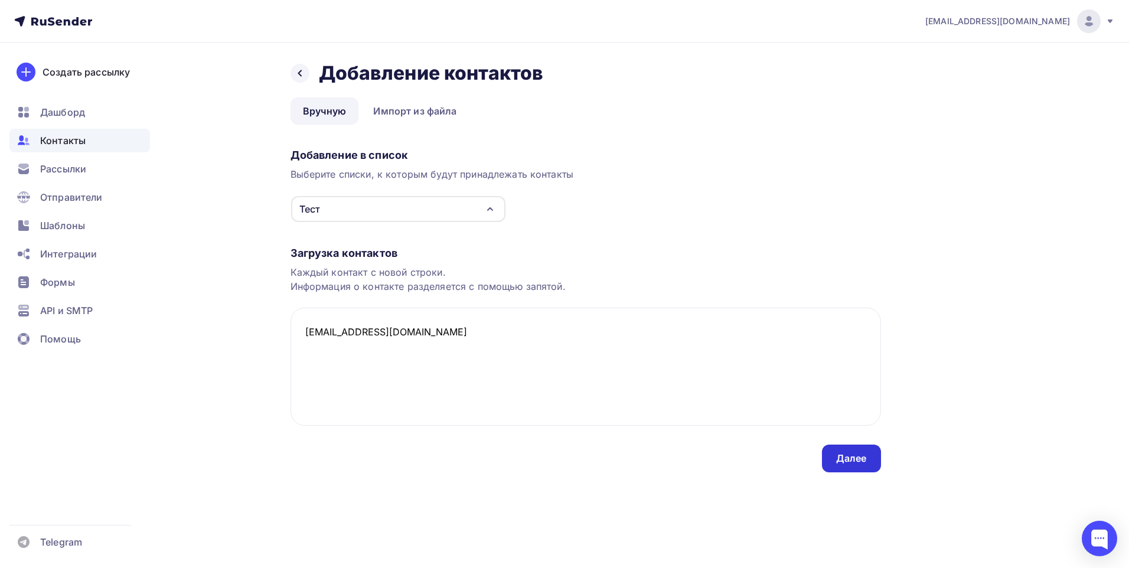
type textarea "mirkhaidarova.lf@rostar.biz"
click at [871, 462] on div "Далее" at bounding box center [851, 459] width 59 height 28
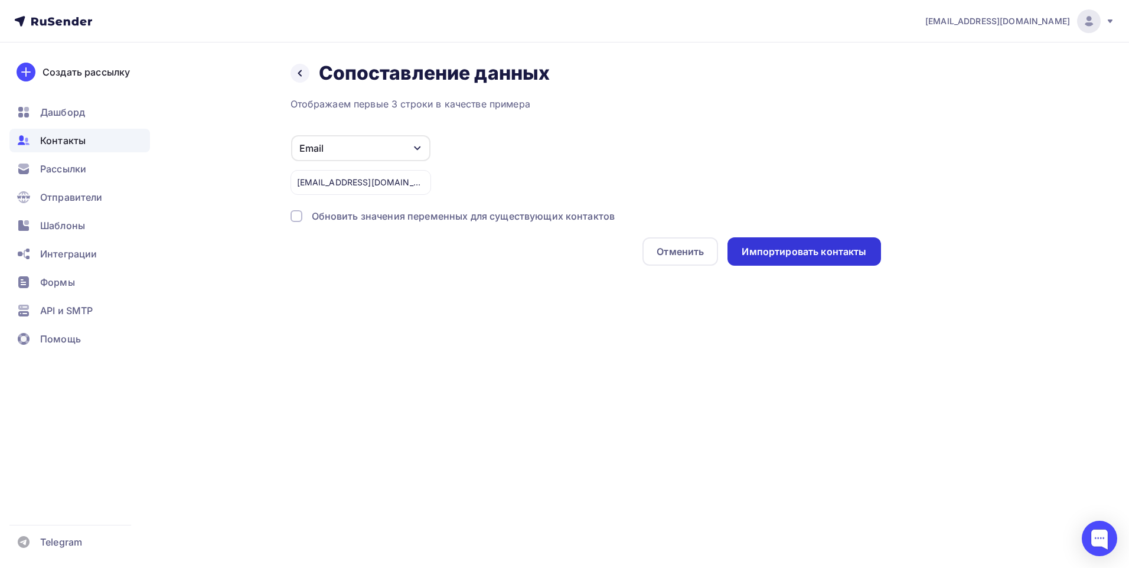
click at [782, 259] on div "Импортировать контакты" at bounding box center [804, 251] width 153 height 28
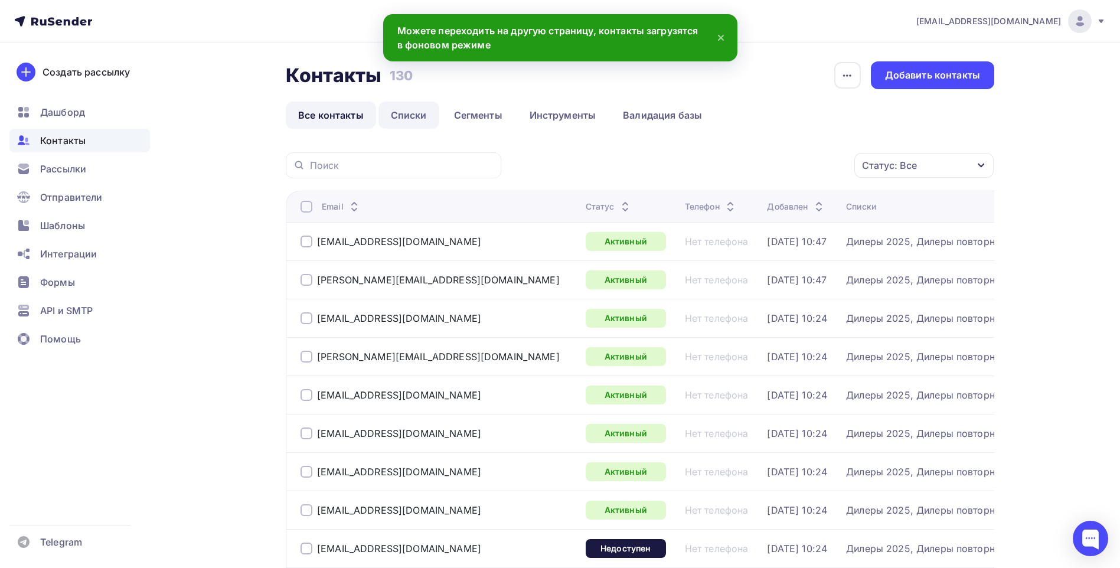
click at [414, 110] on link "Списки" at bounding box center [409, 115] width 61 height 27
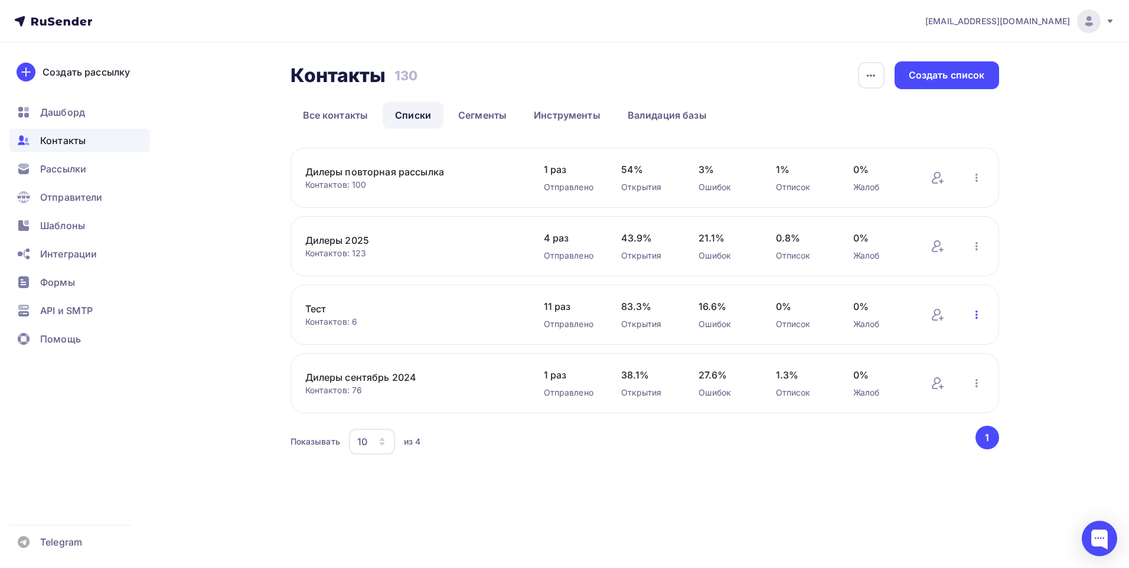
click at [978, 316] on icon "button" at bounding box center [977, 315] width 14 height 14
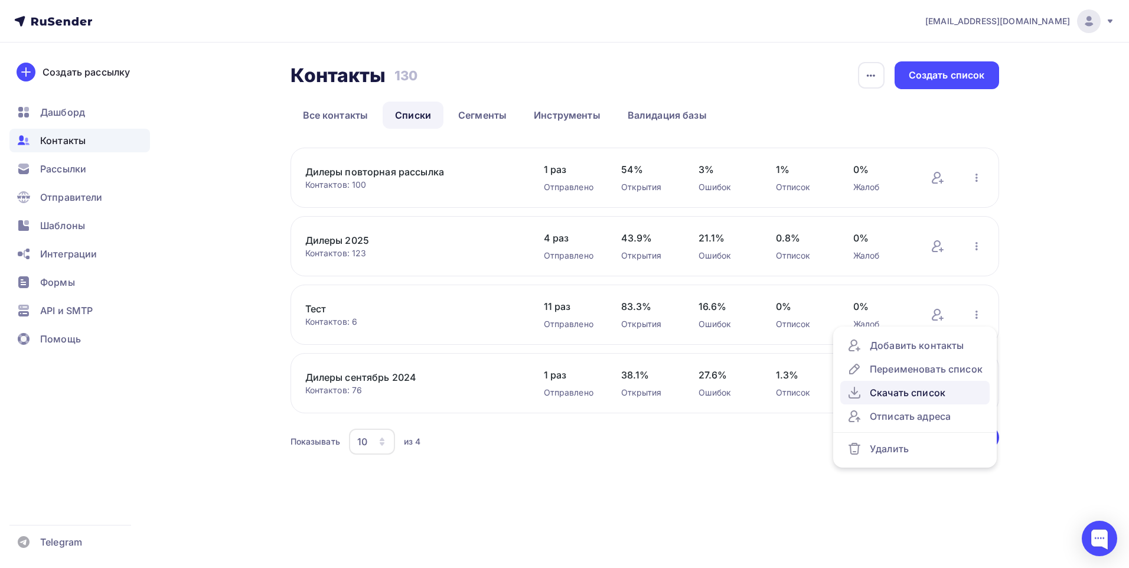
click at [924, 394] on div "Скачать список" at bounding box center [914, 393] width 135 height 14
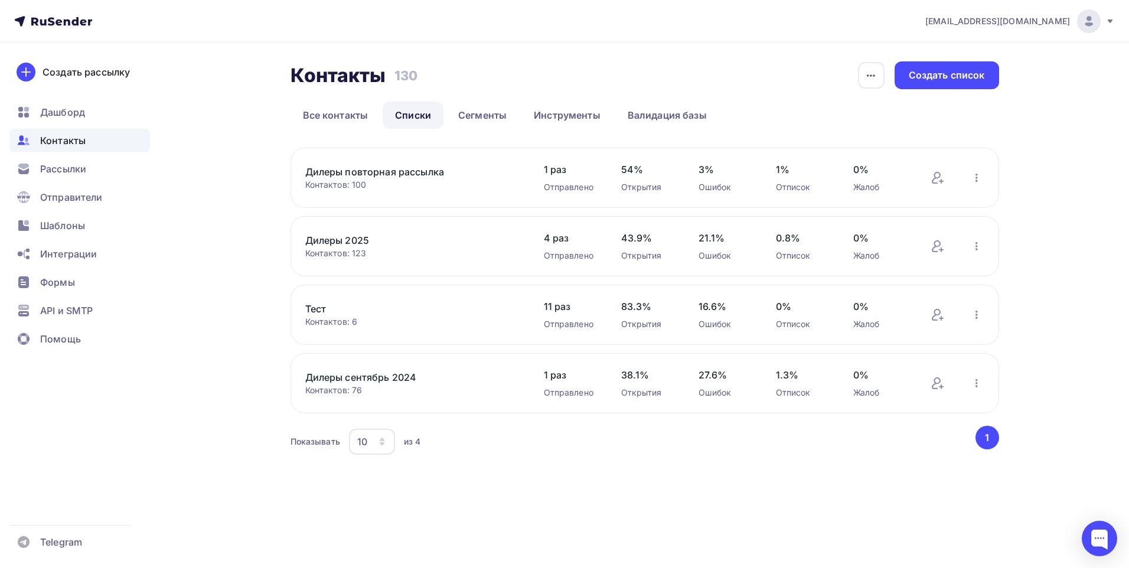
click at [1092, 283] on div "gk.rostar@yandex.ru Аккаунт Тарифы Выйти Создать рассылку Дашборд Контакты Расс…" at bounding box center [564, 252] width 1129 height 505
click at [82, 169] on span "Рассылки" at bounding box center [63, 169] width 46 height 14
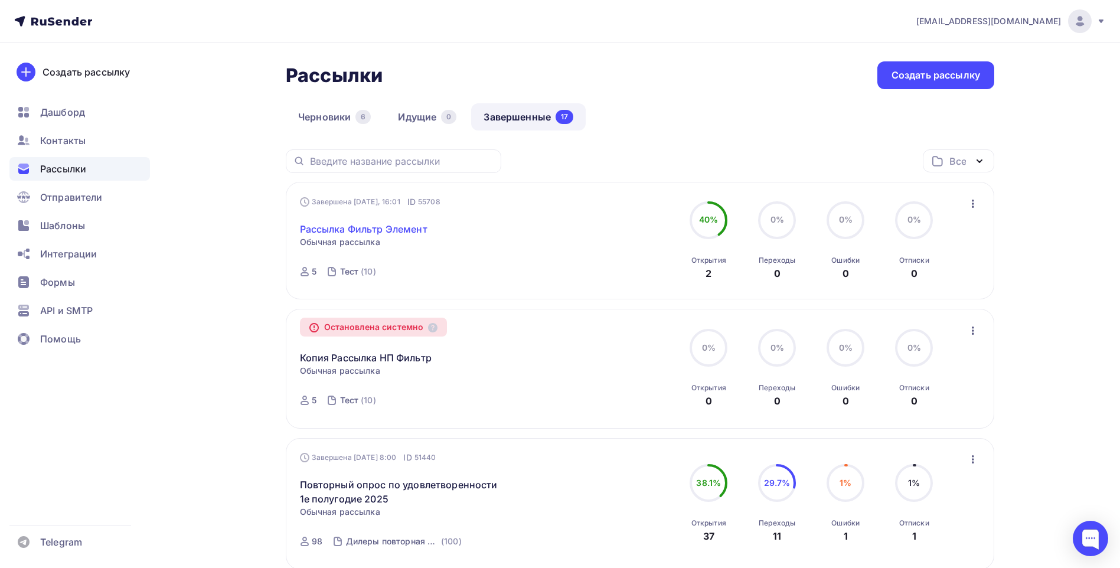
click at [397, 233] on link "Рассылка Фильтр Элемент" at bounding box center [364, 229] width 128 height 14
click at [351, 270] on div "Тест" at bounding box center [349, 272] width 19 height 12
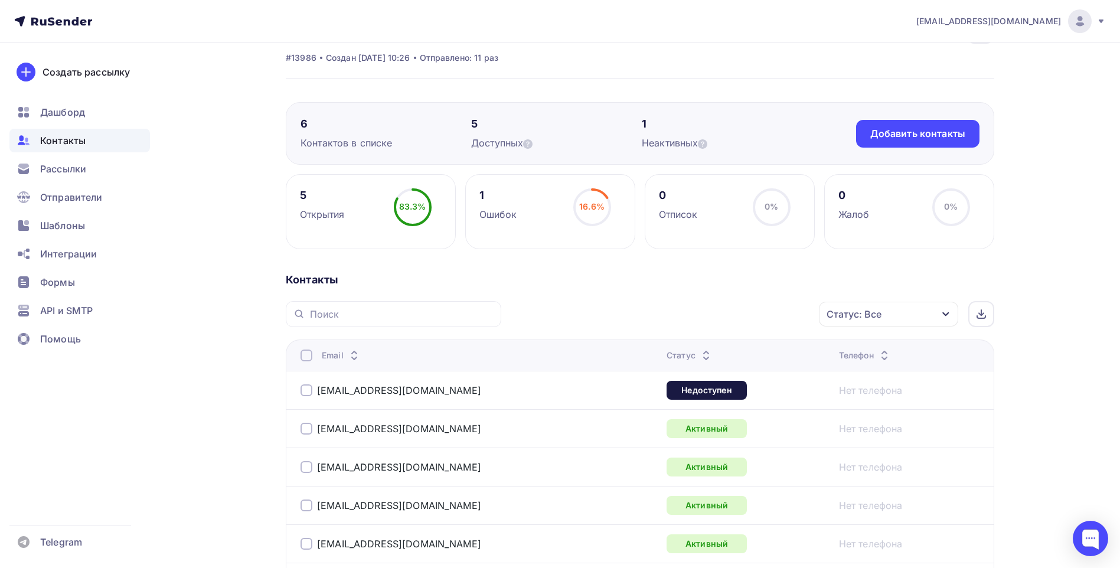
scroll to position [199, 0]
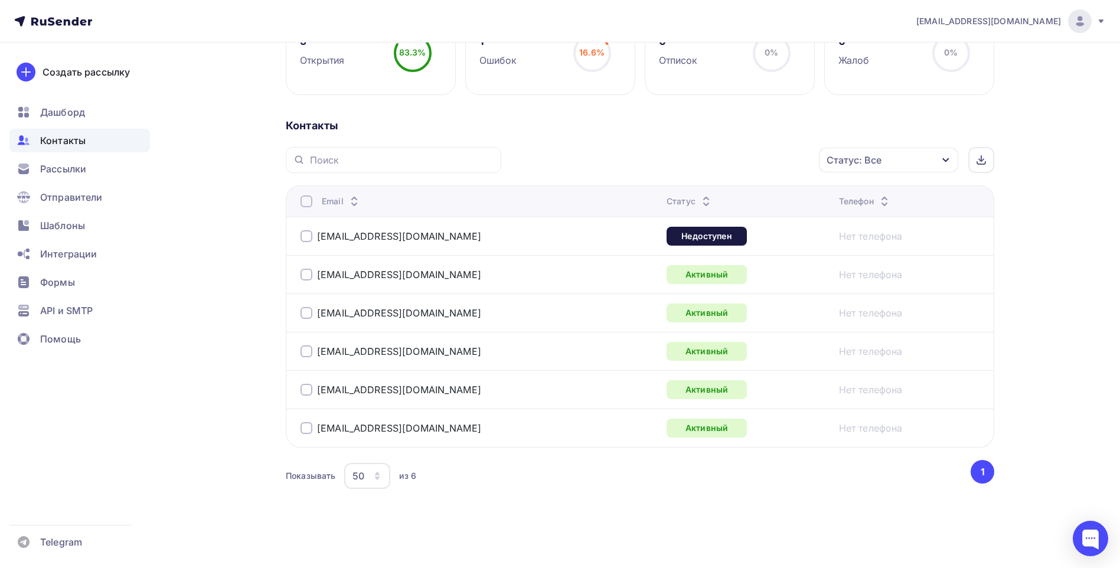
click at [308, 237] on div at bounding box center [307, 236] width 12 height 12
drag, startPoint x: 690, startPoint y: 233, endPoint x: 1020, endPoint y: 255, distance: 330.8
click at [1020, 255] on div "Назад Тест Переименовать список Скачать список Отписать адреса Настроить поля и…" at bounding box center [560, 206] width 968 height 725
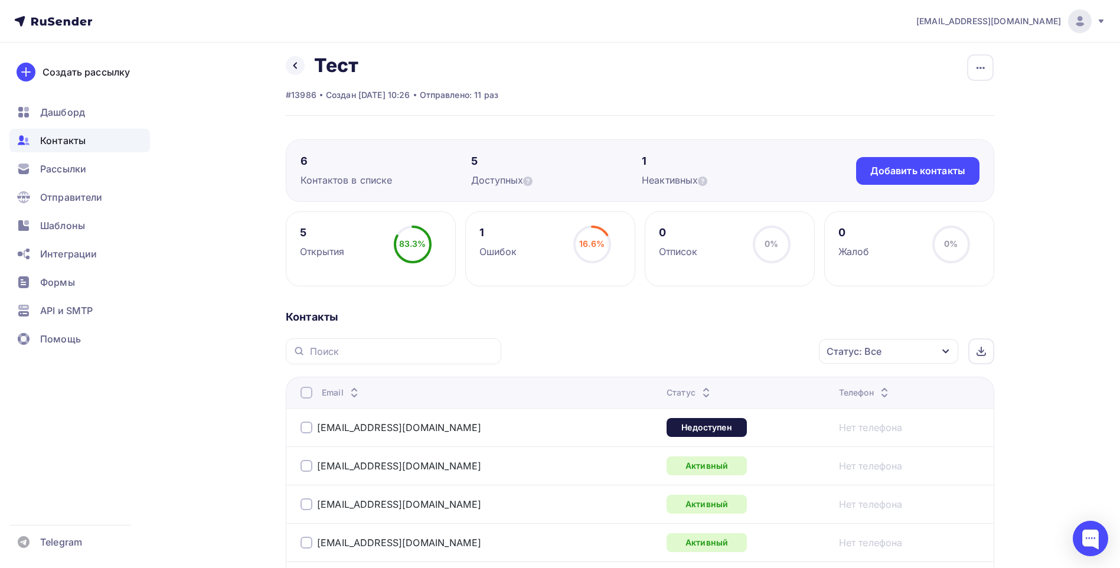
scroll to position [0, 0]
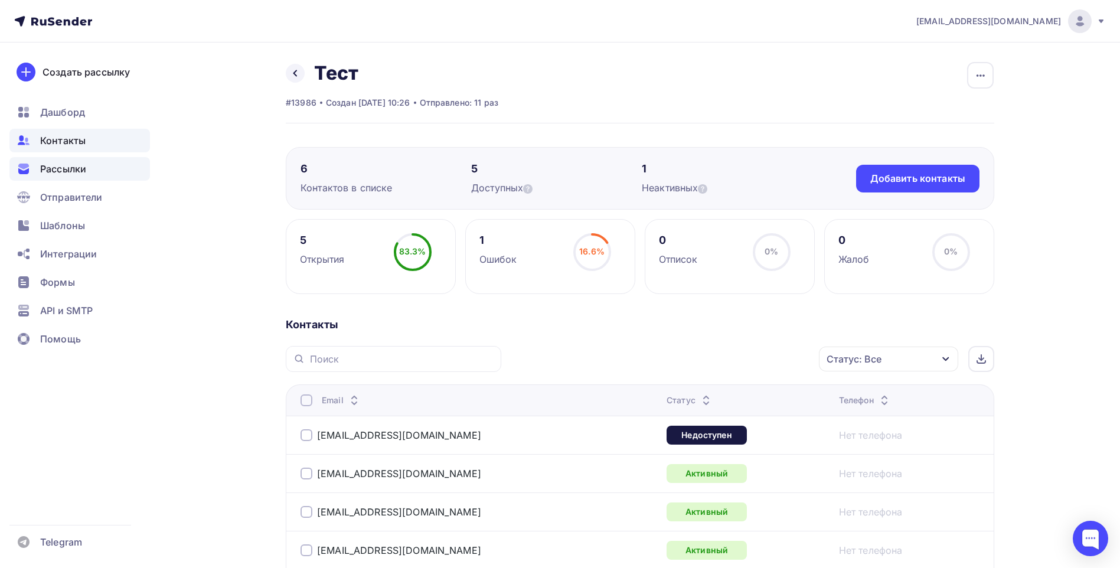
click at [77, 170] on span "Рассылки" at bounding box center [63, 169] width 46 height 14
